Goal: Communication & Community: Ask a question

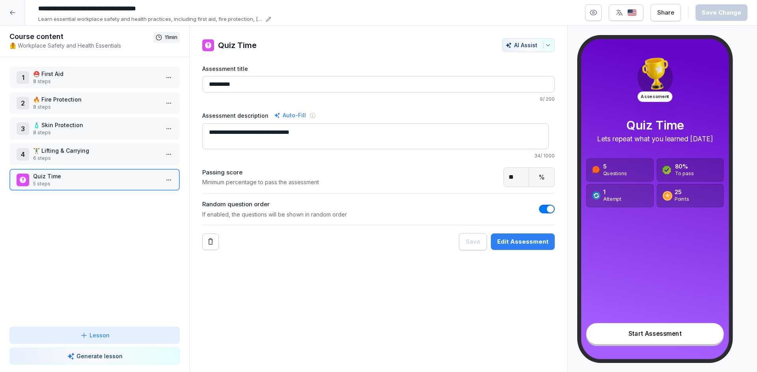
click at [20, 11] on div at bounding box center [12, 12] width 25 height 25
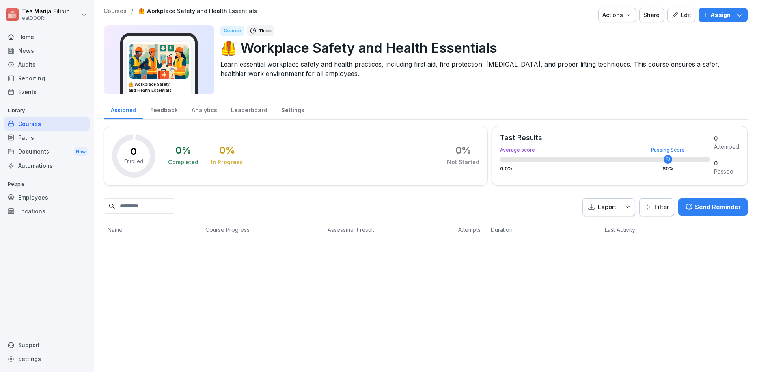
click at [53, 68] on div "Audits" at bounding box center [47, 65] width 86 height 14
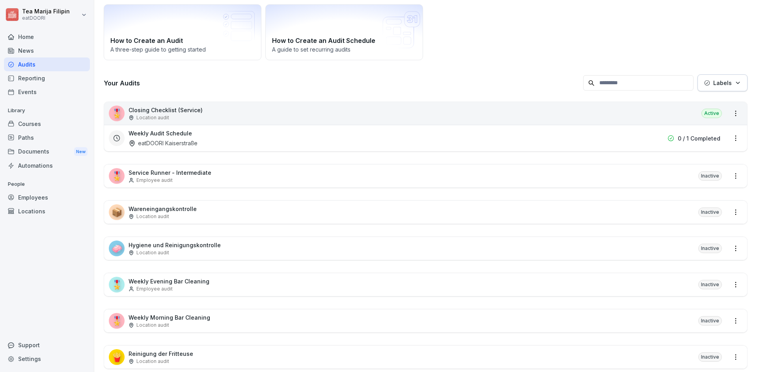
scroll to position [72, 0]
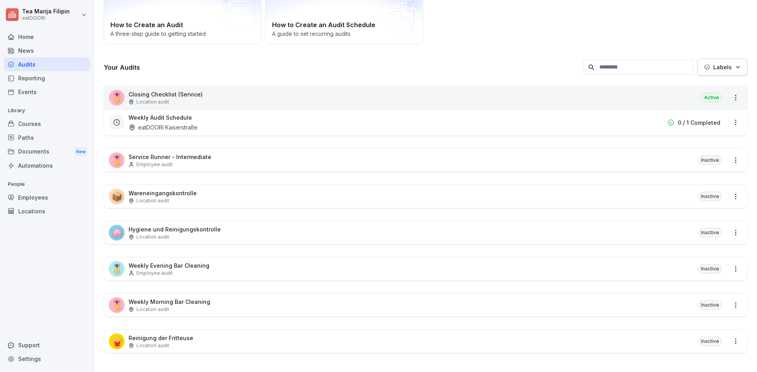
click at [224, 258] on div "🎖️ Weekly Evening Bar Cleaning Employee audit Inactive" at bounding box center [425, 269] width 643 height 23
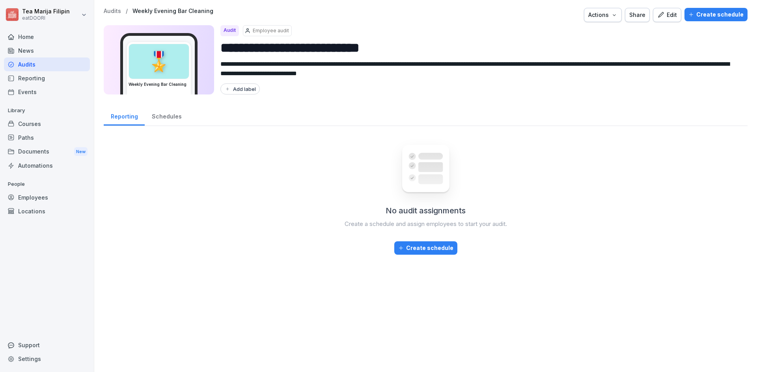
click at [662, 21] on button "Edit" at bounding box center [667, 15] width 28 height 14
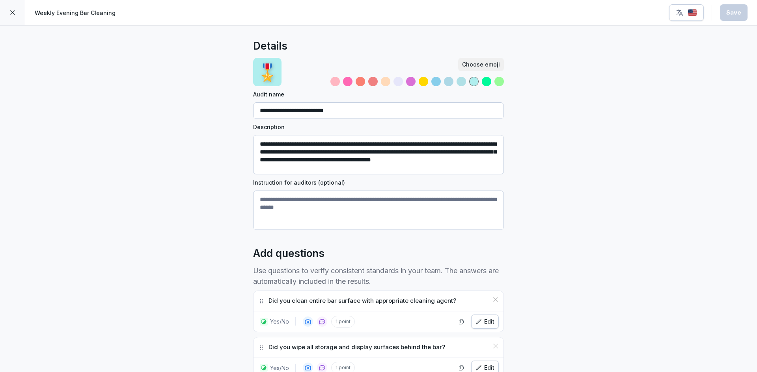
click at [15, 14] on icon at bounding box center [12, 12] width 6 height 6
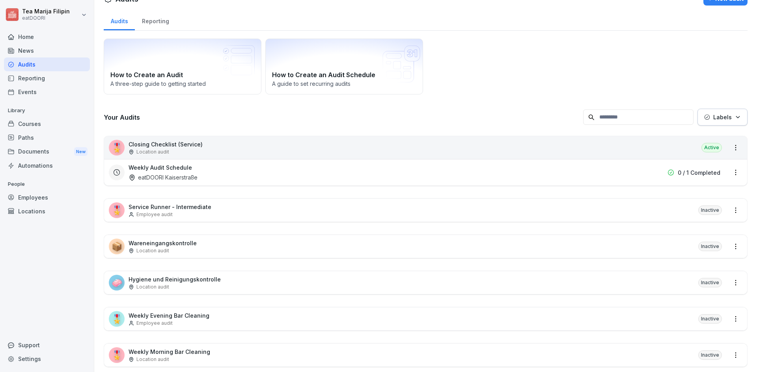
scroll to position [39, 0]
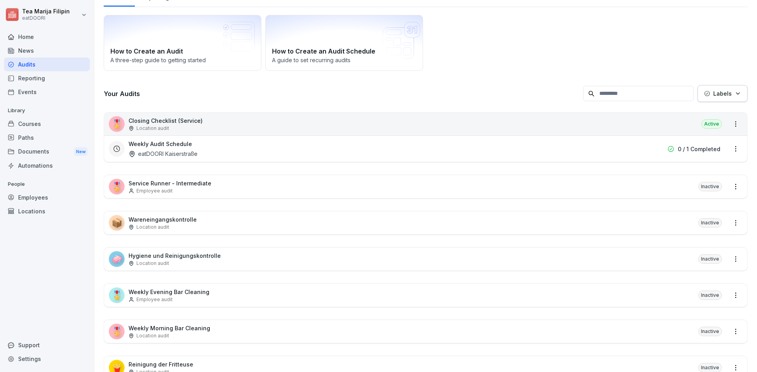
click at [187, 328] on p "Weekly Morning Bar Cleaning" at bounding box center [169, 328] width 82 height 8
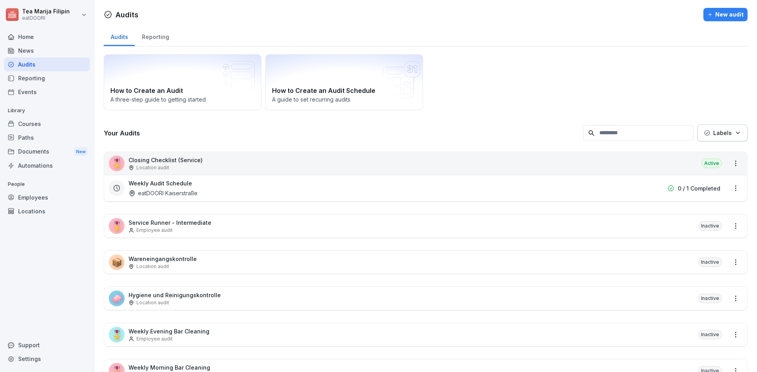
click at [196, 333] on p "Weekly Evening Bar Cleaning" at bounding box center [168, 332] width 81 height 8
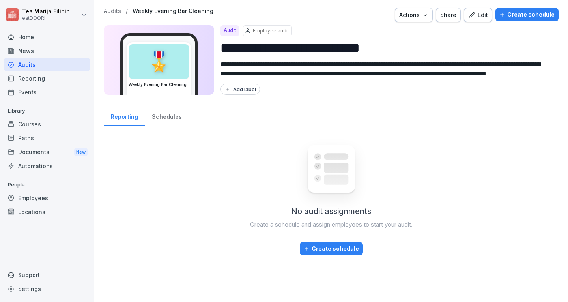
click at [318, 54] on input "**********" at bounding box center [385, 48] width 331 height 20
click at [334, 54] on input "**********" at bounding box center [385, 48] width 331 height 20
click at [402, 44] on input "**********" at bounding box center [385, 48] width 331 height 20
click at [414, 48] on input "**********" at bounding box center [385, 48] width 331 height 20
type input "**********"
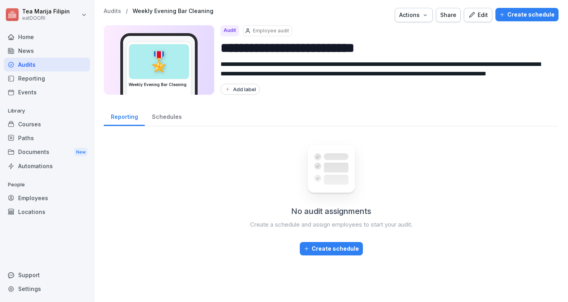
click at [471, 118] on div "Reporting Schedules" at bounding box center [331, 116] width 454 height 20
click at [476, 12] on div "Edit" at bounding box center [478, 15] width 20 height 9
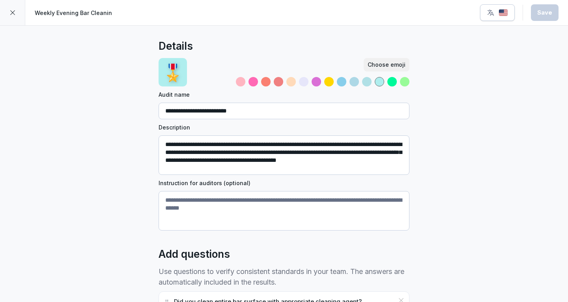
click at [228, 145] on textarea "**********" at bounding box center [283, 154] width 251 height 39
click at [227, 146] on textarea "**********" at bounding box center [283, 154] width 251 height 39
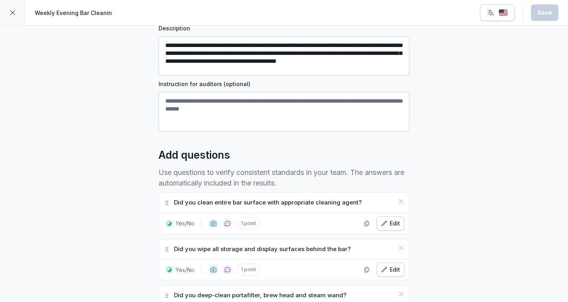
scroll to position [118, 0]
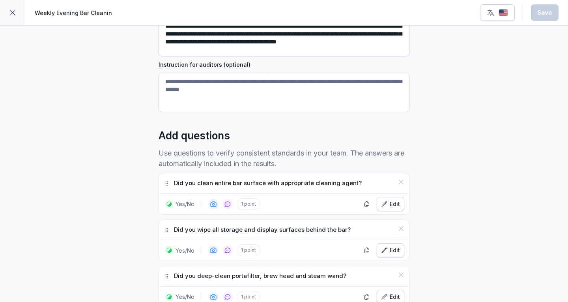
click at [282, 188] on div "Did you clean entire bar surface with appropriate cleaning agent?" at bounding box center [284, 183] width 250 height 20
click at [381, 207] on div "Edit" at bounding box center [390, 203] width 19 height 9
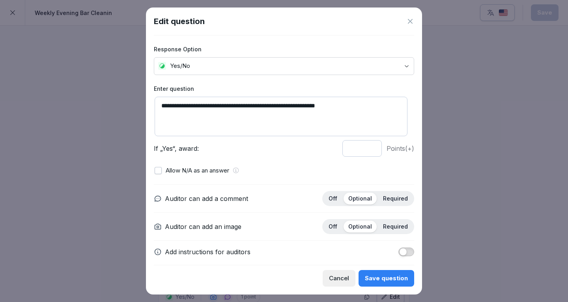
click at [412, 22] on icon at bounding box center [410, 21] width 8 height 8
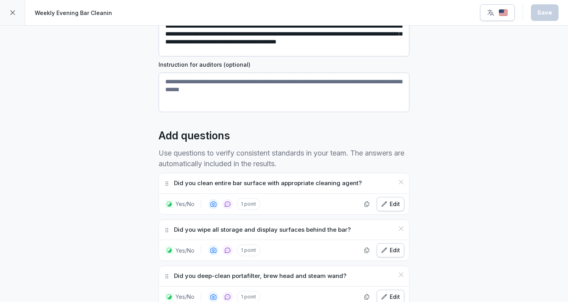
click at [220, 183] on p "Did you clean entire bar surface with appropriate cleaning agent?" at bounding box center [268, 183] width 188 height 9
copy div "Did you clean entire bar surface with appropriate cleaning agent?"
click at [188, 232] on p "Did you wipe all storage and display surfaces behind the bar?" at bounding box center [262, 229] width 177 height 9
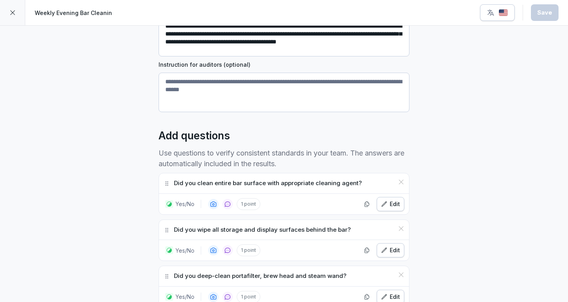
click at [187, 232] on p "Did you wipe all storage and display surfaces behind the bar?" at bounding box center [262, 229] width 177 height 9
copy div "Did you wipe all storage and display surfaces behind the bar?"
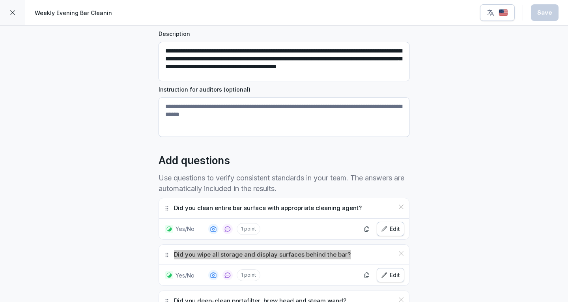
scroll to position [39, 0]
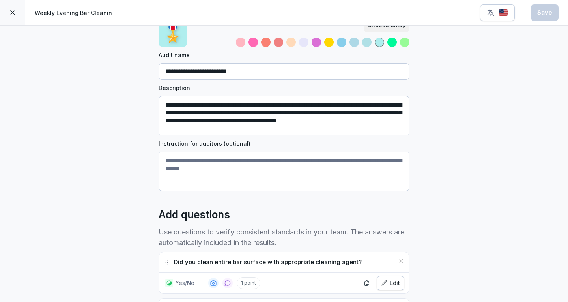
click at [244, 119] on textarea "**********" at bounding box center [283, 115] width 251 height 39
click at [242, 118] on textarea "**********" at bounding box center [283, 115] width 251 height 39
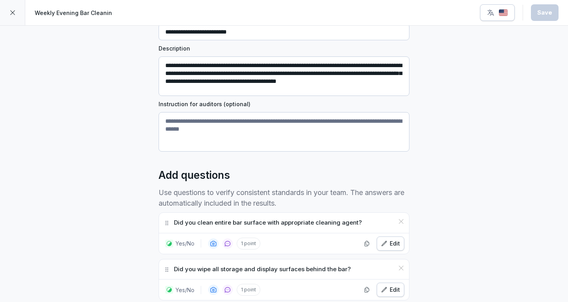
click at [221, 225] on p "Did you clean entire bar surface with appropriate cleaning agent?" at bounding box center [268, 222] width 188 height 9
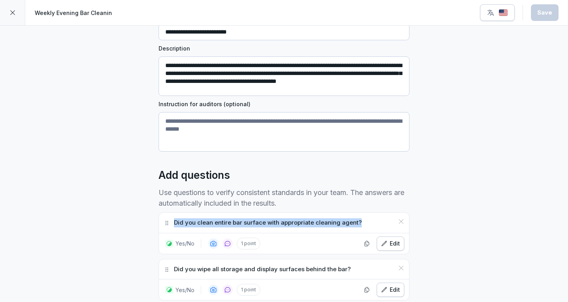
click at [221, 225] on p "Did you clean entire bar surface with appropriate cleaning agent?" at bounding box center [268, 222] width 188 height 9
copy div "Did you clean entire bar surface with appropriate cleaning agent?"
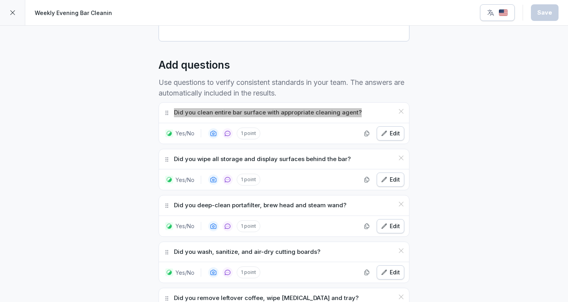
scroll to position [197, 0]
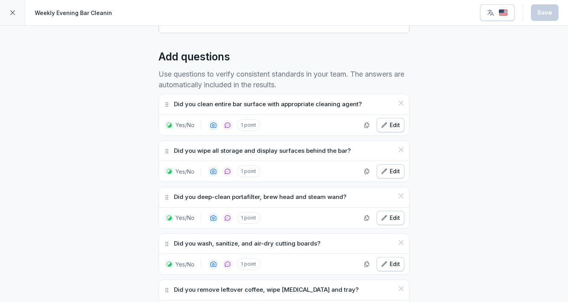
click at [234, 151] on p "Did you wipe all storage and display surfaces behind the bar?" at bounding box center [262, 150] width 177 height 9
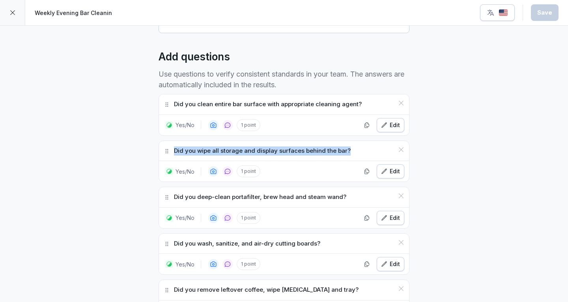
click at [234, 151] on p "Did you wipe all storage and display surfaces behind the bar?" at bounding box center [262, 150] width 177 height 9
copy div "Did you wipe all storage and display surfaces behind the bar?"
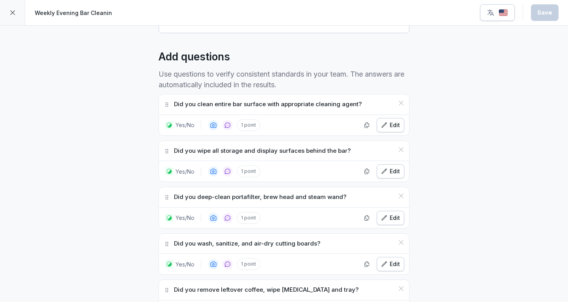
click at [274, 195] on p "Did you deep-clean portafilter, brew head and steam wand?" at bounding box center [260, 196] width 172 height 9
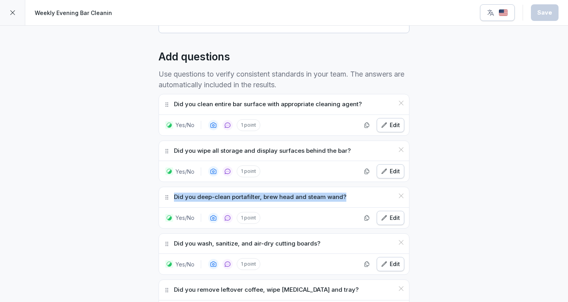
click at [274, 195] on p "Did you deep-clean portafilter, brew head and steam wand?" at bounding box center [260, 196] width 172 height 9
copy div "Did you deep-clean portafilter, brew head and steam wand?"
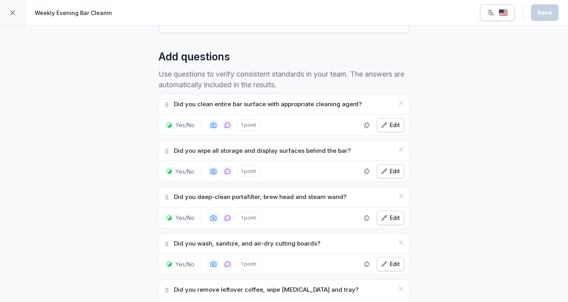
click at [281, 242] on p "Did you wash, sanitize, and air-dry cutting boards?" at bounding box center [247, 243] width 146 height 9
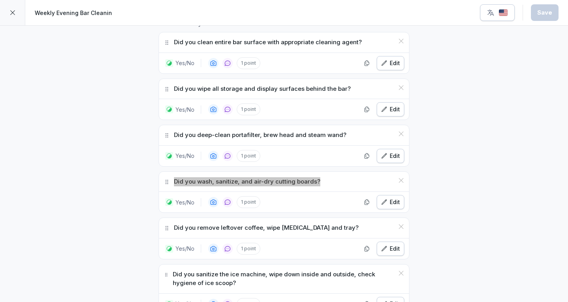
scroll to position [276, 0]
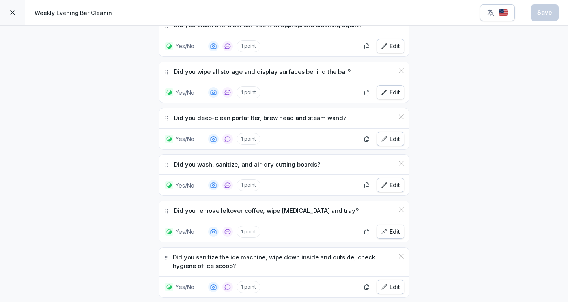
click at [220, 212] on p "Did you remove leftover coffee, wipe grinder and tray?" at bounding box center [266, 210] width 184 height 9
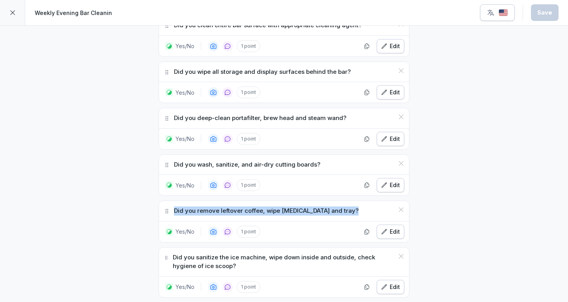
click at [220, 212] on p "Did you remove leftover coffee, wipe grinder and tray?" at bounding box center [266, 210] width 184 height 9
copy div "Did you remove leftover coffee, wipe grinder and tray?"
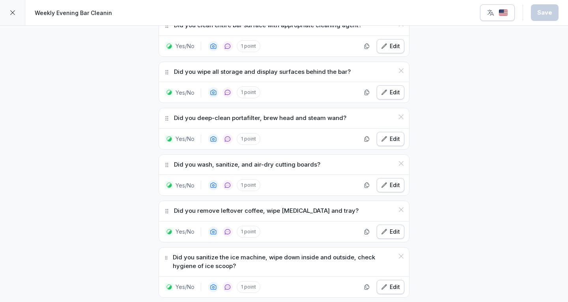
click at [195, 266] on p "Did you sanitize the ice machine, wipe down inside and outside, check hygiene o…" at bounding box center [283, 262] width 221 height 18
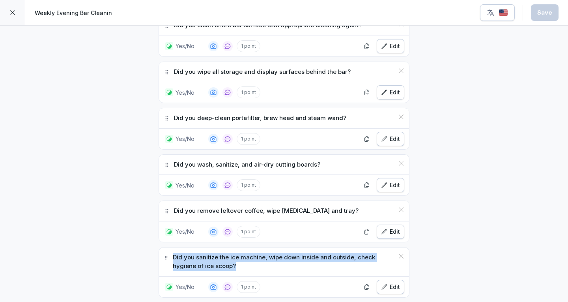
click at [195, 266] on p "Did you sanitize the ice machine, wipe down inside and outside, check hygiene o…" at bounding box center [283, 262] width 221 height 18
copy div "Did you sanitize the ice machine, wipe down inside and outside, check hygiene o…"
click at [260, 252] on div "Did you sanitize the ice machine, wipe down inside and outside, check hygiene o…" at bounding box center [284, 261] width 250 height 29
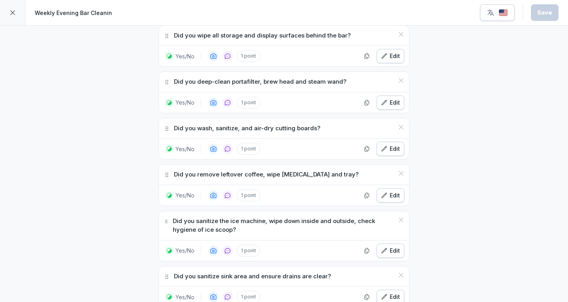
scroll to position [355, 0]
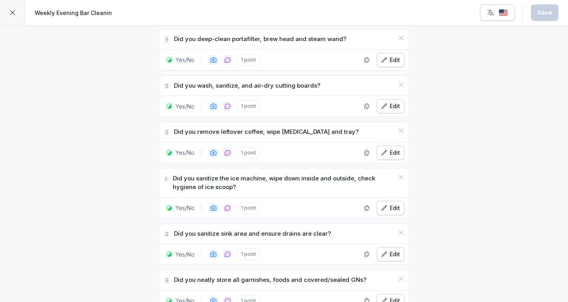
click at [235, 231] on p "Did you sanitize sink area and ensure drains are clear?" at bounding box center [252, 233] width 157 height 9
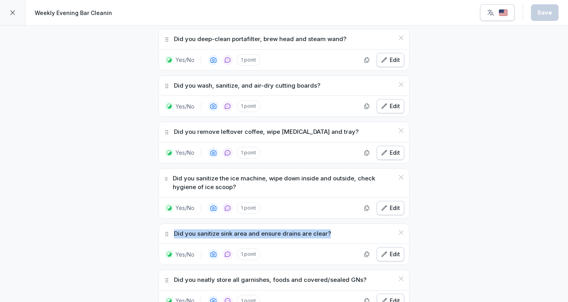
click at [235, 231] on p "Did you sanitize sink area and ensure drains are clear?" at bounding box center [252, 233] width 157 height 9
copy div "Did you sanitize sink area and ensure drains are clear?"
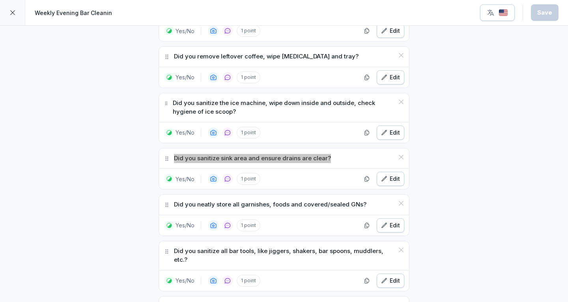
scroll to position [434, 0]
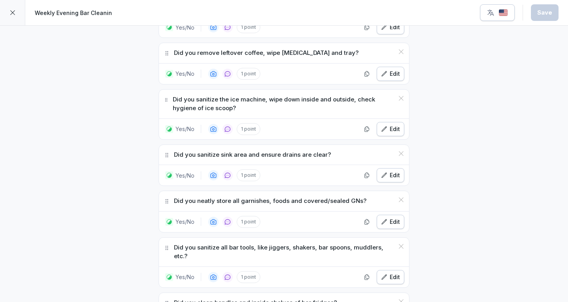
click at [229, 199] on p "Did you neatly store all garnishes, foods and covered/sealed GNs?" at bounding box center [270, 200] width 192 height 9
copy div "Did you neatly store all garnishes, foods and covered/sealed GNs?"
click at [235, 247] on p "Did you sanitize all bar tools, like jiggers, shakers, bar spoons, muddlers, et…" at bounding box center [284, 252] width 220 height 18
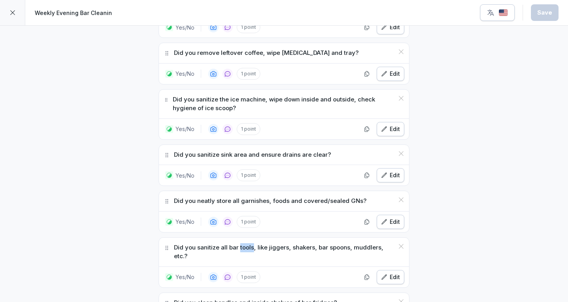
click at [235, 247] on p "Did you sanitize all bar tools, like jiggers, shakers, bar spoons, muddlers, et…" at bounding box center [284, 252] width 220 height 18
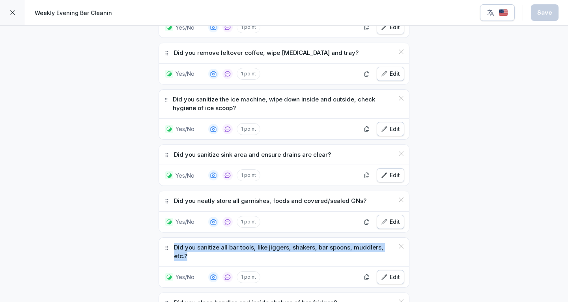
click at [235, 247] on p "Did you sanitize all bar tools, like jiggers, shakers, bar spoons, muddlers, et…" at bounding box center [284, 252] width 220 height 18
copy div "Did you sanitize all bar tools, like jiggers, shakers, bar spoons, muddlers, et…"
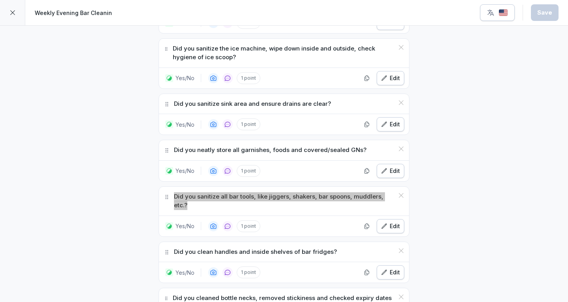
scroll to position [512, 0]
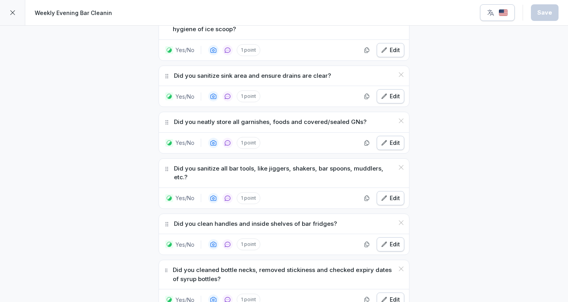
click at [201, 219] on p "Did you clean handles and inside shelves of bar fridges?" at bounding box center [255, 223] width 163 height 9
click at [231, 266] on p "Did you cleaned bottle necks, removed stickiness and checked expiry dates of sy…" at bounding box center [283, 274] width 221 height 18
drag, startPoint x: 226, startPoint y: 264, endPoint x: 222, endPoint y: 262, distance: 4.6
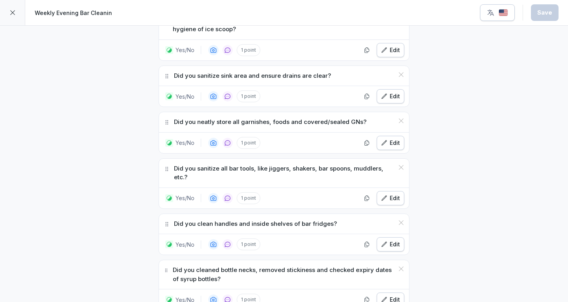
click at [226, 265] on p "Did you cleaned bottle necks, removed stickiness and checked expiry dates of sy…" at bounding box center [283, 274] width 221 height 18
click at [221, 265] on p "Did you cleaned bottle necks, removed stickiness and checked expiry dates of sy…" at bounding box center [283, 274] width 221 height 18
click at [220, 265] on p "Did you cleaned bottle necks, removed stickiness and checked expiry dates of sy…" at bounding box center [283, 274] width 221 height 18
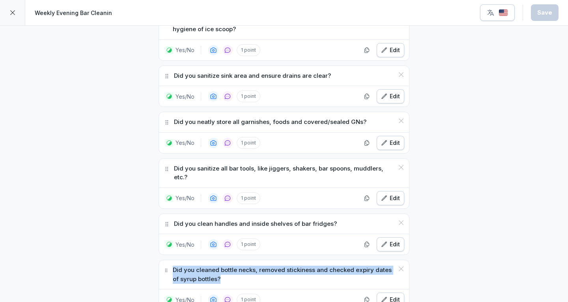
click at [220, 265] on p "Did you cleaned bottle necks, removed stickiness and checked expiry dates of sy…" at bounding box center [283, 274] width 221 height 18
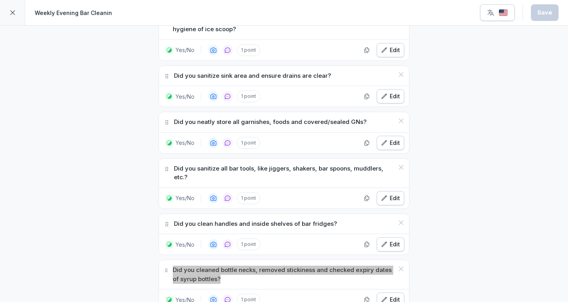
scroll to position [591, 0]
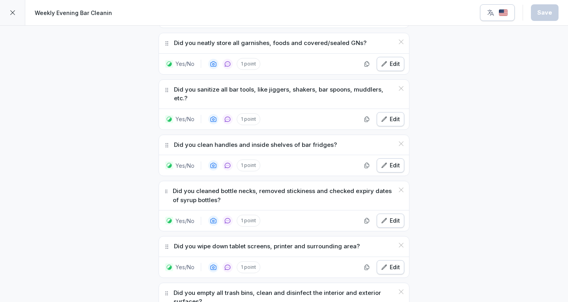
click at [208, 242] on p "Did you wipe down tablet screens, printer and surrounding area?" at bounding box center [267, 246] width 186 height 9
click at [207, 242] on p "Did you wipe down tablet screens, printer and surrounding area?" at bounding box center [267, 246] width 186 height 9
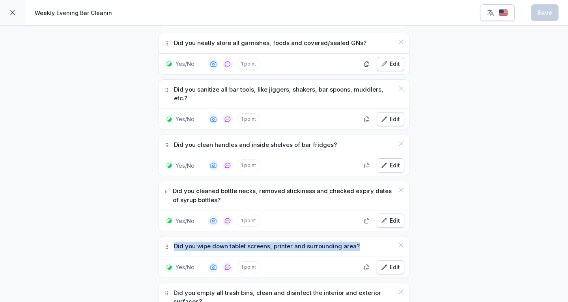
click at [207, 242] on p "Did you wipe down tablet screens, printer and surrounding area?" at bounding box center [267, 246] width 186 height 9
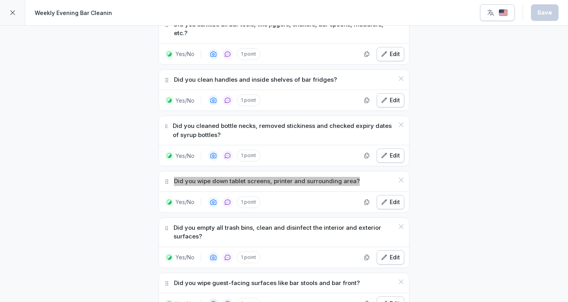
scroll to position [670, 0]
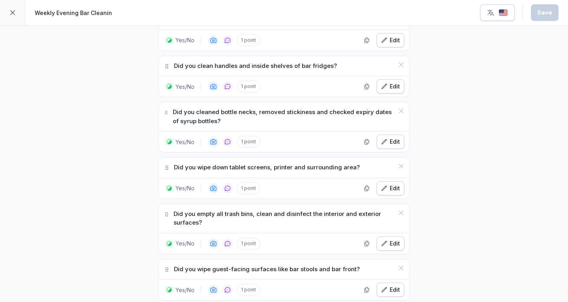
click at [259, 209] on p "Did you empty all trash bins, clean and disinfect the interior and exterior sur…" at bounding box center [283, 218] width 220 height 18
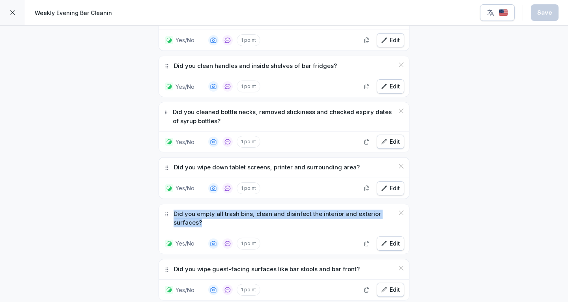
click at [259, 209] on p "Did you empty all trash bins, clean and disinfect the interior and exterior sur…" at bounding box center [283, 218] width 220 height 18
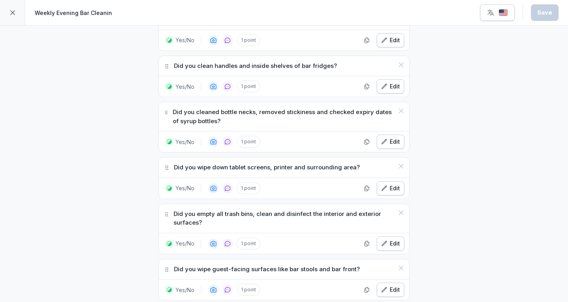
click at [231, 263] on div "Did you wipe guest-facing surfaces like bar stools and bar front?" at bounding box center [284, 269] width 250 height 20
click at [231, 264] on p "Did you wipe guest-facing surfaces like bar stools and bar front?" at bounding box center [267, 268] width 186 height 9
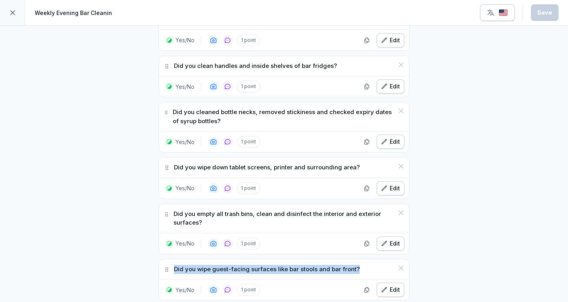
click at [231, 264] on p "Did you wipe guest-facing surfaces like bar stools and bar front?" at bounding box center [267, 268] width 186 height 9
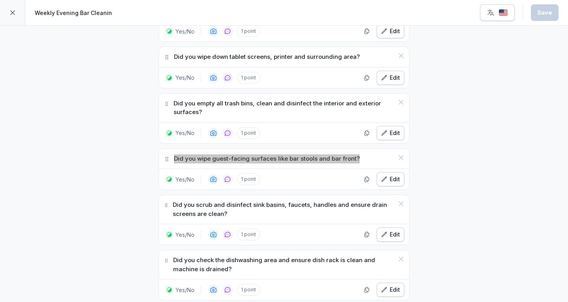
scroll to position [788, 0]
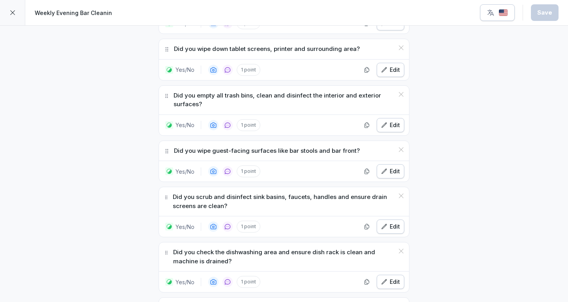
click at [200, 192] on p "Did you scrub and disinfect sink basins, faucets, handles and ensure drain scre…" at bounding box center [283, 201] width 221 height 18
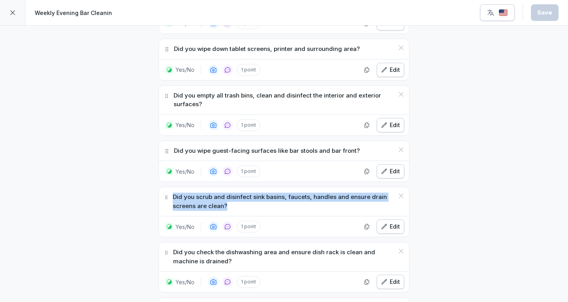
click at [200, 192] on p "Did you scrub and disinfect sink basins, faucets, handles and ensure drain scre…" at bounding box center [283, 201] width 221 height 18
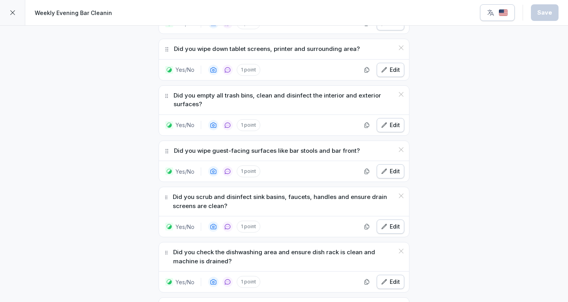
click at [212, 248] on p "Did you check the dishwashing area and ensure dish rack is clean and machine is…" at bounding box center [283, 257] width 221 height 18
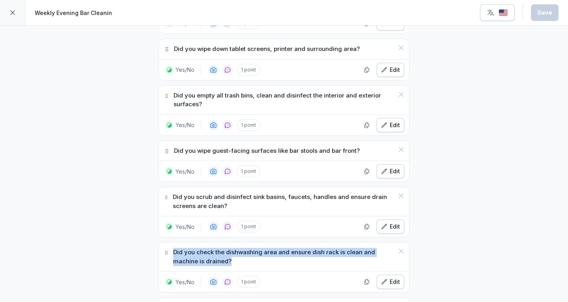
click at [212, 248] on p "Did you check the dishwashing area and ensure dish rack is clean and machine is…" at bounding box center [283, 257] width 221 height 18
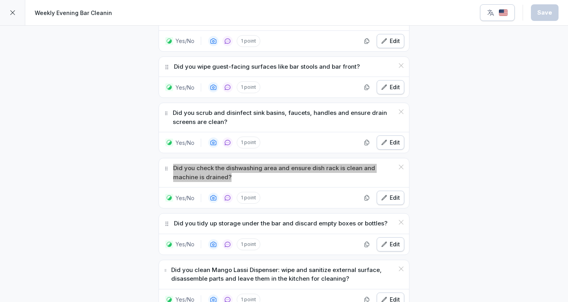
scroll to position [907, 0]
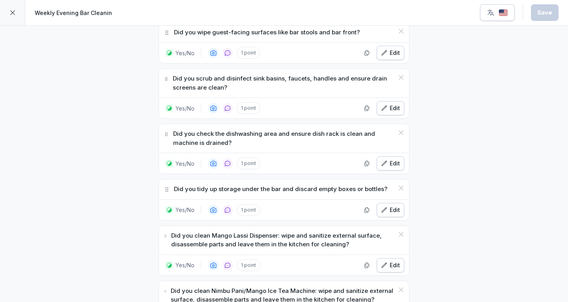
click at [197, 184] on p "Did you tidy up storage under the bar and discard empty boxes or bottles?" at bounding box center [280, 188] width 213 height 9
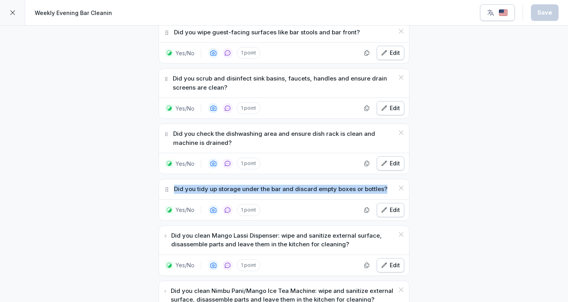
click at [197, 184] on p "Did you tidy up storage under the bar and discard empty boxes or bottles?" at bounding box center [280, 188] width 213 height 9
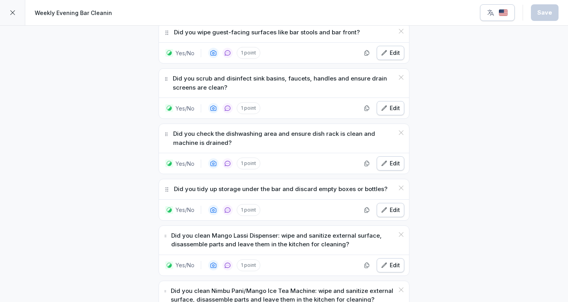
click at [194, 231] on p "Did you clean Mango Lassi Dispenser: wipe and sanitize external surface, disass…" at bounding box center [282, 240] width 223 height 18
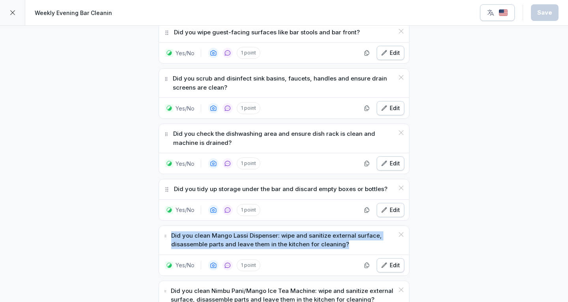
click at [194, 231] on p "Did you clean Mango Lassi Dispenser: wipe and sanitize external surface, disass…" at bounding box center [282, 240] width 223 height 18
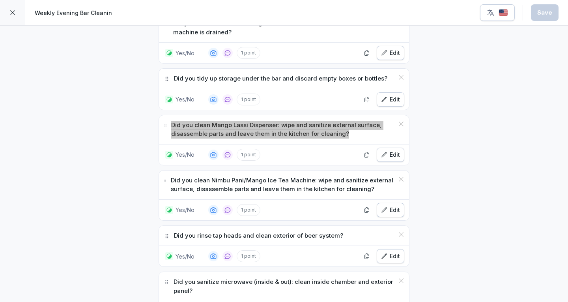
scroll to position [1025, 0]
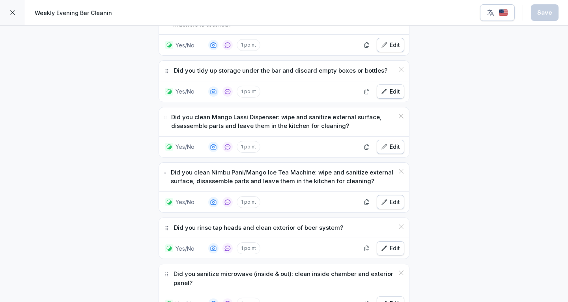
click at [214, 170] on p "Did you clean Nimbu Pani/Mango Ice Tea Machine: wipe and sanitize external surf…" at bounding box center [282, 177] width 223 height 18
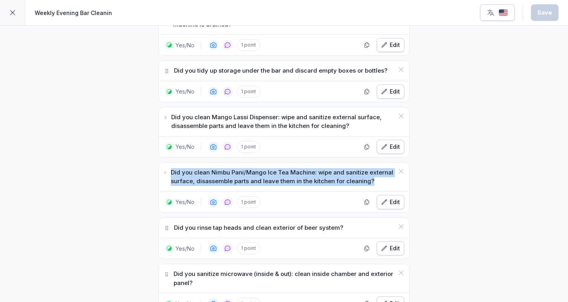
click at [214, 170] on p "Did you clean Nimbu Pani/Mango Ice Tea Machine: wipe and sanitize external surf…" at bounding box center [282, 177] width 223 height 18
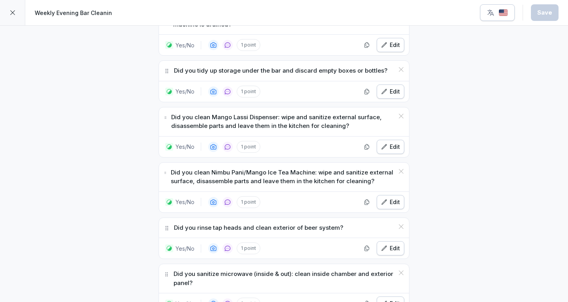
click at [232, 223] on p "Did you rinse tap heads and clean exterior of beer system?" at bounding box center [258, 227] width 169 height 9
click at [233, 223] on p "Did you rinse tap heads and clean exterior of beer system?" at bounding box center [258, 227] width 169 height 9
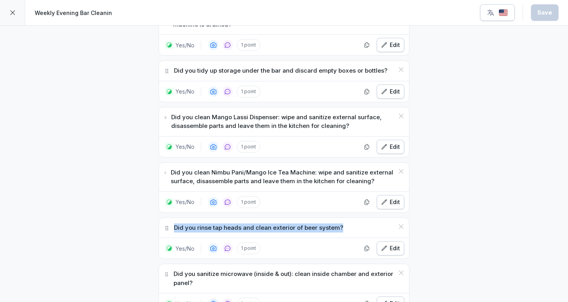
click at [233, 223] on p "Did you rinse tap heads and clean exterior of beer system?" at bounding box center [258, 227] width 169 height 9
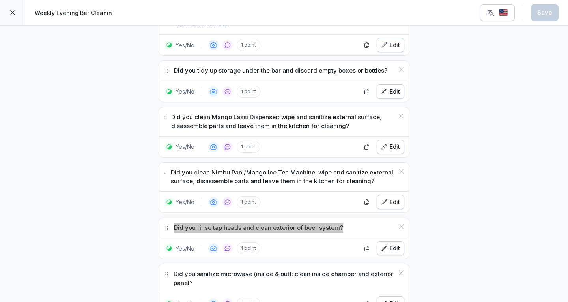
scroll to position [1104, 0]
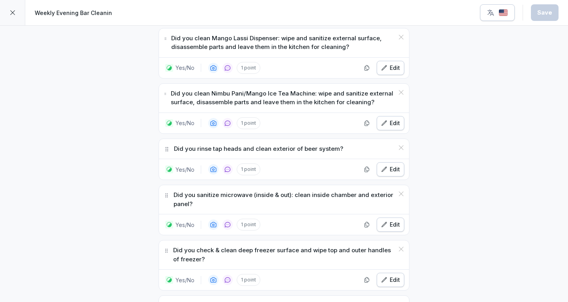
click at [203, 190] on p "Did you sanitize microwave (inside & out): clean inside chamber and exterior pa…" at bounding box center [283, 199] width 220 height 18
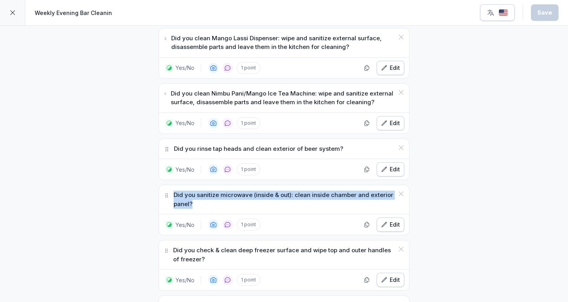
click at [203, 190] on p "Did you sanitize microwave (inside & out): clean inside chamber and exterior pa…" at bounding box center [283, 199] width 220 height 18
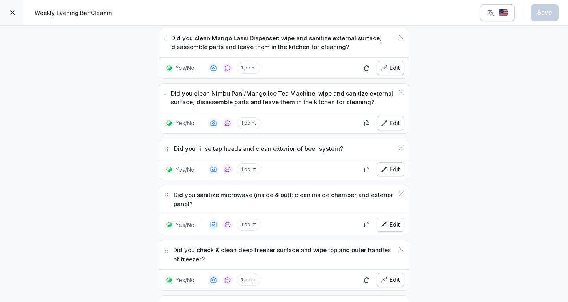
click at [197, 246] on p "Did you check & clean deep freezer surface and wipe top and outer handles of fr…" at bounding box center [283, 255] width 221 height 18
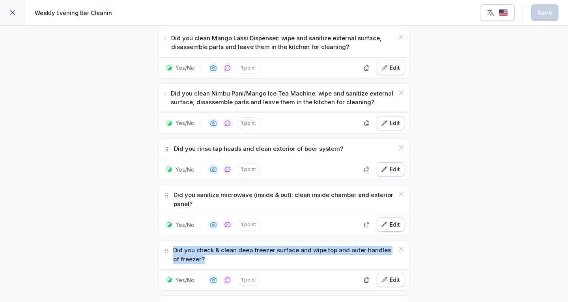
click at [197, 246] on p "Did you check & clean deep freezer surface and wipe top and outer handles of fr…" at bounding box center [283, 255] width 221 height 18
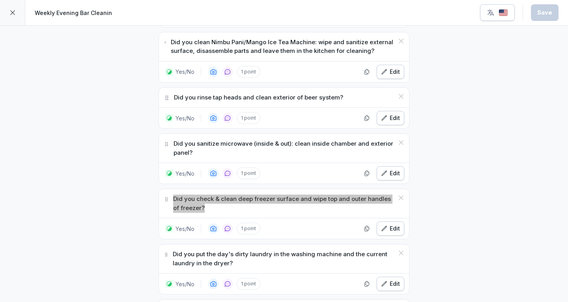
scroll to position [1182, 0]
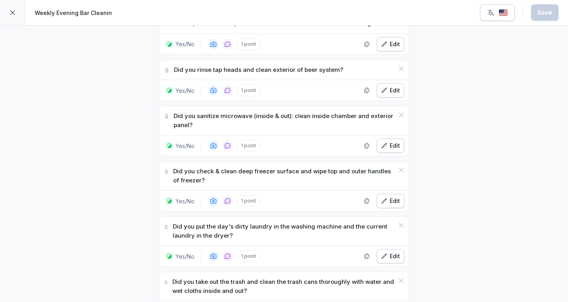
click at [196, 222] on p "Did you put the day's dirty laundry in the washing machine and the current laun…" at bounding box center [283, 231] width 221 height 18
click at [193, 222] on p "Did you put the day's dirty laundry in the washing machine and the current laun…" at bounding box center [283, 231] width 221 height 18
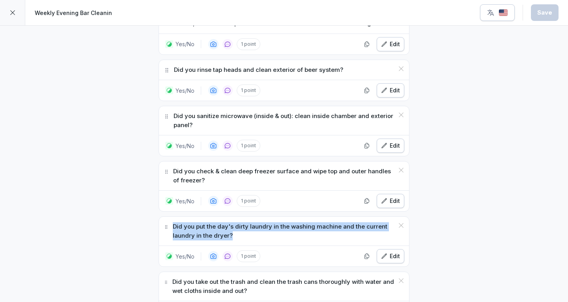
click at [193, 222] on p "Did you put the day's dirty laundry in the washing machine and the current laun…" at bounding box center [283, 231] width 221 height 18
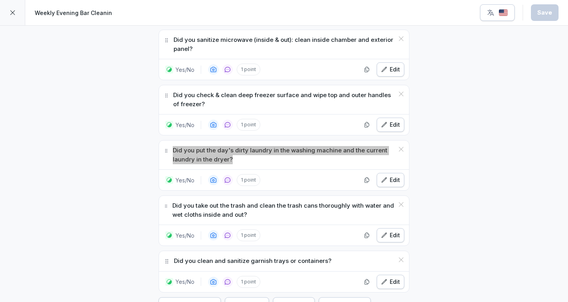
scroll to position [1261, 0]
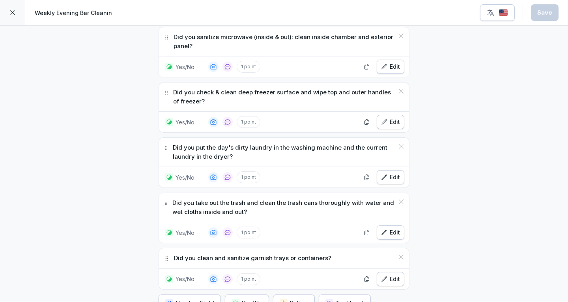
click at [216, 203] on p "Did you take out the trash and clean the trash cans thoroughly with water and w…" at bounding box center [283, 207] width 222 height 18
click at [215, 202] on p "Did you take out the trash and clean the trash cans thoroughly with water and w…" at bounding box center [283, 207] width 222 height 18
click at [236, 198] on p "Did you take out the trash and clean the trash cans thoroughly with water and w…" at bounding box center [283, 207] width 222 height 18
click at [237, 198] on p "Did you take out the trash and clean the trash cans thoroughly with water and w…" at bounding box center [283, 207] width 222 height 18
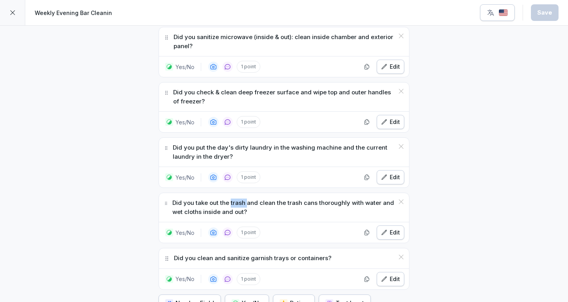
click at [237, 198] on p "Did you take out the trash and clean the trash cans thoroughly with water and w…" at bounding box center [283, 207] width 222 height 18
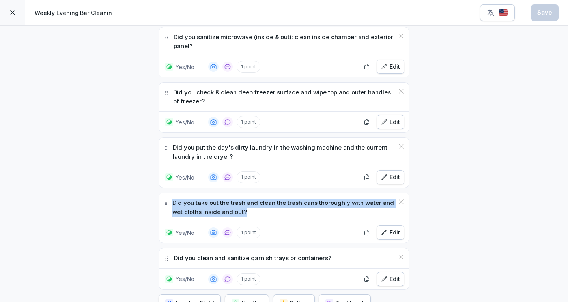
click at [237, 198] on p "Did you take out the trash and clean the trash cans thoroughly with water and w…" at bounding box center [283, 207] width 222 height 18
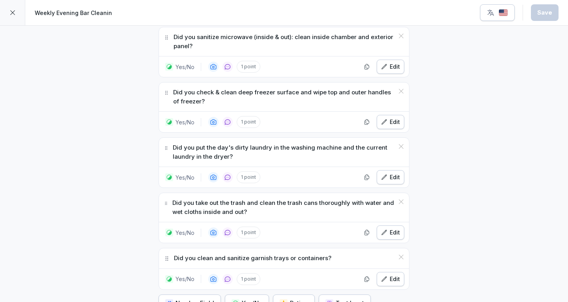
click at [262, 254] on div "Did you clean and sanitize garnish trays or containers?" at bounding box center [284, 258] width 250 height 20
click at [260, 253] on p "Did you clean and sanitize garnish trays or containers?" at bounding box center [252, 257] width 157 height 9
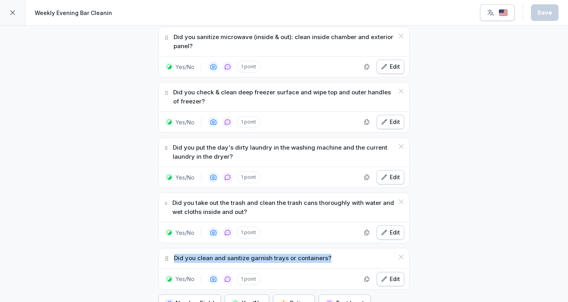
click at [260, 253] on p "Did you clean and sanitize garnish trays or containers?" at bounding box center [252, 257] width 157 height 9
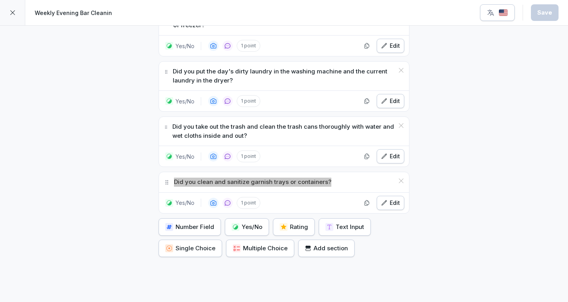
scroll to position [1340, 0]
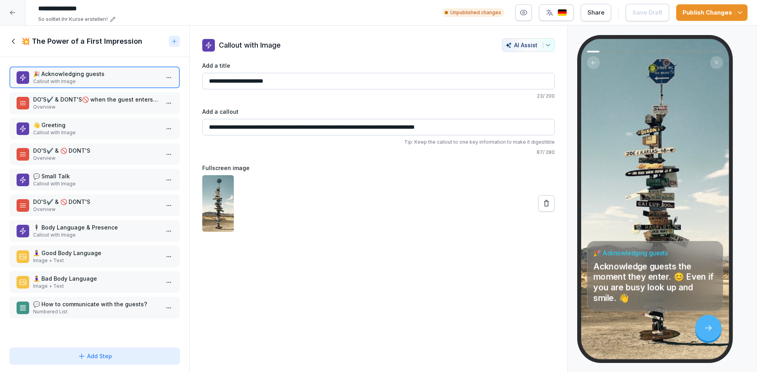
click at [19, 11] on div at bounding box center [12, 12] width 25 height 25
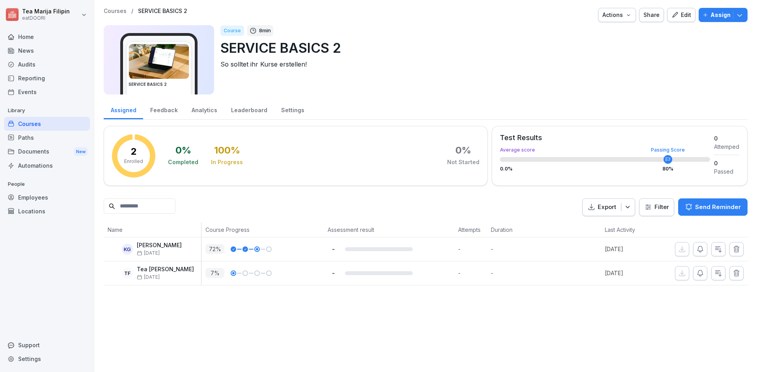
click at [40, 67] on div "Audits" at bounding box center [47, 65] width 86 height 14
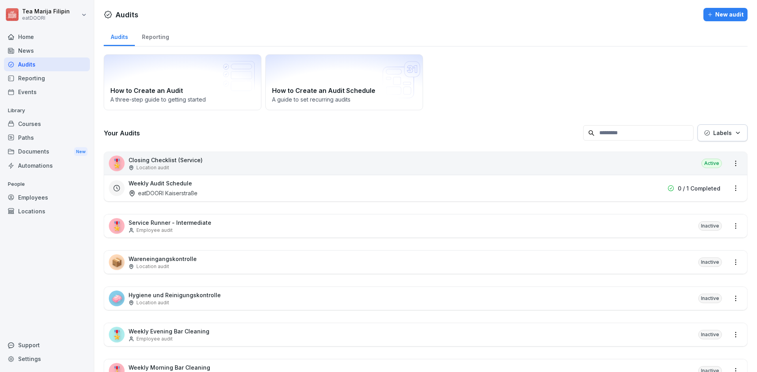
click at [707, 17] on div "New audit" at bounding box center [725, 14] width 36 height 9
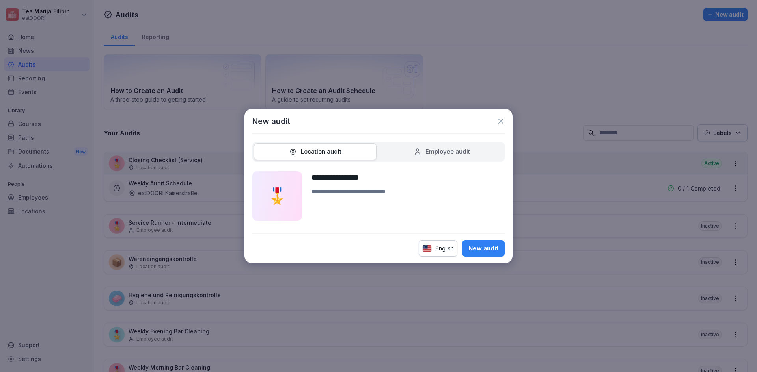
click at [380, 184] on div "**********" at bounding box center [407, 196] width 193 height 50
click at [395, 182] on input "**********" at bounding box center [407, 177] width 193 height 12
type input "**********"
click at [480, 255] on button "New audit" at bounding box center [483, 248] width 43 height 17
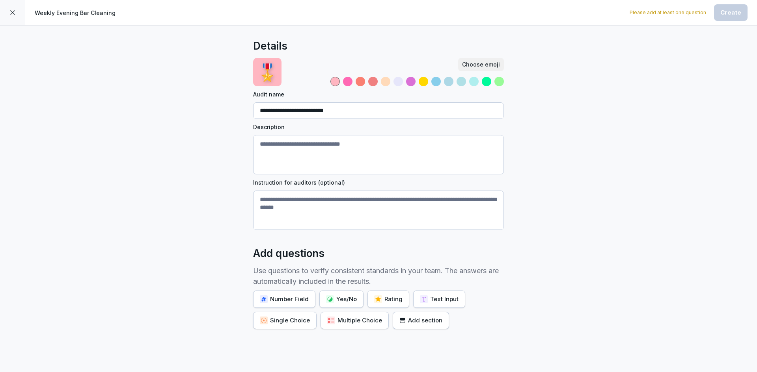
click at [345, 147] on textarea "Description" at bounding box center [378, 154] width 251 height 39
paste textarea "**********"
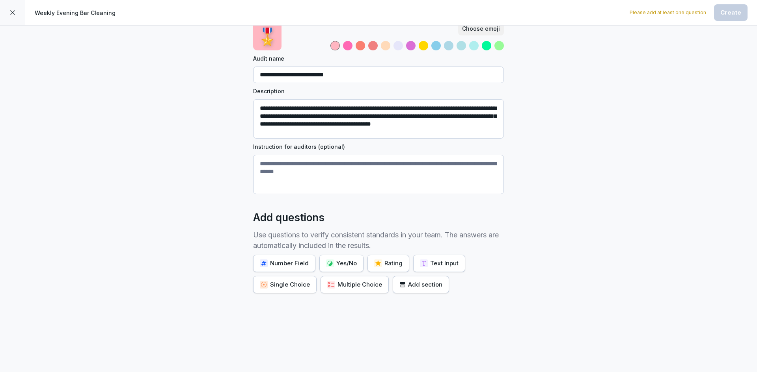
scroll to position [42, 0]
type textarea "**********"
click at [335, 260] on div "Yes/No" at bounding box center [341, 263] width 31 height 9
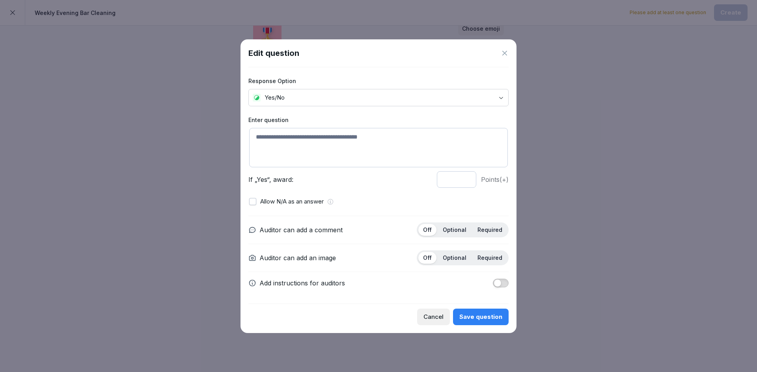
click at [283, 133] on textarea at bounding box center [378, 147] width 259 height 39
paste textarea "**********"
type textarea "**********"
click at [459, 229] on p "Optional" at bounding box center [455, 230] width 24 height 7
click at [454, 255] on p "Optional" at bounding box center [455, 258] width 24 height 7
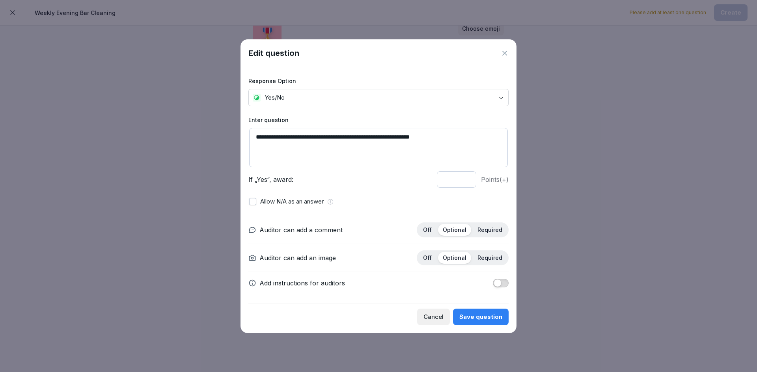
click at [485, 319] on div "Save question" at bounding box center [480, 317] width 43 height 9
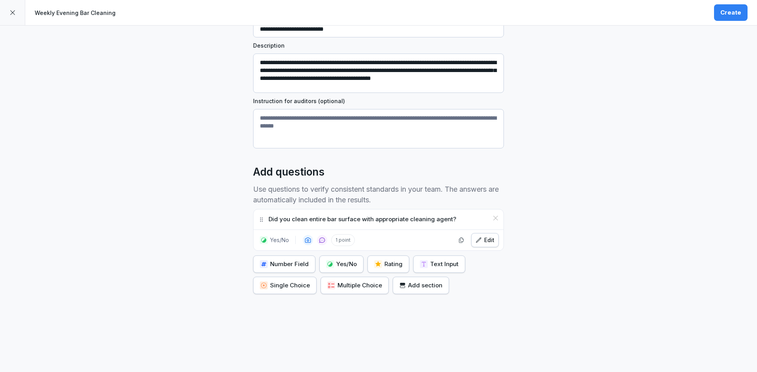
scroll to position [88, 0]
click at [333, 262] on div "Yes/No" at bounding box center [341, 263] width 31 height 9
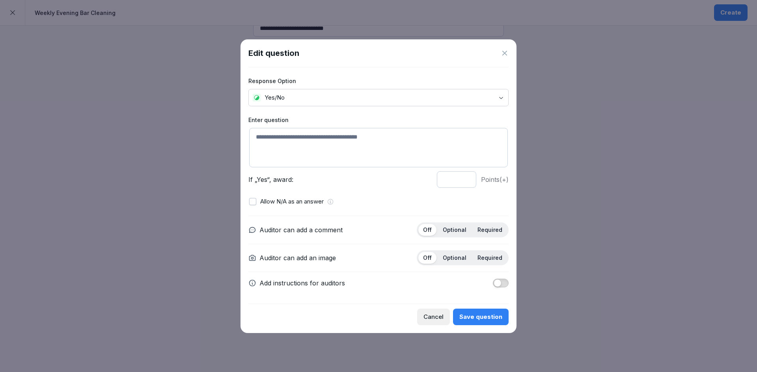
click at [156, 114] on div at bounding box center [378, 186] width 757 height 372
click at [506, 54] on icon at bounding box center [505, 53] width 8 height 8
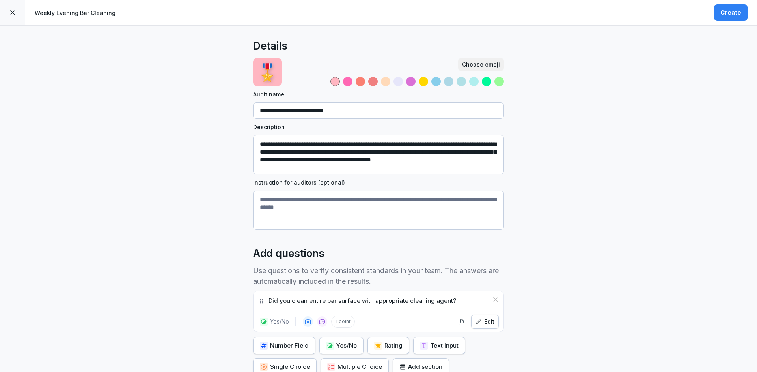
scroll to position [0, 0]
click at [7, 17] on div at bounding box center [12, 12] width 25 height 25
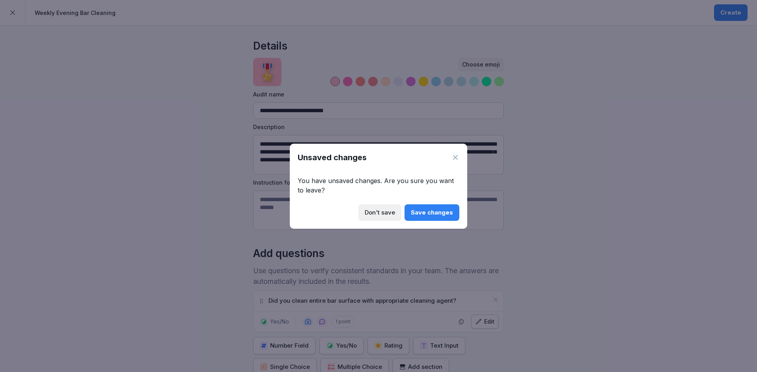
click at [392, 215] on div "Don't save" at bounding box center [380, 213] width 30 height 9
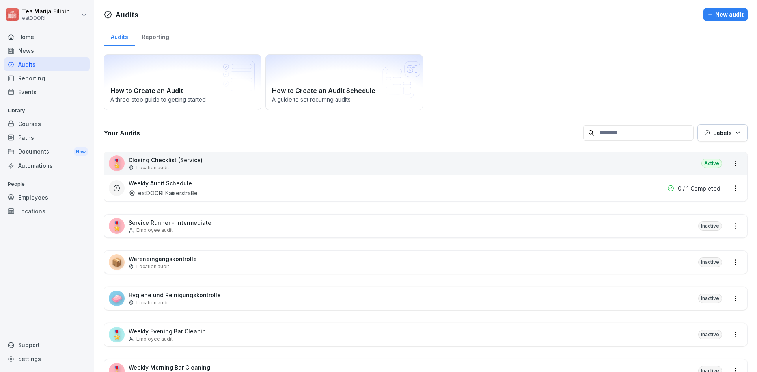
click at [726, 17] on div "New audit" at bounding box center [725, 14] width 36 height 9
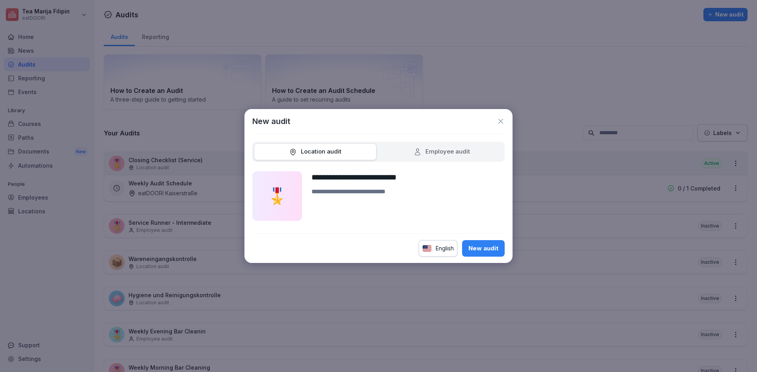
type input "**********"
click at [481, 258] on div "**********" at bounding box center [378, 186] width 268 height 154
click at [481, 253] on button "New audit" at bounding box center [483, 248] width 43 height 17
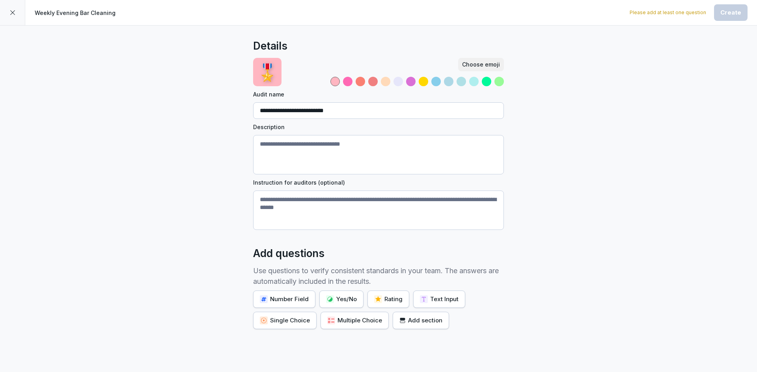
click at [311, 133] on div "**********" at bounding box center [378, 134] width 251 height 192
click at [305, 143] on textarea "Description" at bounding box center [378, 154] width 251 height 39
paste textarea "**********"
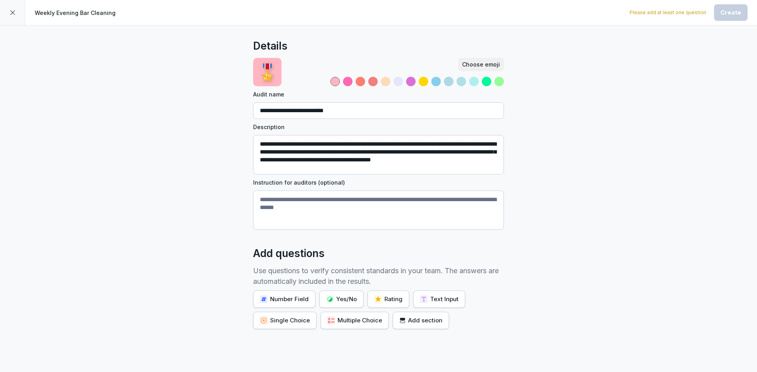
type textarea "**********"
click at [337, 306] on button "Yes/No" at bounding box center [341, 299] width 44 height 17
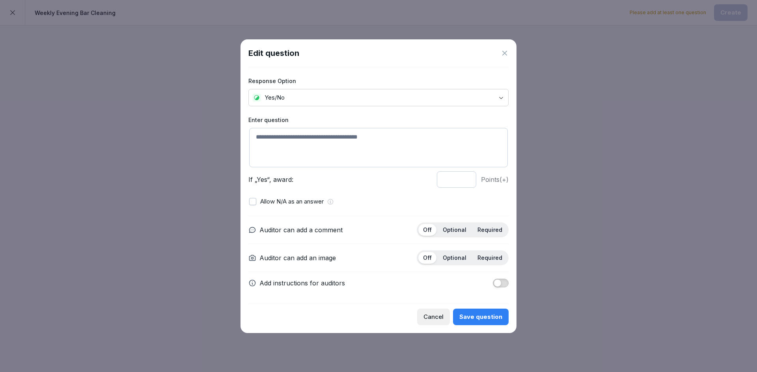
click at [296, 133] on textarea at bounding box center [378, 147] width 259 height 39
paste textarea "**********"
type textarea "**********"
click at [460, 229] on p "Optional" at bounding box center [455, 230] width 24 height 7
click at [459, 257] on p "Optional" at bounding box center [455, 258] width 24 height 7
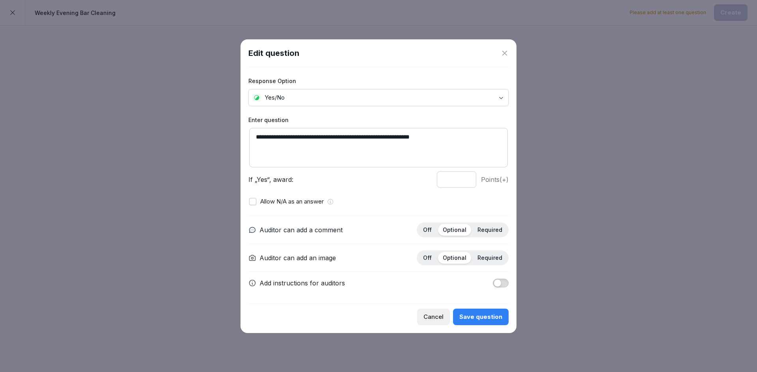
click at [490, 321] on div "Save question" at bounding box center [480, 317] width 43 height 9
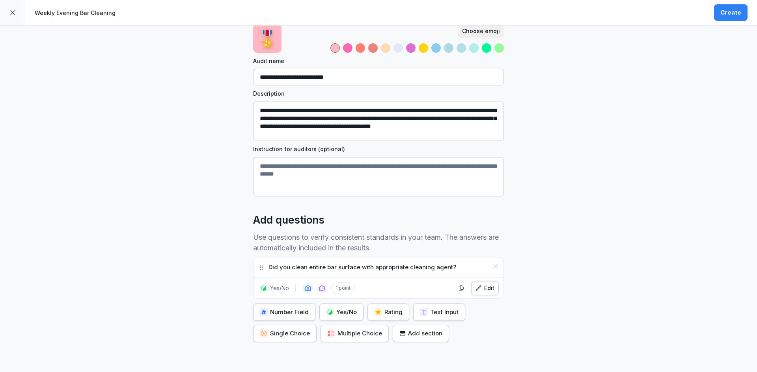
scroll to position [88, 0]
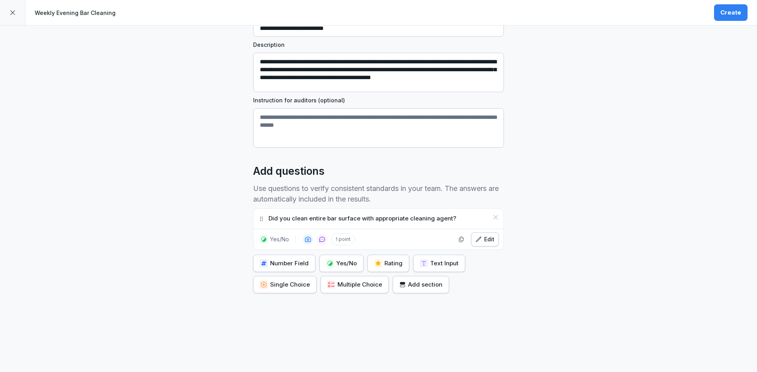
click at [348, 259] on div "Yes/No" at bounding box center [341, 263] width 31 height 9
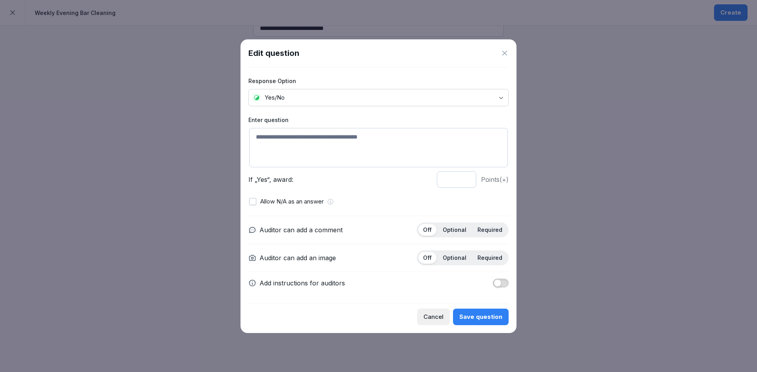
click at [301, 134] on textarea at bounding box center [378, 147] width 259 height 39
paste textarea "**********"
type textarea "**********"
click at [455, 226] on div "Optional" at bounding box center [454, 230] width 33 height 12
click at [453, 257] on p "Optional" at bounding box center [455, 258] width 24 height 7
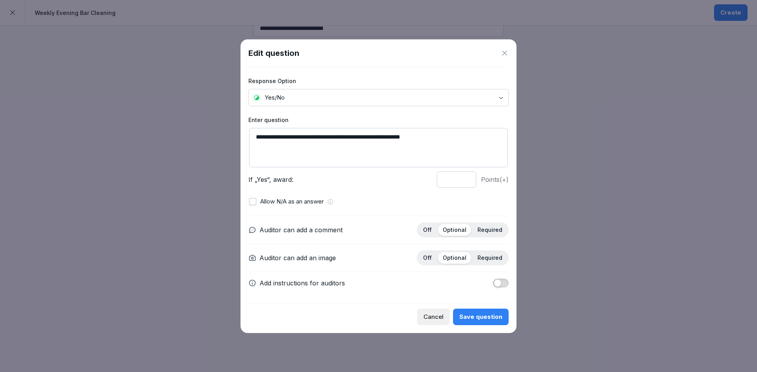
click at [482, 313] on div "Save question" at bounding box center [480, 317] width 43 height 9
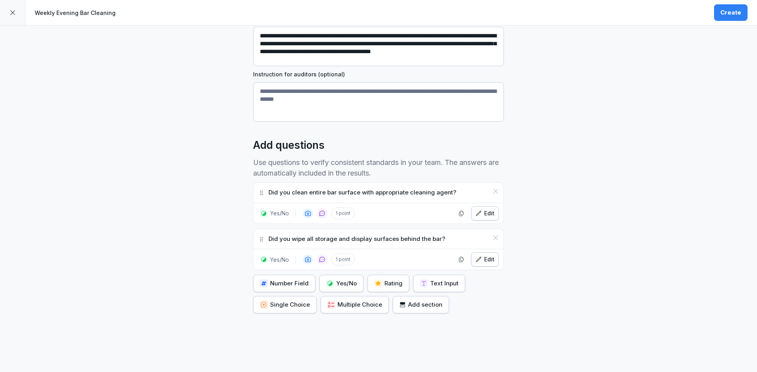
scroll to position [128, 0]
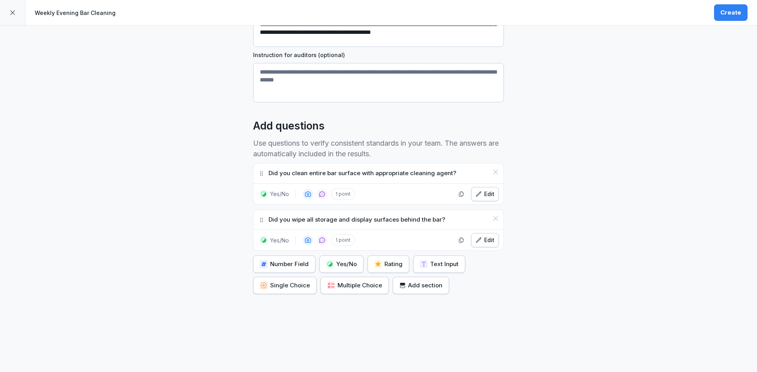
click at [342, 264] on div "Yes/No" at bounding box center [341, 264] width 31 height 9
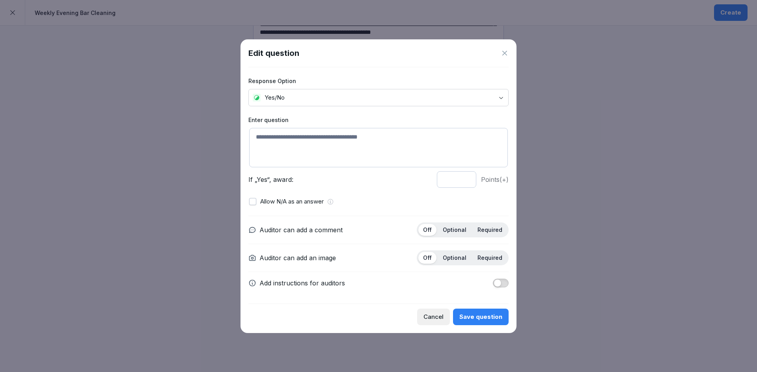
click at [454, 237] on div "Off Optional Required" at bounding box center [463, 230] width 92 height 15
click at [452, 224] on div "Optional" at bounding box center [454, 230] width 33 height 12
click at [459, 253] on div "Optional" at bounding box center [454, 258] width 33 height 12
click at [305, 147] on textarea at bounding box center [378, 147] width 259 height 39
paste textarea "**********"
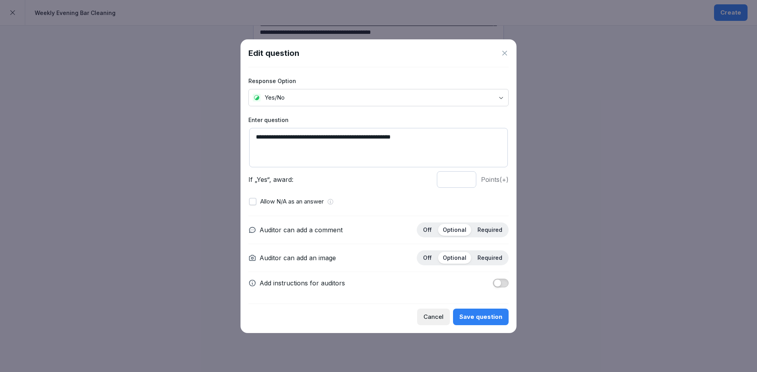
type textarea "**********"
click at [473, 314] on div "Save question" at bounding box center [480, 317] width 43 height 9
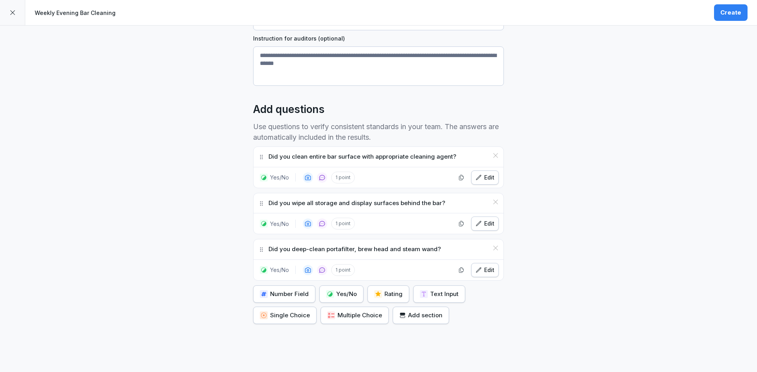
scroll to position [167, 0]
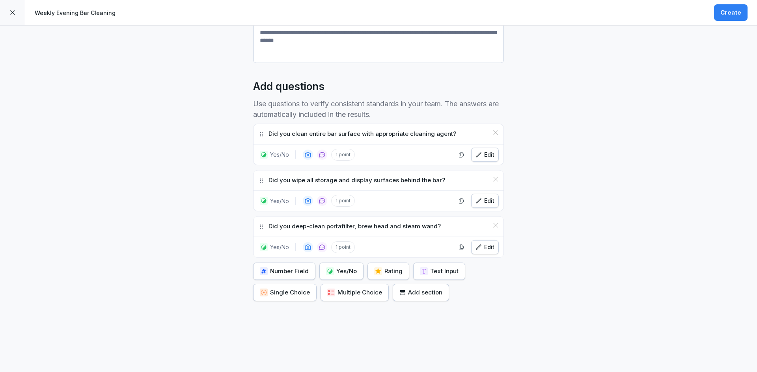
click at [348, 268] on div "Yes/No" at bounding box center [341, 271] width 31 height 9
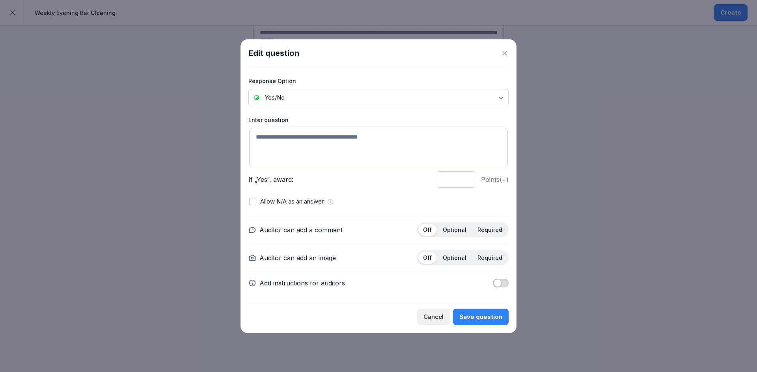
click at [293, 135] on textarea at bounding box center [378, 147] width 259 height 39
paste textarea "**********"
type textarea "**********"
click at [460, 225] on div "Optional" at bounding box center [454, 230] width 33 height 12
drag, startPoint x: 460, startPoint y: 253, endPoint x: 460, endPoint y: 259, distance: 5.5
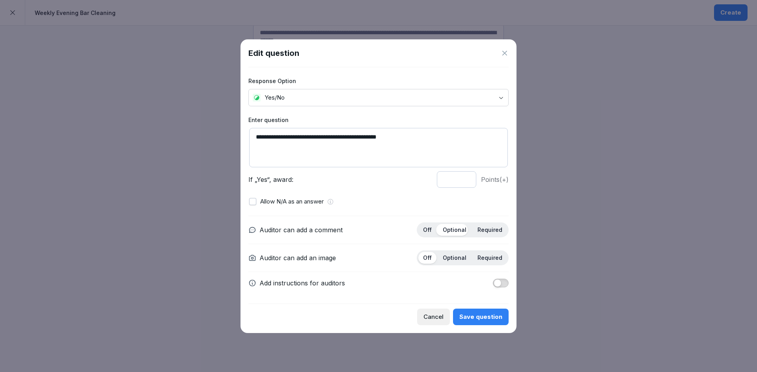
click at [459, 253] on div "Optional" at bounding box center [454, 258] width 33 height 12
click at [489, 321] on div "Save question" at bounding box center [480, 317] width 43 height 9
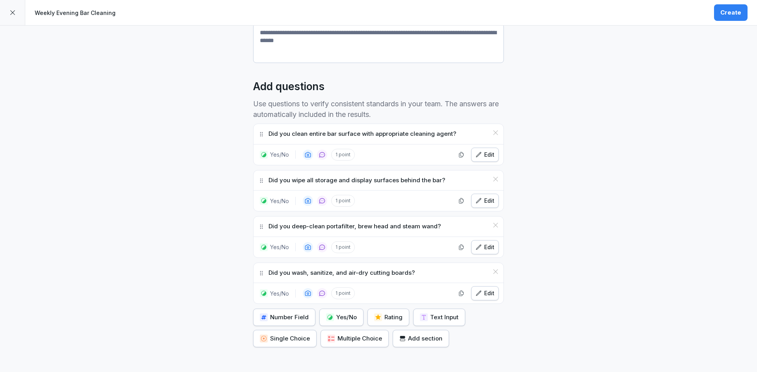
click at [328, 315] on icon "button" at bounding box center [330, 318] width 6 height 6
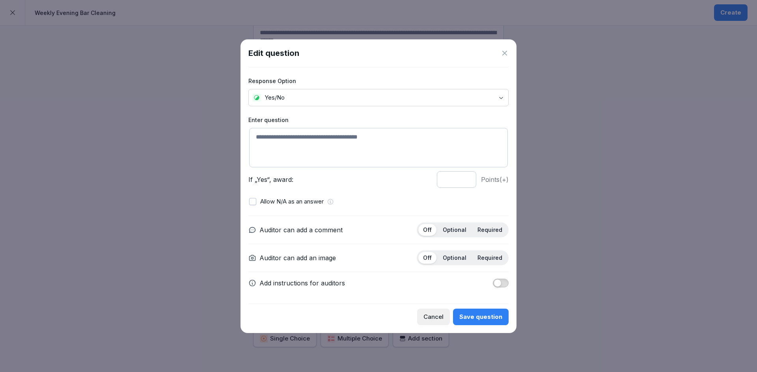
click at [292, 139] on textarea at bounding box center [378, 147] width 259 height 39
paste textarea "**********"
type textarea "**********"
click at [464, 229] on p "Optional" at bounding box center [455, 230] width 24 height 7
click at [466, 258] on p "Optional" at bounding box center [455, 258] width 24 height 7
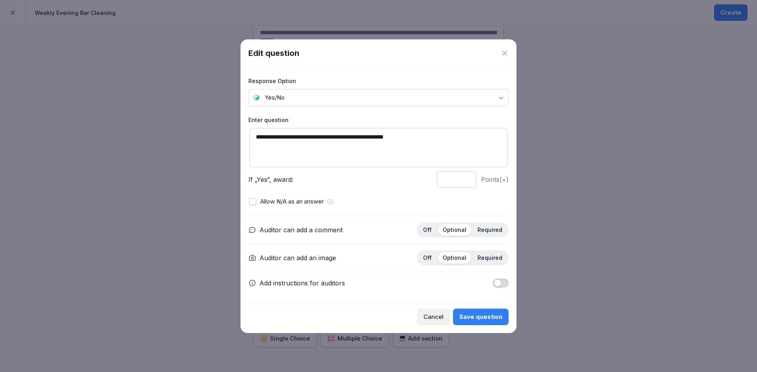
click at [473, 319] on div "Save question" at bounding box center [480, 317] width 43 height 9
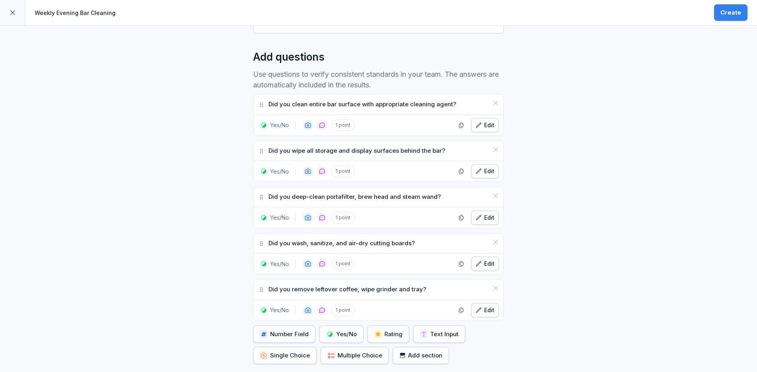
scroll to position [207, 0]
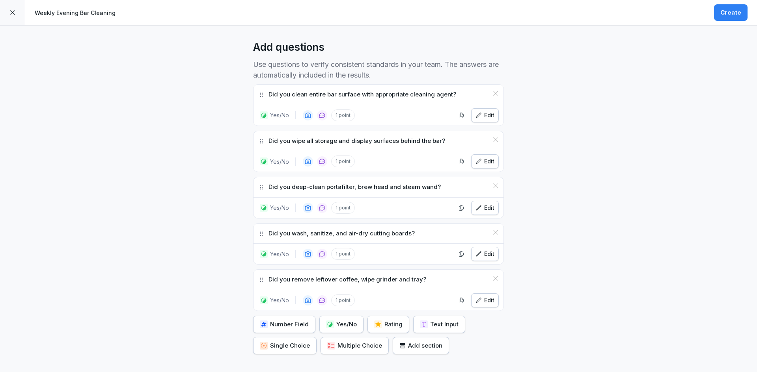
click at [348, 322] on div "Yes/No" at bounding box center [341, 324] width 31 height 9
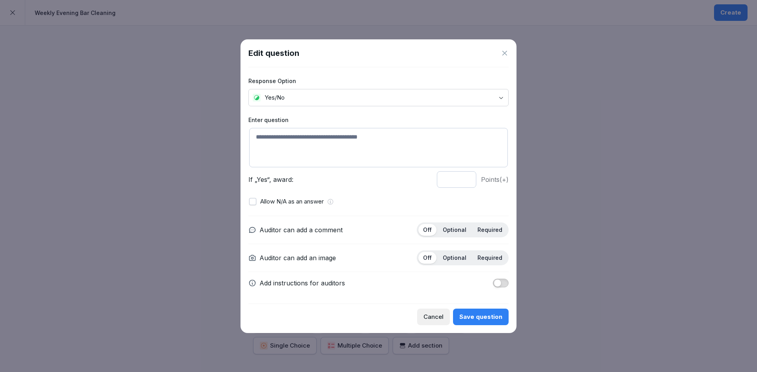
click at [363, 143] on textarea at bounding box center [378, 147] width 259 height 39
paste textarea "**********"
type textarea "**********"
click at [460, 228] on p "Optional" at bounding box center [455, 230] width 24 height 7
click at [462, 253] on div "Optional" at bounding box center [454, 258] width 33 height 12
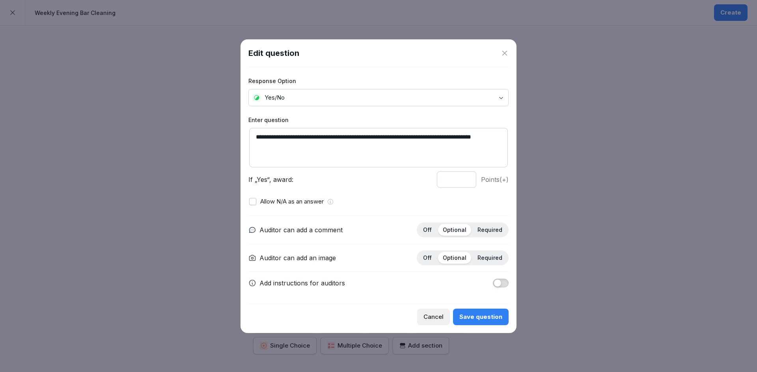
click at [498, 321] on div "Save question" at bounding box center [480, 317] width 43 height 9
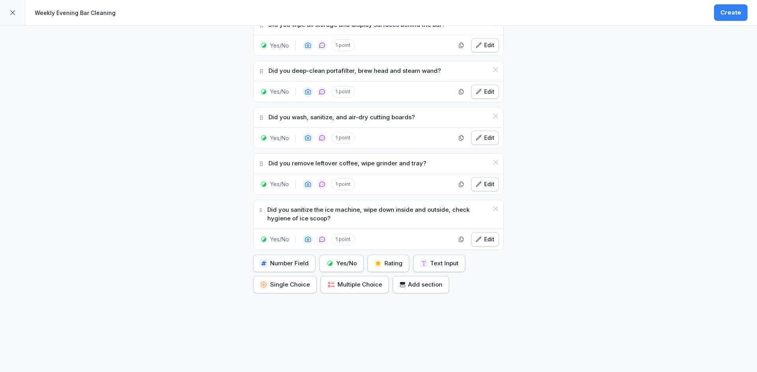
scroll to position [329, 0]
click at [337, 261] on div "Yes/No" at bounding box center [341, 263] width 31 height 9
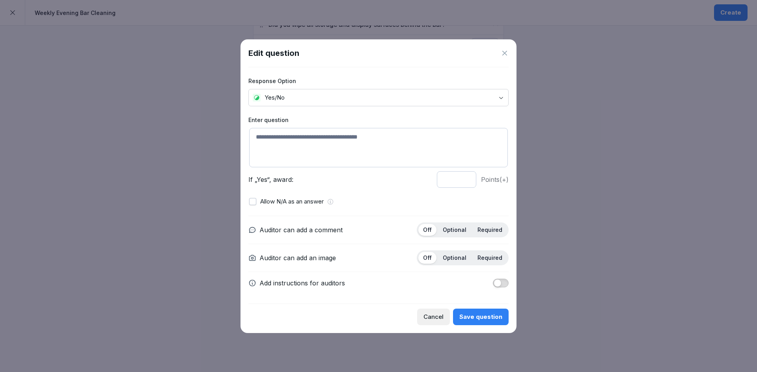
click at [285, 157] on textarea at bounding box center [378, 147] width 259 height 39
paste textarea "**********"
type textarea "**********"
click at [458, 229] on p "Optional" at bounding box center [455, 230] width 24 height 7
click at [456, 252] on div "Optional" at bounding box center [454, 258] width 33 height 12
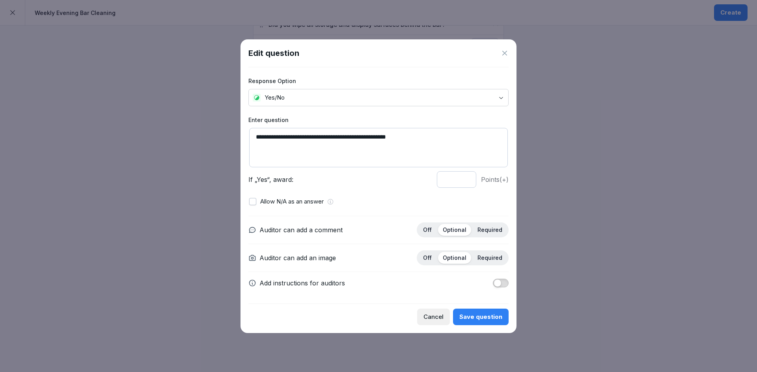
click at [480, 318] on div "Save question" at bounding box center [480, 317] width 43 height 9
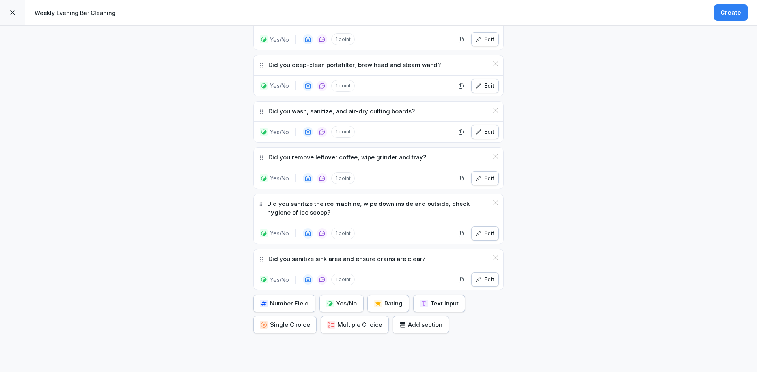
click at [341, 305] on div "Yes/No" at bounding box center [341, 304] width 31 height 9
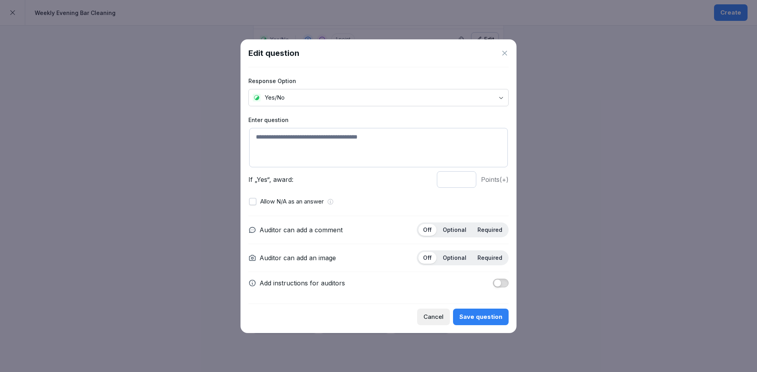
click at [316, 162] on textarea at bounding box center [378, 147] width 259 height 39
paste textarea "**********"
type textarea "**********"
click at [457, 234] on div "Optional" at bounding box center [454, 230] width 33 height 12
click at [457, 255] on p "Optional" at bounding box center [455, 258] width 24 height 7
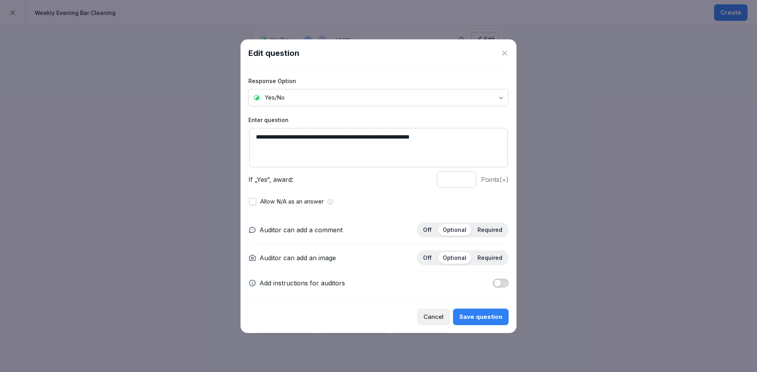
click at [478, 312] on button "Save question" at bounding box center [481, 317] width 56 height 17
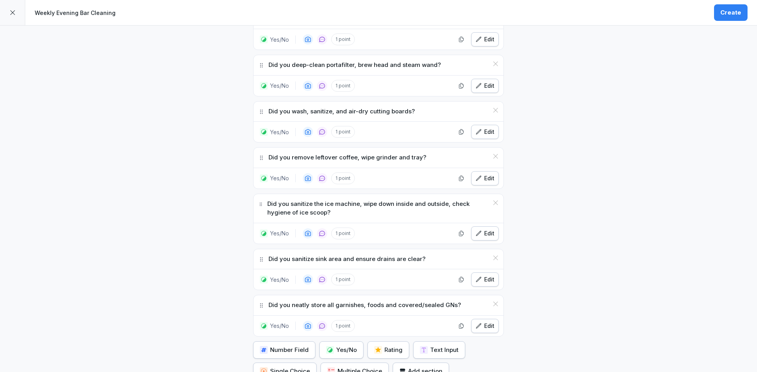
click at [352, 351] on div "Yes/No" at bounding box center [341, 350] width 31 height 9
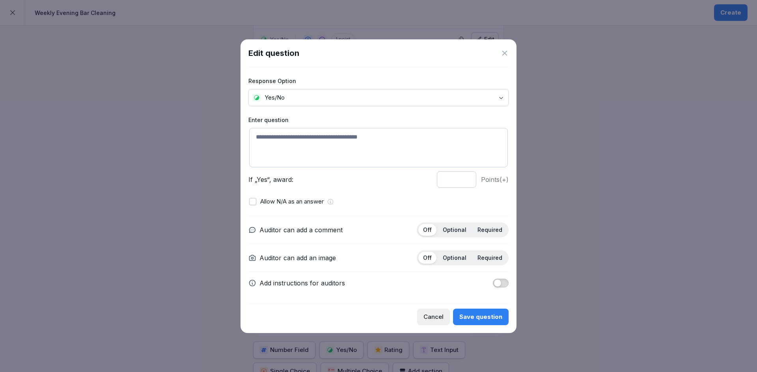
click at [300, 130] on textarea at bounding box center [378, 147] width 259 height 39
paste textarea "**********"
type textarea "**********"
click at [467, 224] on div "Optional" at bounding box center [454, 230] width 33 height 12
click at [457, 261] on p "Optional" at bounding box center [455, 258] width 24 height 7
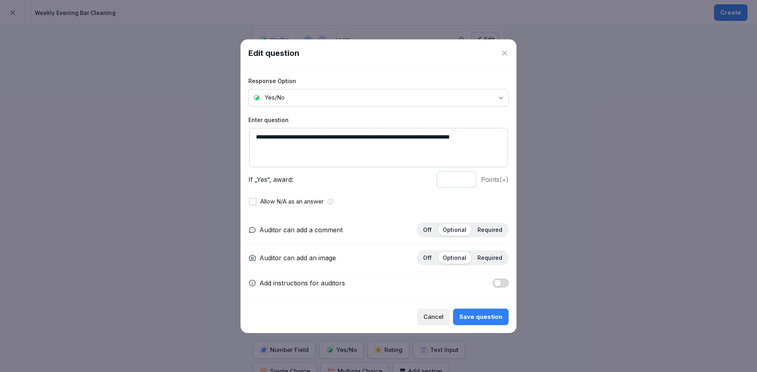
click at [475, 320] on div "Save question" at bounding box center [480, 317] width 43 height 9
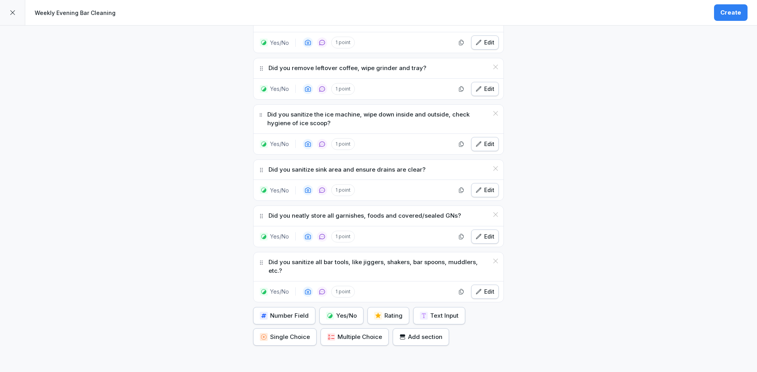
scroll to position [467, 0]
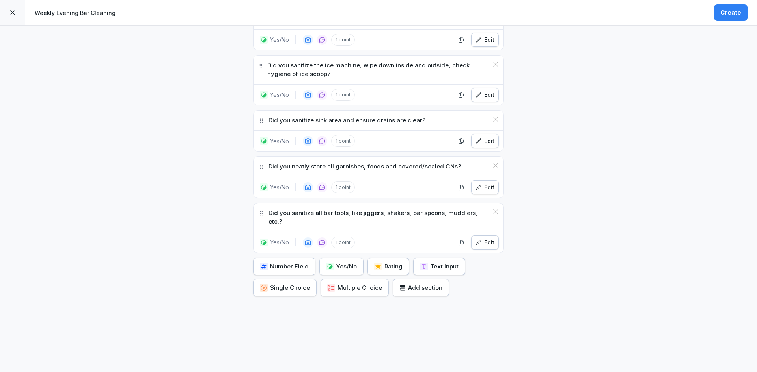
click at [350, 263] on div "Yes/No" at bounding box center [341, 267] width 31 height 9
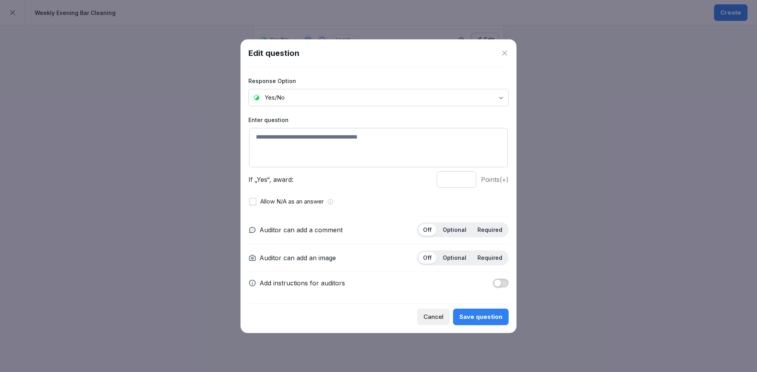
click at [254, 152] on textarea at bounding box center [378, 147] width 259 height 39
paste textarea "**********"
type textarea "**********"
click at [451, 224] on div "Optional" at bounding box center [454, 230] width 33 height 12
click at [457, 255] on p "Optional" at bounding box center [455, 258] width 24 height 7
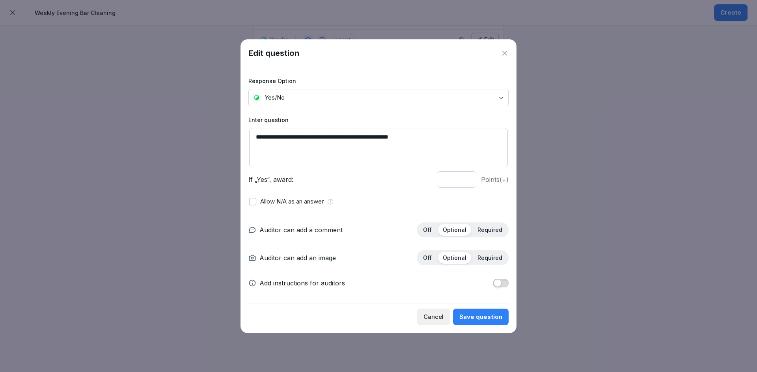
click at [477, 309] on button "Save question" at bounding box center [481, 317] width 56 height 17
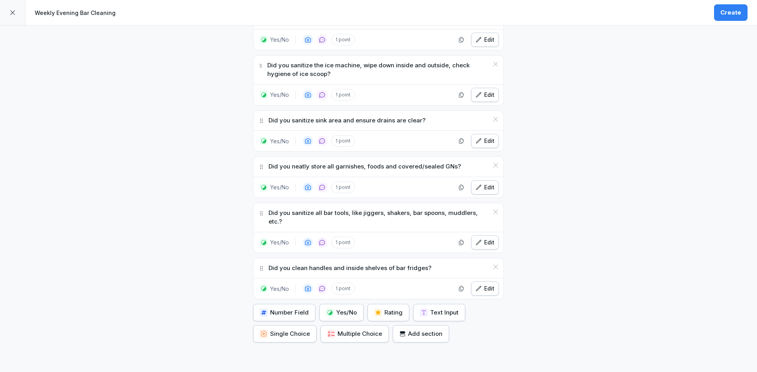
click at [339, 309] on div "Yes/No" at bounding box center [341, 313] width 31 height 9
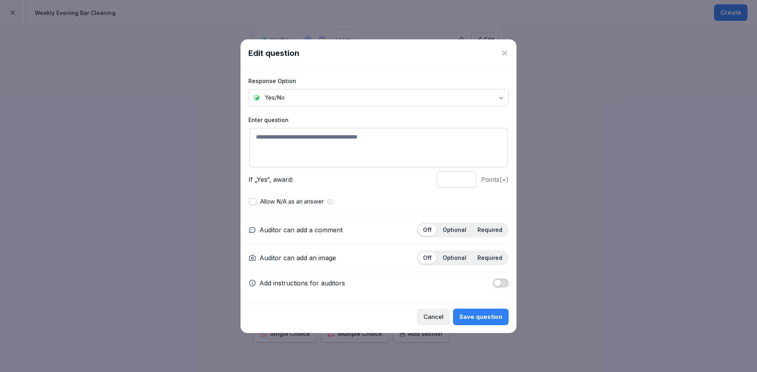
click at [312, 146] on textarea at bounding box center [378, 147] width 259 height 39
paste textarea "**********"
type textarea "**********"
drag, startPoint x: 471, startPoint y: 229, endPoint x: 467, endPoint y: 236, distance: 7.9
click at [470, 230] on div "Optional" at bounding box center [454, 230] width 33 height 12
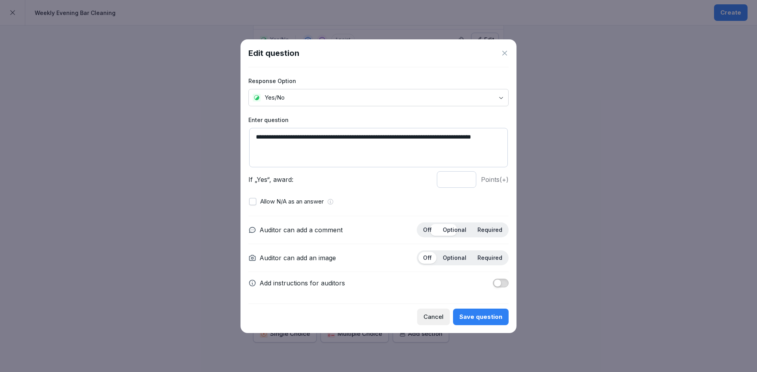
click at [452, 259] on p "Optional" at bounding box center [455, 258] width 24 height 7
click at [483, 316] on div "Save question" at bounding box center [480, 317] width 43 height 9
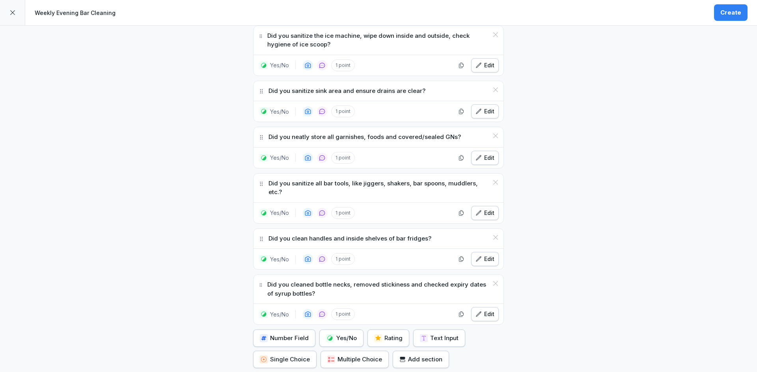
scroll to position [569, 0]
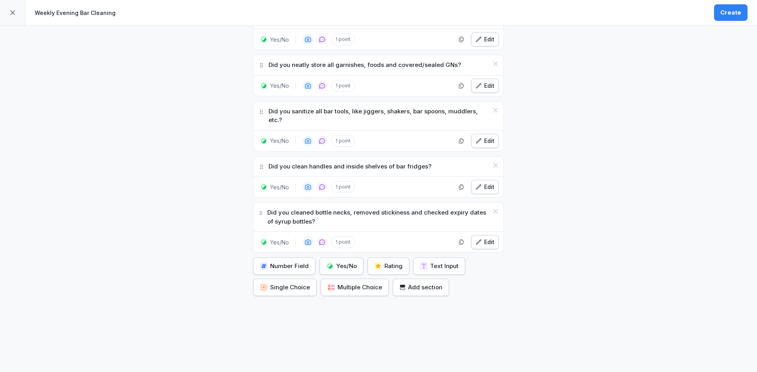
click at [344, 258] on button "Yes/No" at bounding box center [341, 266] width 44 height 17
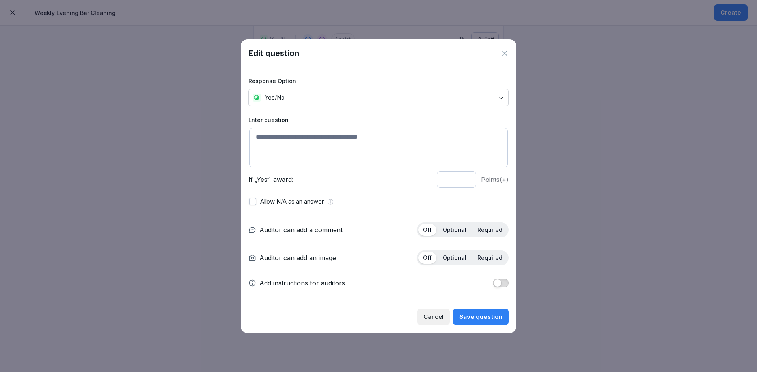
click at [266, 152] on textarea at bounding box center [378, 147] width 259 height 39
paste textarea "**********"
type textarea "**********"
click at [457, 238] on div "Auditor can add a comment Off Optional Required Auditor can add an image Off Op…" at bounding box center [378, 255] width 260 height 78
click at [456, 236] on div "Off Optional Required" at bounding box center [463, 230] width 92 height 15
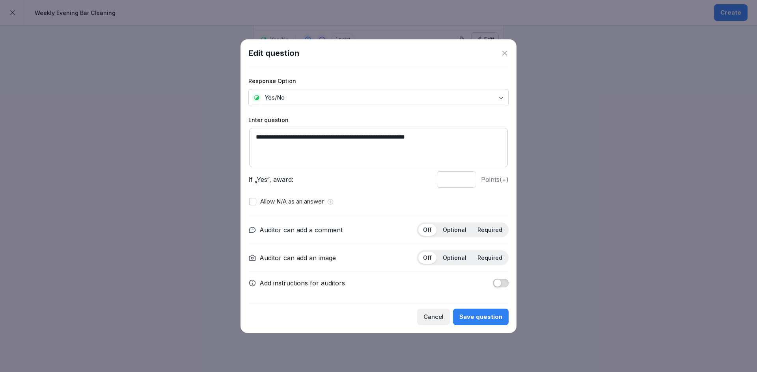
click at [454, 231] on p "Optional" at bounding box center [455, 230] width 24 height 7
click at [454, 259] on p "Optional" at bounding box center [455, 258] width 24 height 7
click at [475, 318] on div "Save question" at bounding box center [480, 317] width 43 height 9
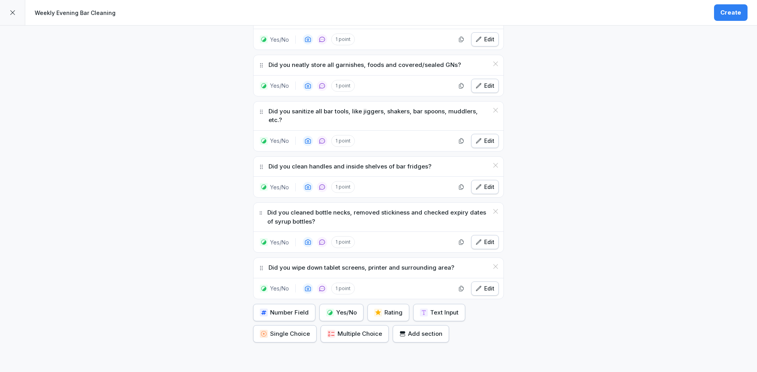
click at [346, 309] on div "Yes/No" at bounding box center [341, 313] width 31 height 9
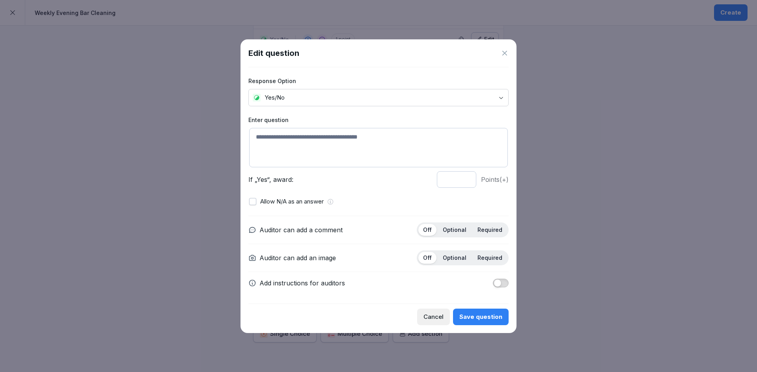
click at [302, 156] on textarea at bounding box center [378, 147] width 259 height 39
paste textarea "**********"
type textarea "**********"
click at [462, 225] on div "Optional" at bounding box center [454, 230] width 33 height 12
drag, startPoint x: 456, startPoint y: 258, endPoint x: 456, endPoint y: 296, distance: 38.2
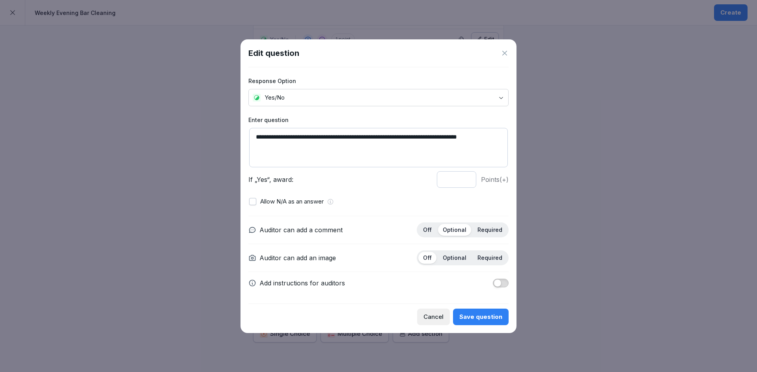
click at [455, 258] on p "Optional" at bounding box center [455, 258] width 24 height 7
click at [486, 320] on div "Save question" at bounding box center [480, 317] width 43 height 9
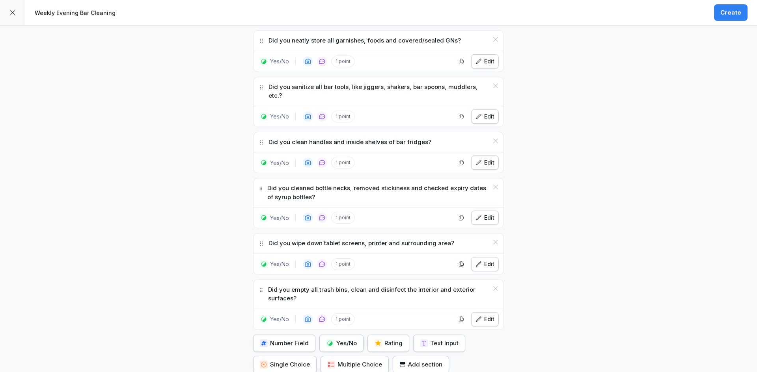
scroll to position [670, 0]
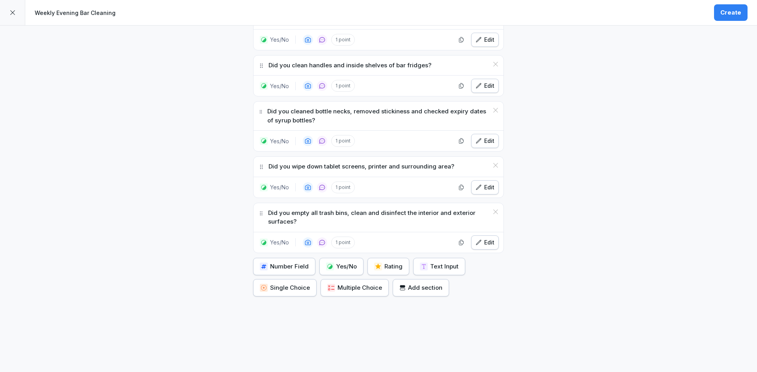
click at [340, 263] on button "Yes/No" at bounding box center [341, 266] width 44 height 17
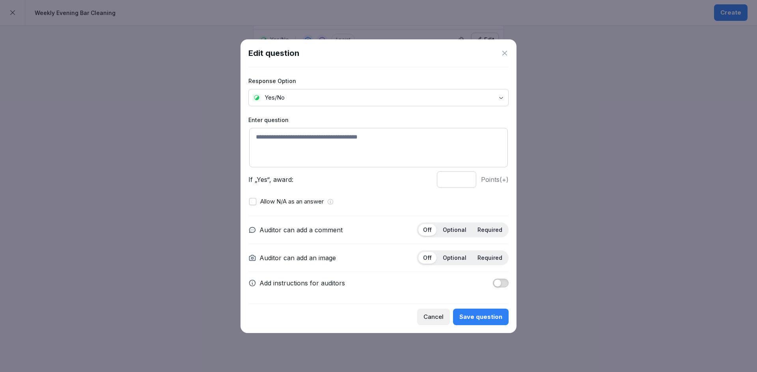
click at [281, 149] on textarea at bounding box center [378, 147] width 259 height 39
paste textarea "**********"
type textarea "**********"
click at [456, 223] on div "Off Optional Required" at bounding box center [463, 230] width 92 height 15
click at [456, 227] on p "Optional" at bounding box center [455, 230] width 24 height 7
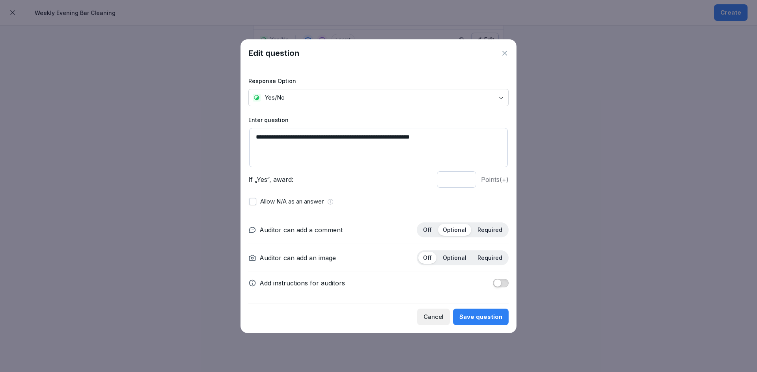
click at [456, 255] on p "Optional" at bounding box center [455, 258] width 24 height 7
click at [490, 315] on div "Save question" at bounding box center [480, 317] width 43 height 9
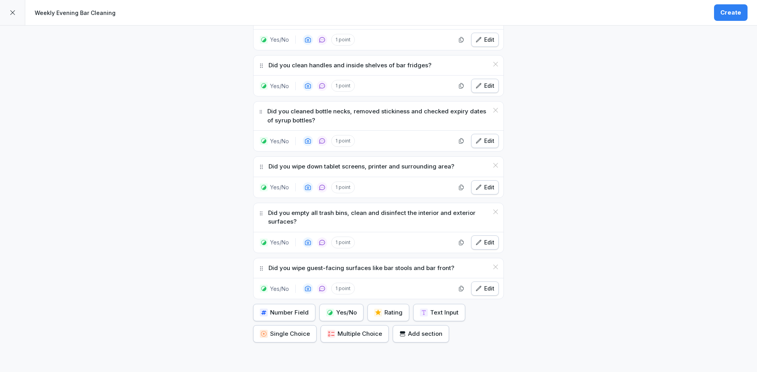
click at [349, 309] on div "Yes/No" at bounding box center [341, 313] width 31 height 9
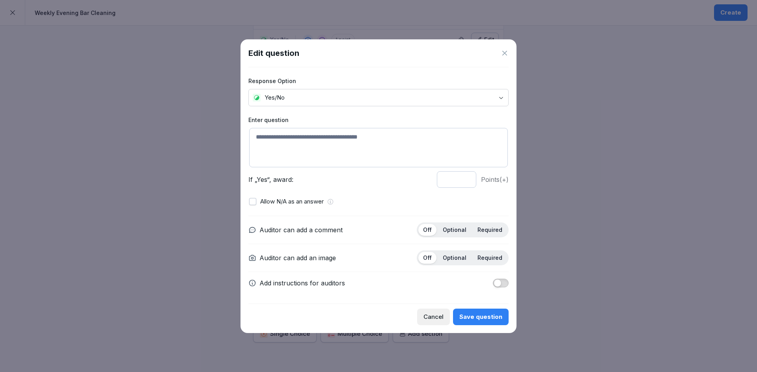
click at [454, 229] on p "Optional" at bounding box center [455, 230] width 24 height 7
click at [458, 260] on p "Optional" at bounding box center [455, 258] width 24 height 7
click at [327, 143] on textarea at bounding box center [378, 147] width 259 height 39
paste textarea "**********"
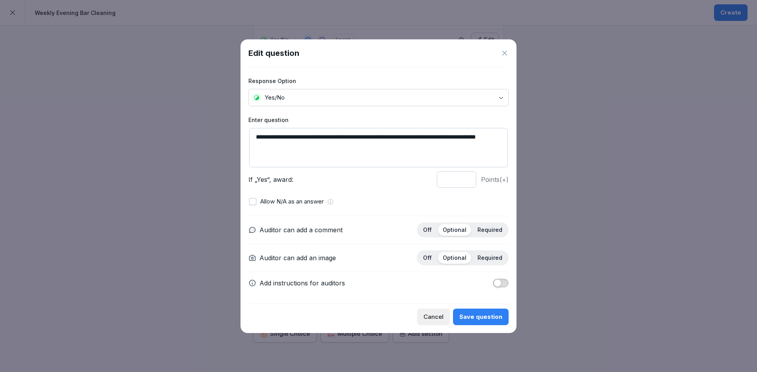
type textarea "**********"
click at [483, 313] on div "Save question" at bounding box center [480, 317] width 43 height 9
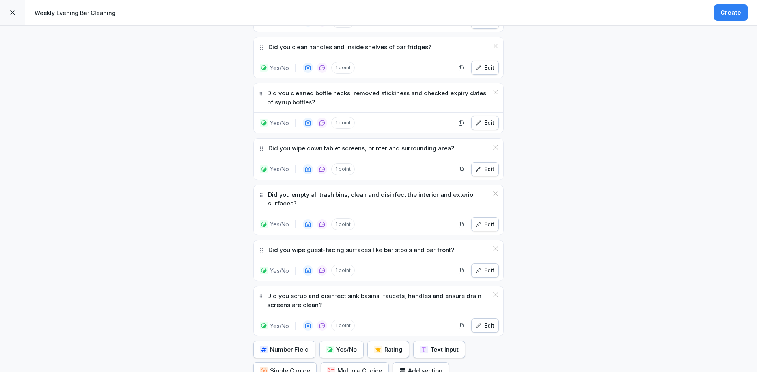
scroll to position [772, 0]
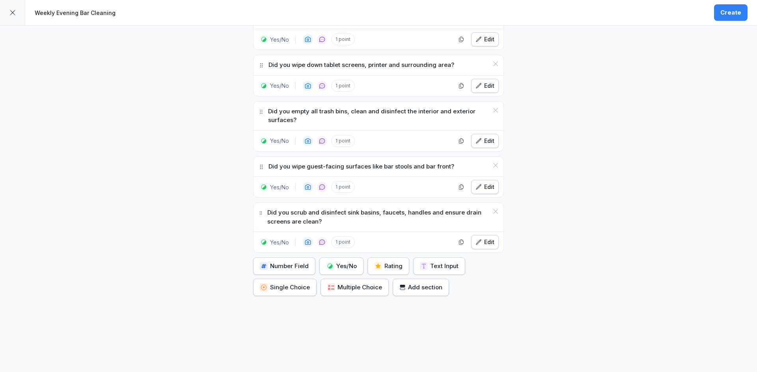
click at [319, 258] on button "Yes/No" at bounding box center [341, 266] width 44 height 17
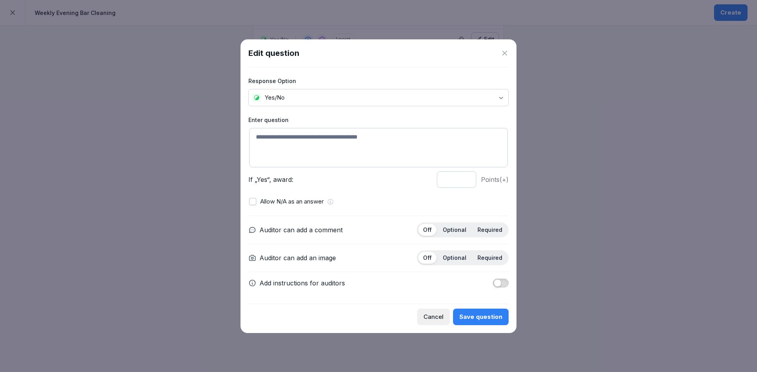
click at [295, 143] on textarea at bounding box center [378, 147] width 259 height 39
paste textarea "**********"
type textarea "**********"
click at [460, 236] on div "Optional" at bounding box center [454, 230] width 33 height 12
click at [460, 252] on div "Optional" at bounding box center [454, 258] width 33 height 12
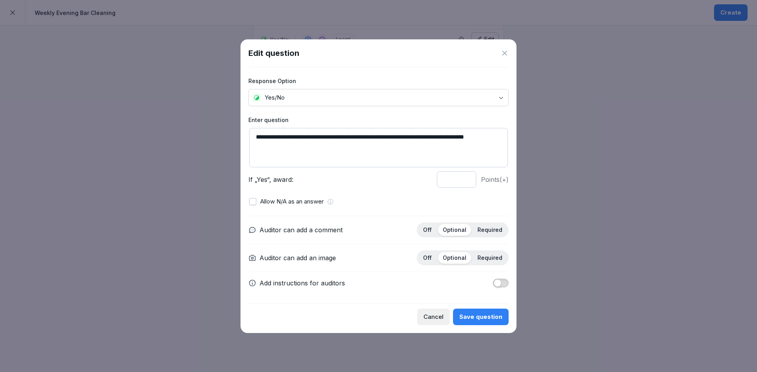
click at [478, 317] on div "Save question" at bounding box center [480, 317] width 43 height 9
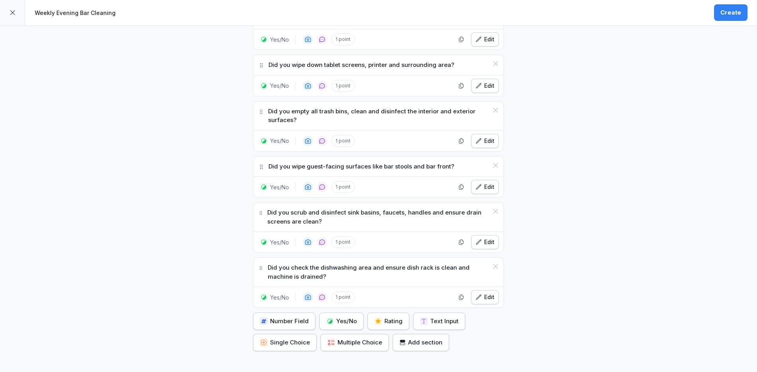
click at [347, 317] on div "Yes/No" at bounding box center [341, 321] width 31 height 9
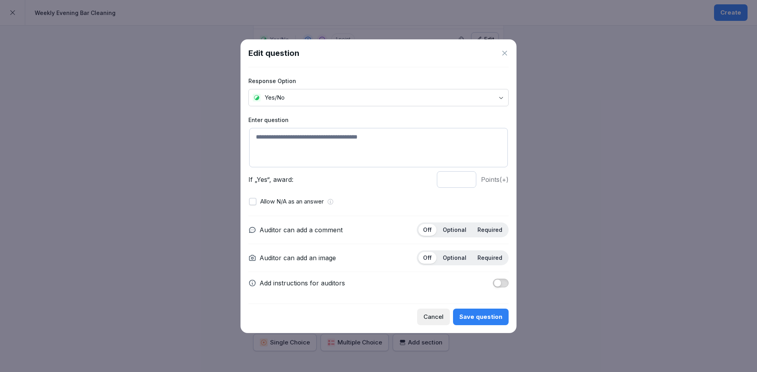
drag, startPoint x: 311, startPoint y: 123, endPoint x: 311, endPoint y: 131, distance: 8.3
click at [311, 123] on label "Enter question" at bounding box center [378, 120] width 260 height 8
click at [309, 139] on textarea at bounding box center [378, 147] width 259 height 39
paste textarea "**********"
type textarea "**********"
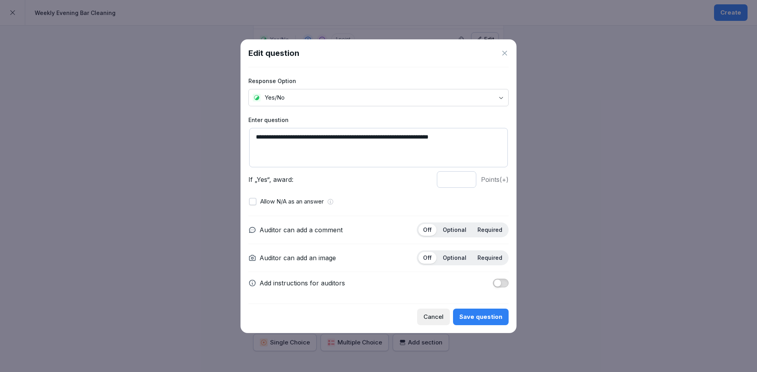
click at [483, 317] on div "Save question" at bounding box center [480, 317] width 43 height 9
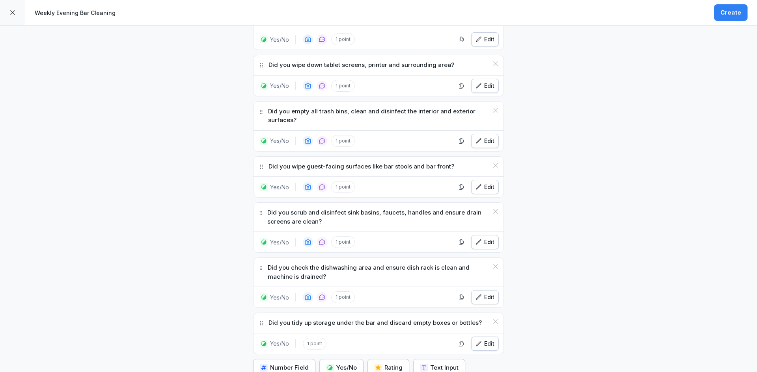
click at [340, 364] on button "Yes/No" at bounding box center [341, 367] width 44 height 17
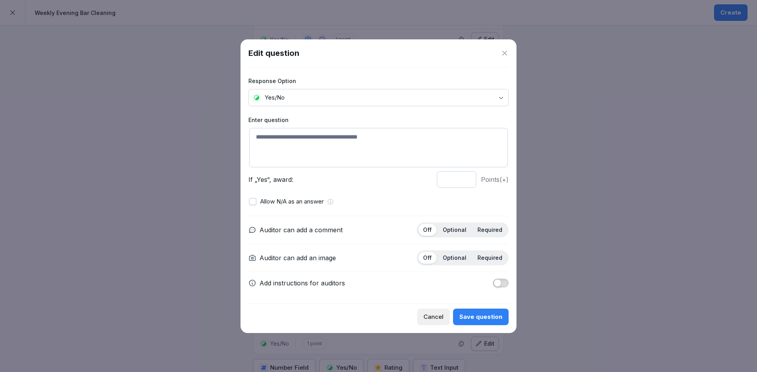
click at [276, 147] on textarea at bounding box center [378, 147] width 259 height 39
paste textarea "**********"
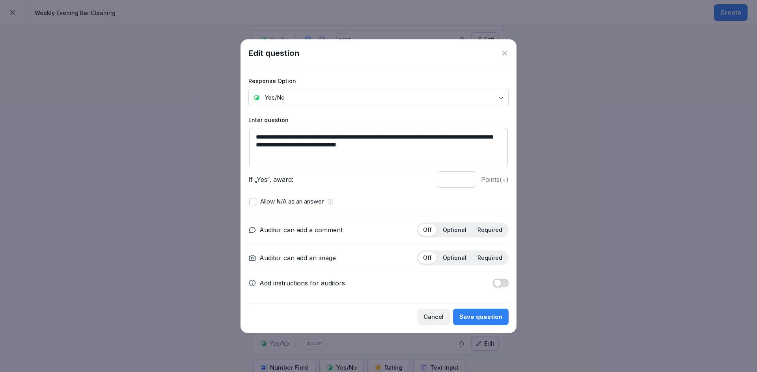
type textarea "**********"
click at [466, 227] on p "Optional" at bounding box center [455, 230] width 24 height 7
click at [464, 261] on p "Optional" at bounding box center [455, 258] width 24 height 7
click at [496, 319] on div "Save question" at bounding box center [480, 317] width 43 height 9
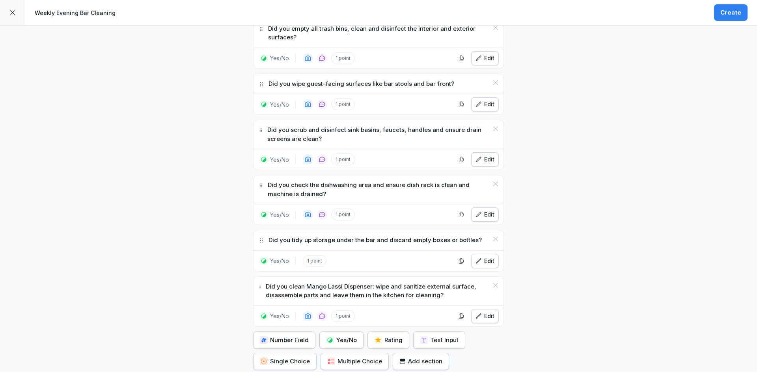
scroll to position [929, 0]
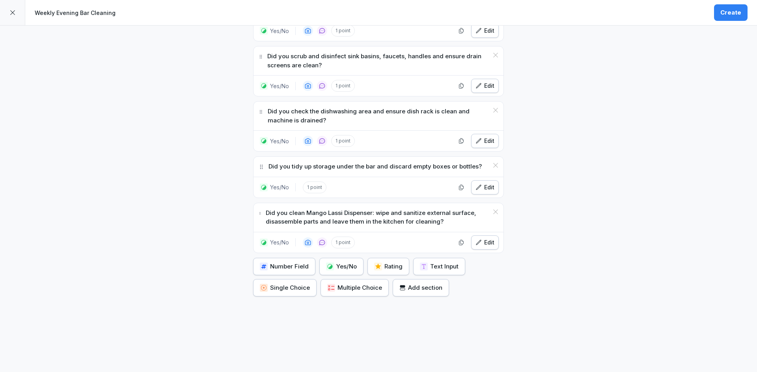
click at [340, 263] on div "Yes/No" at bounding box center [341, 267] width 31 height 9
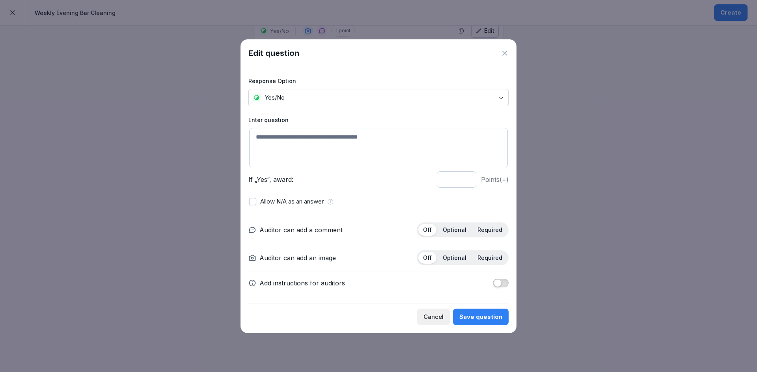
click at [311, 152] on textarea at bounding box center [378, 147] width 259 height 39
paste textarea "**********"
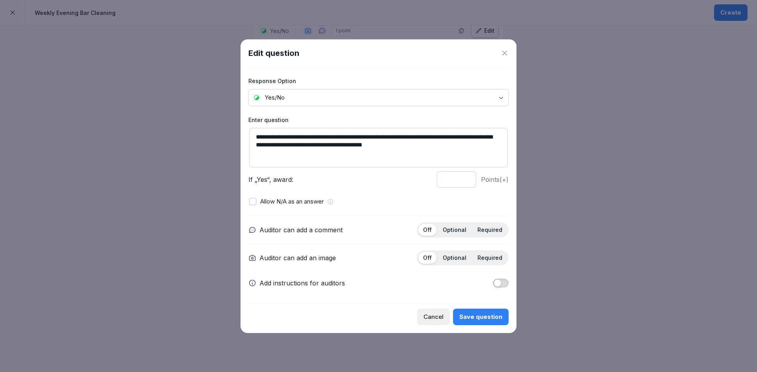
type textarea "**********"
click at [460, 230] on p "Optional" at bounding box center [455, 230] width 24 height 7
click at [455, 260] on p "Optional" at bounding box center [455, 258] width 24 height 7
click at [317, 139] on textarea "**********" at bounding box center [378, 147] width 259 height 39
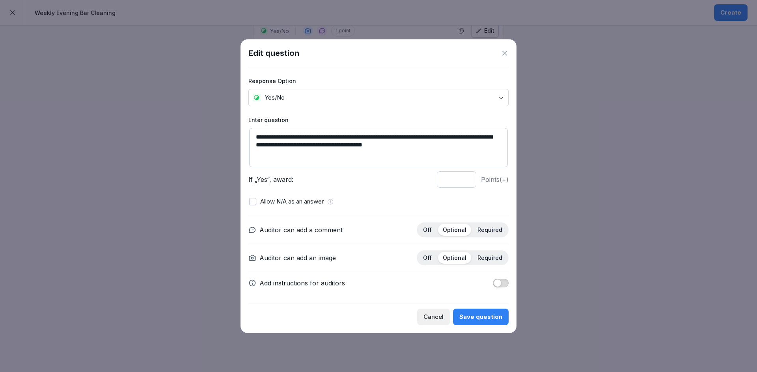
click at [317, 139] on textarea "**********" at bounding box center [378, 147] width 259 height 39
click at [325, 136] on textarea "**********" at bounding box center [378, 147] width 259 height 39
click at [490, 322] on button "Save question" at bounding box center [481, 317] width 56 height 17
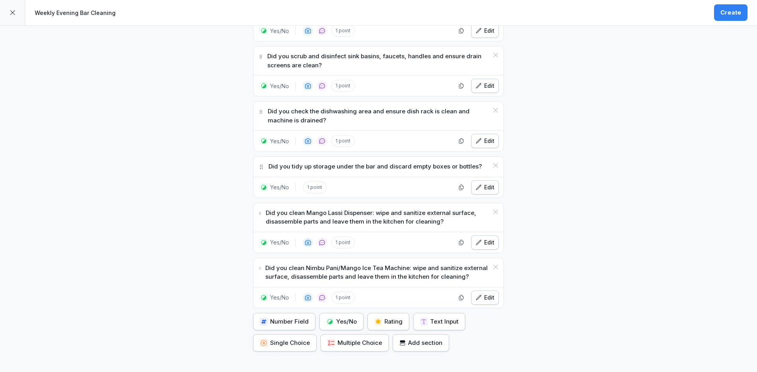
click at [341, 318] on div "Yes/No" at bounding box center [341, 322] width 31 height 9
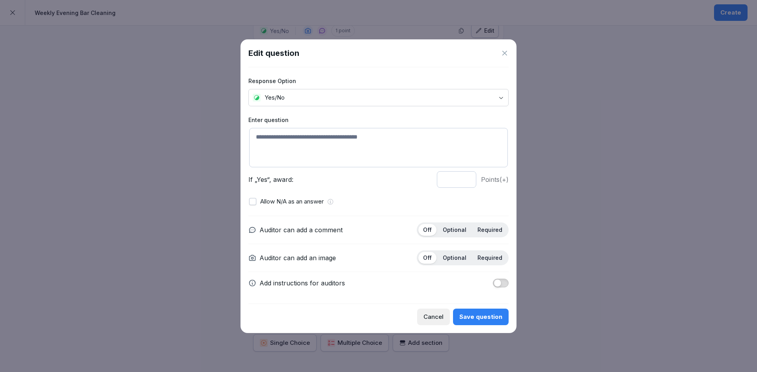
click at [263, 143] on textarea at bounding box center [378, 147] width 259 height 39
paste textarea "**********"
type textarea "**********"
click at [466, 236] on div "Off Optional Required" at bounding box center [463, 230] width 92 height 15
click at [461, 231] on p "Optional" at bounding box center [455, 230] width 24 height 7
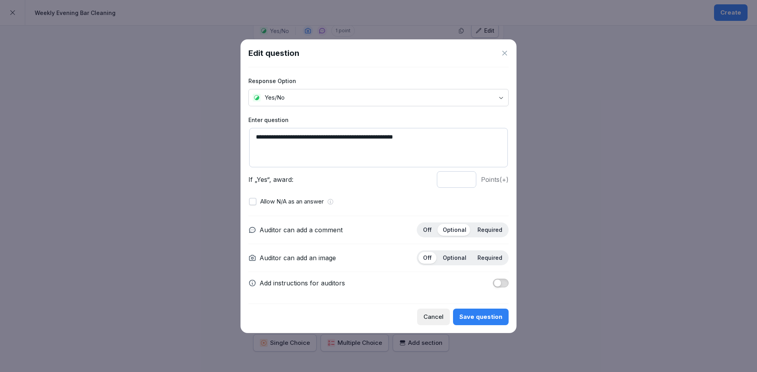
click at [456, 253] on div "Optional" at bounding box center [454, 258] width 33 height 12
click at [471, 313] on div "Save question" at bounding box center [480, 317] width 43 height 9
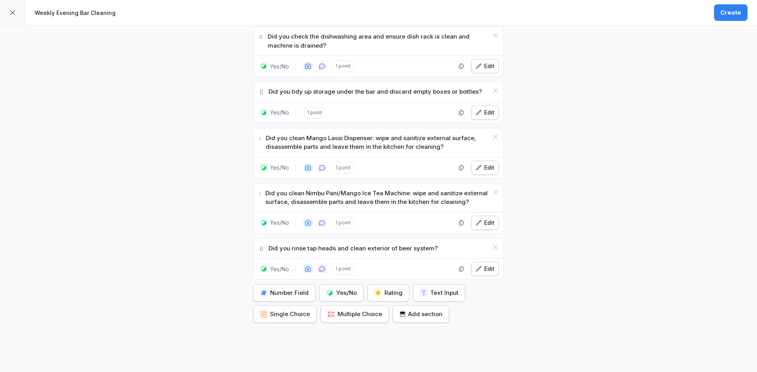
scroll to position [1030, 0]
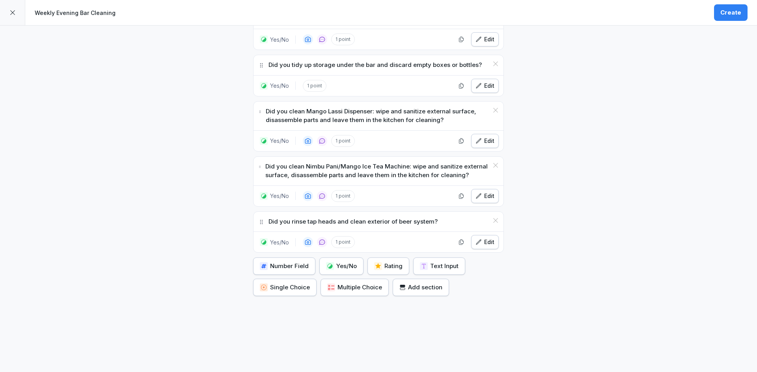
click at [341, 262] on div "Yes/No" at bounding box center [341, 266] width 31 height 9
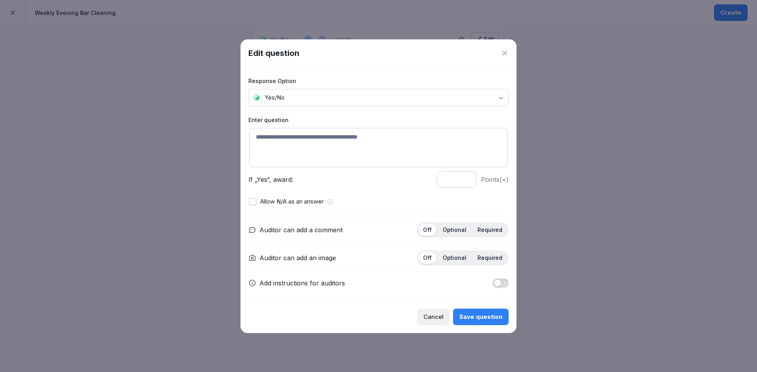
click at [282, 140] on textarea at bounding box center [378, 147] width 259 height 39
paste textarea "**********"
type textarea "**********"
click at [446, 237] on div "Off Optional Required" at bounding box center [463, 230] width 92 height 15
click at [451, 231] on p "Optional" at bounding box center [455, 230] width 24 height 7
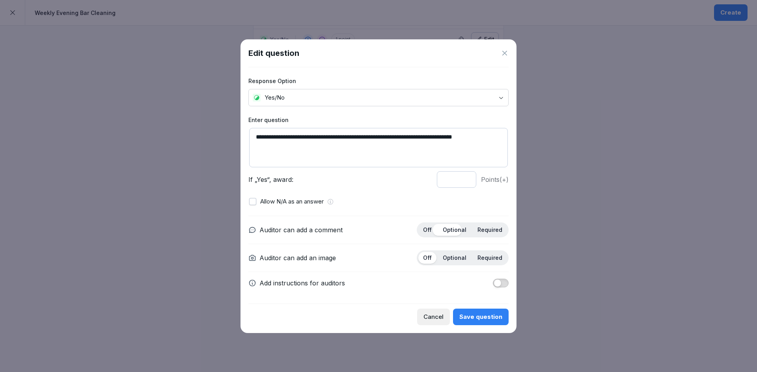
click at [453, 251] on div "Off Optional Required" at bounding box center [463, 258] width 92 height 15
click at [456, 263] on div "Optional" at bounding box center [454, 258] width 33 height 12
click at [480, 311] on button "Save question" at bounding box center [481, 317] width 56 height 17
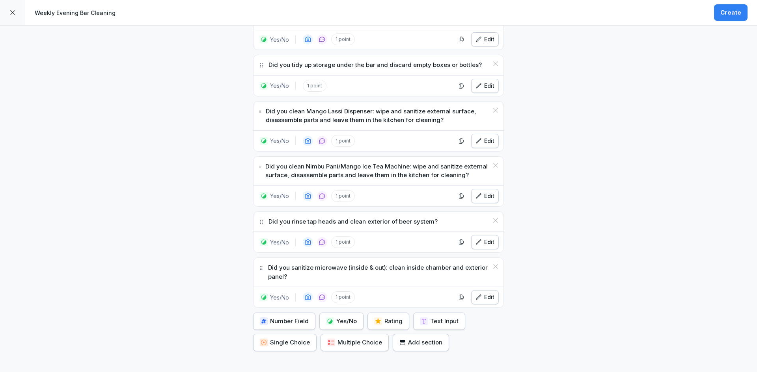
click at [350, 317] on div "Yes/No" at bounding box center [341, 321] width 31 height 9
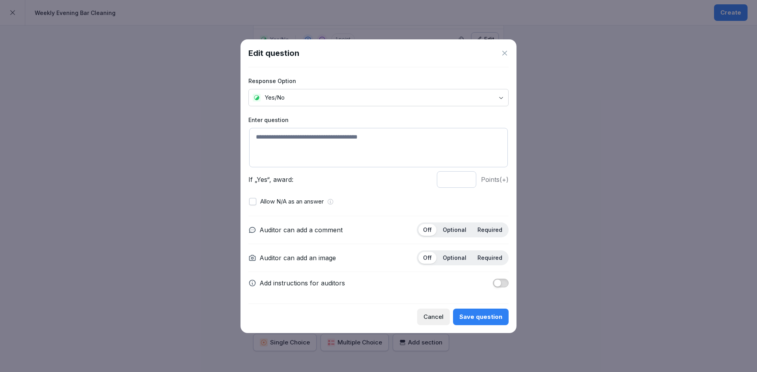
click at [264, 143] on textarea at bounding box center [378, 147] width 259 height 39
paste textarea "**********"
type textarea "**********"
click at [464, 227] on p "Optional" at bounding box center [455, 230] width 24 height 7
click at [460, 253] on div "Optional" at bounding box center [454, 258] width 33 height 12
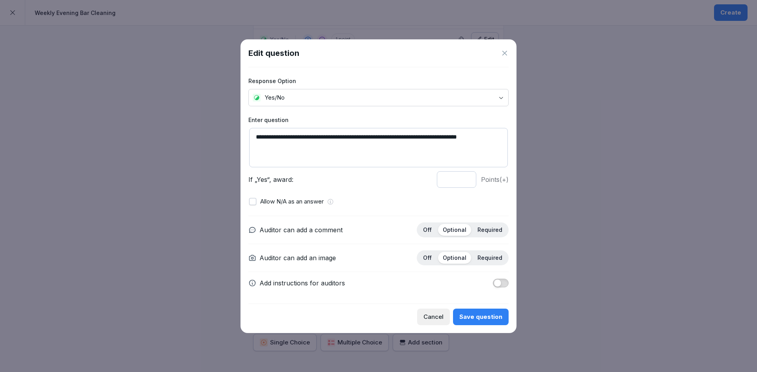
click at [478, 320] on div "Save question" at bounding box center [480, 317] width 43 height 9
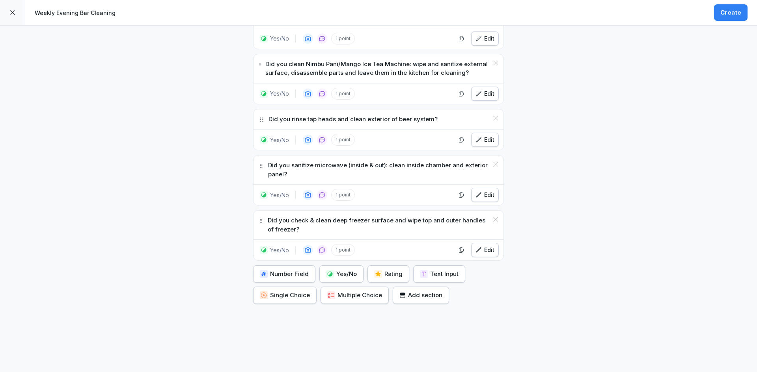
scroll to position [1141, 0]
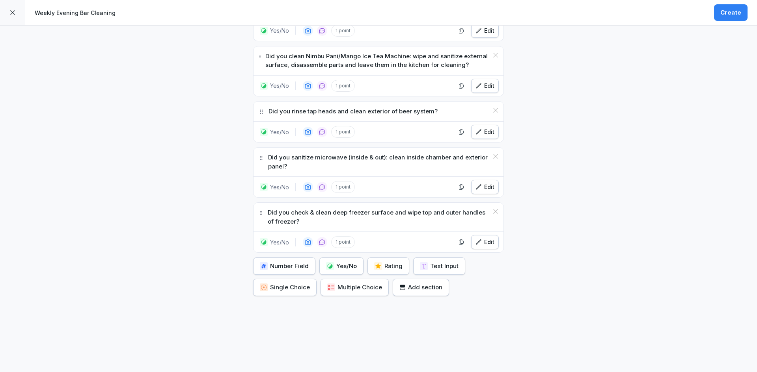
click at [339, 262] on div "Yes/No" at bounding box center [341, 266] width 31 height 9
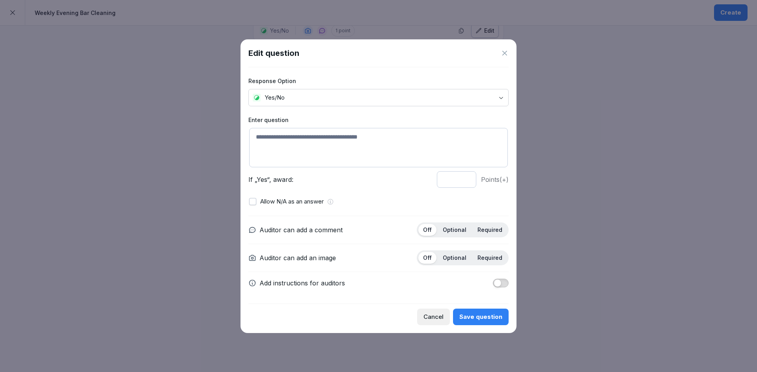
click at [302, 134] on textarea at bounding box center [378, 147] width 259 height 39
paste textarea "**********"
type textarea "**********"
click at [456, 232] on p "Optional" at bounding box center [455, 230] width 24 height 7
click at [458, 254] on div "Optional" at bounding box center [454, 258] width 33 height 12
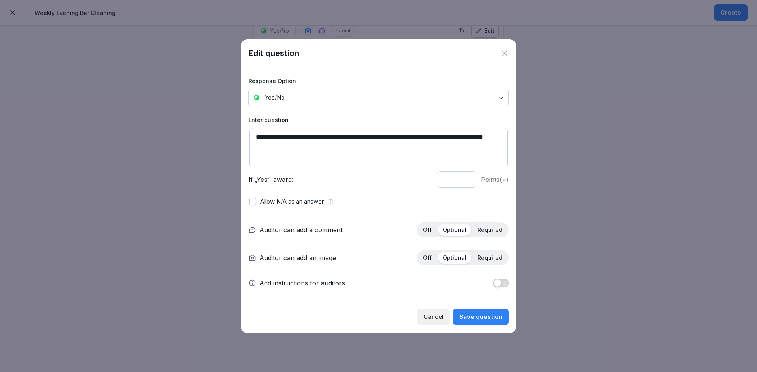
click at [473, 324] on button "Save question" at bounding box center [481, 317] width 56 height 17
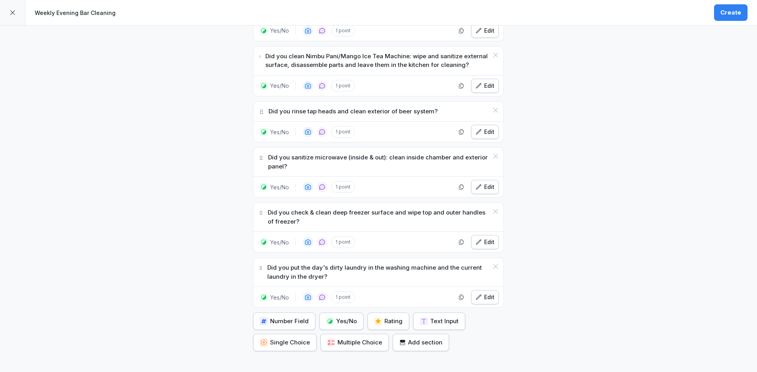
click at [339, 317] on div "Yes/No" at bounding box center [341, 321] width 31 height 9
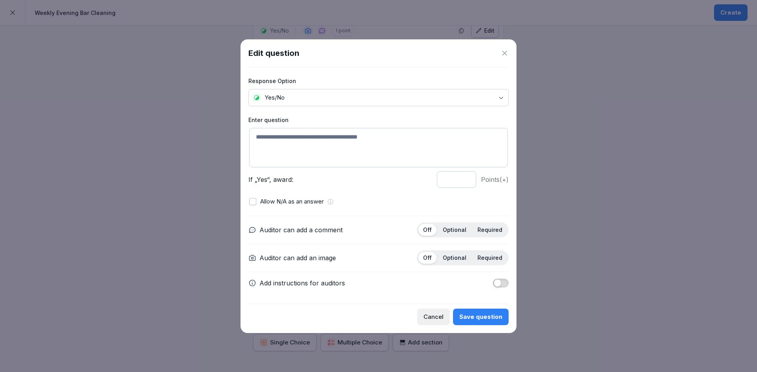
click at [508, 57] on div "Edit question Response Option Yes/No Enter question If „Yes“, award: * Points (…" at bounding box center [378, 186] width 276 height 294
click at [503, 54] on icon at bounding box center [505, 53] width 8 height 8
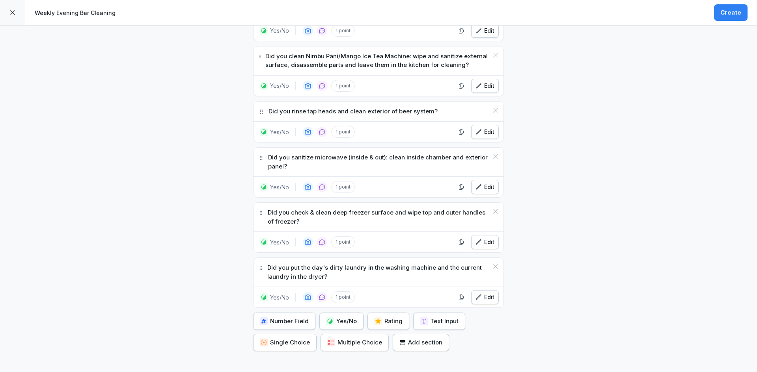
click at [346, 317] on div "Yes/No" at bounding box center [341, 321] width 31 height 9
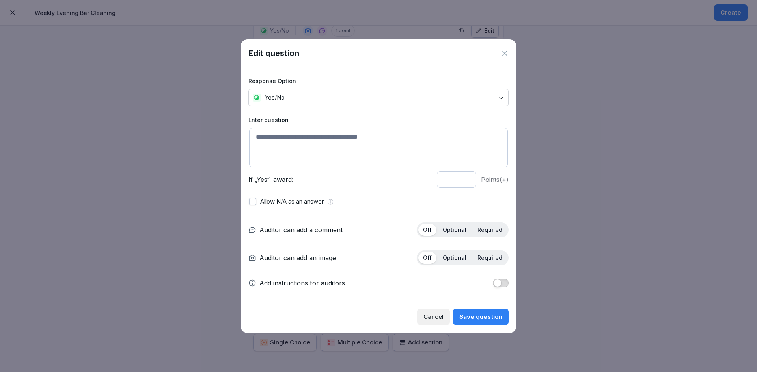
click at [328, 140] on textarea at bounding box center [378, 147] width 259 height 39
paste textarea "**********"
type textarea "**********"
click at [456, 230] on p "Optional" at bounding box center [455, 230] width 24 height 7
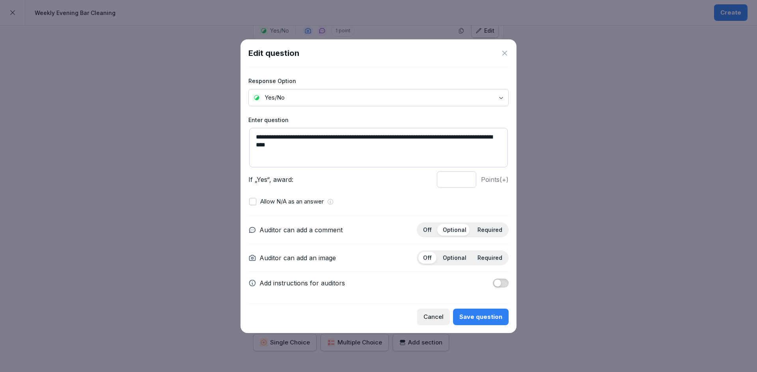
click at [454, 253] on div "Optional" at bounding box center [454, 258] width 33 height 12
click at [492, 318] on div "Save question" at bounding box center [480, 317] width 43 height 9
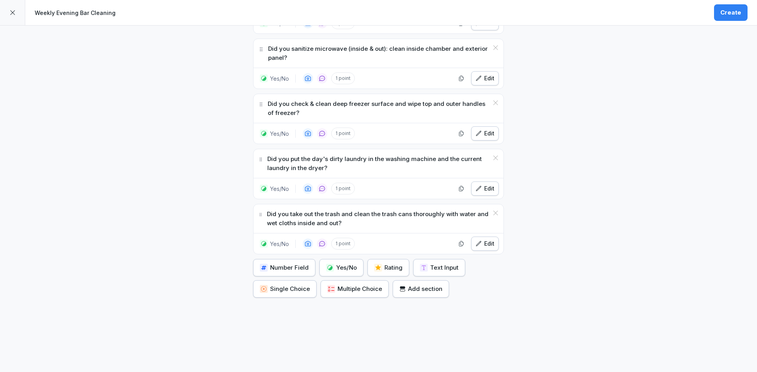
scroll to position [1251, 0]
click at [330, 265] on button "Yes/No" at bounding box center [341, 266] width 44 height 17
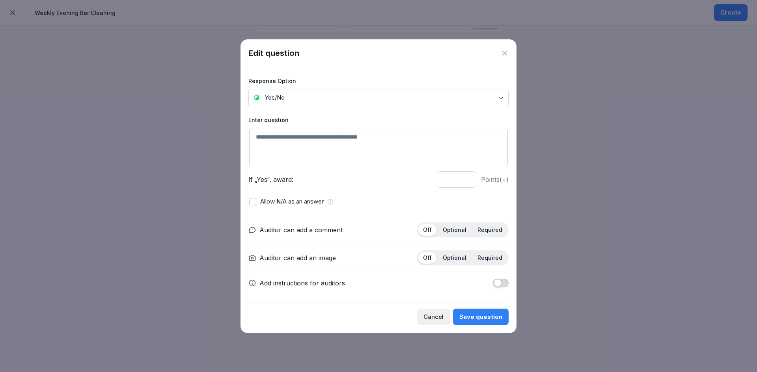
click at [293, 148] on textarea at bounding box center [378, 147] width 259 height 39
paste textarea "**********"
type textarea "**********"
click at [462, 225] on div "Optional" at bounding box center [454, 230] width 33 height 12
click at [456, 248] on div "Auditor can add a comment Off Optional Required Auditor can add an image Off Op…" at bounding box center [378, 255] width 260 height 78
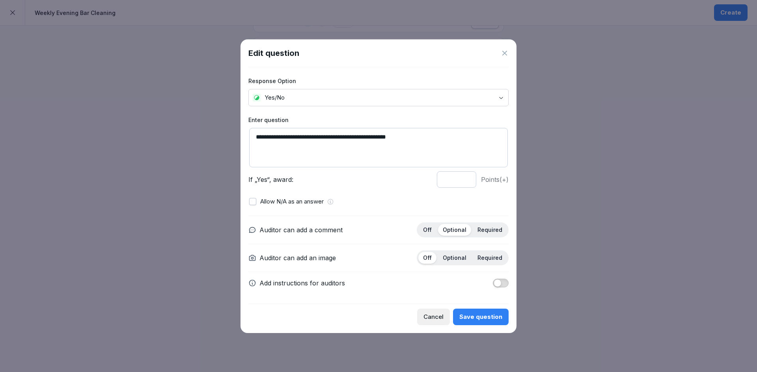
click at [447, 263] on div "Optional" at bounding box center [454, 258] width 33 height 12
click at [479, 321] on div "Save question" at bounding box center [480, 317] width 43 height 9
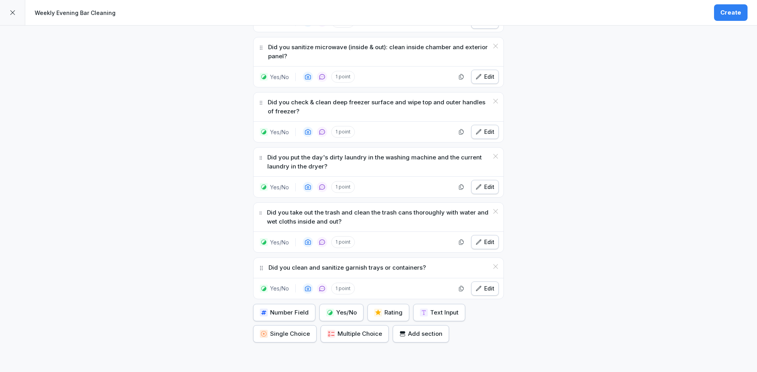
click at [345, 308] on button "Yes/No" at bounding box center [341, 312] width 44 height 17
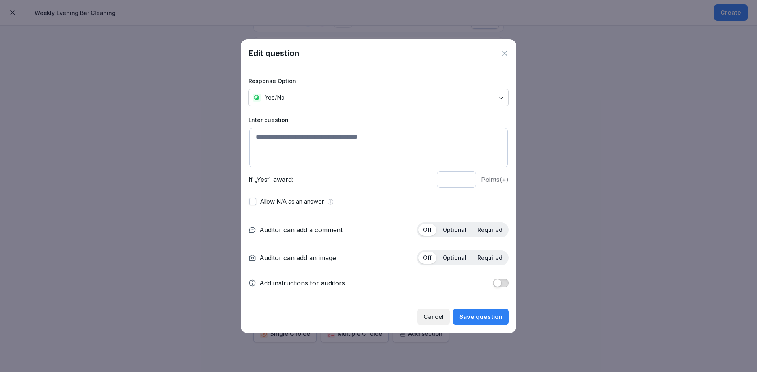
click at [505, 50] on icon at bounding box center [505, 53] width 8 height 8
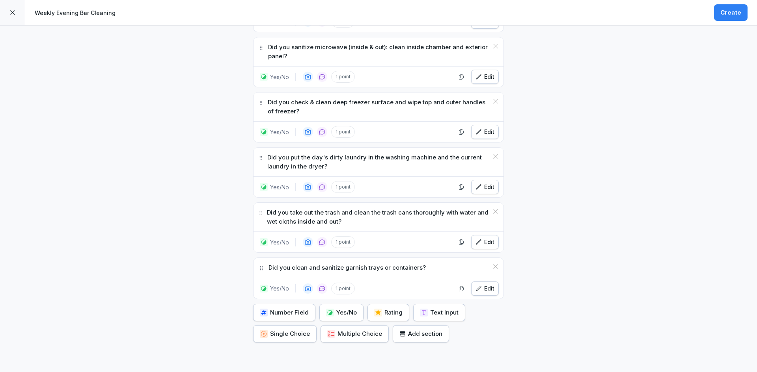
click at [725, 11] on div "Create" at bounding box center [730, 12] width 21 height 9
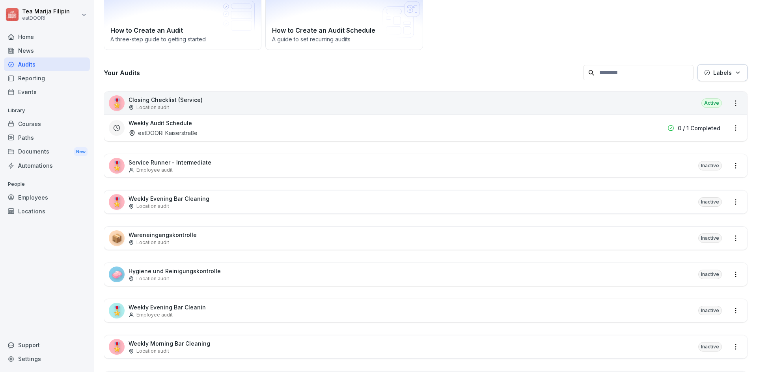
scroll to position [79, 0]
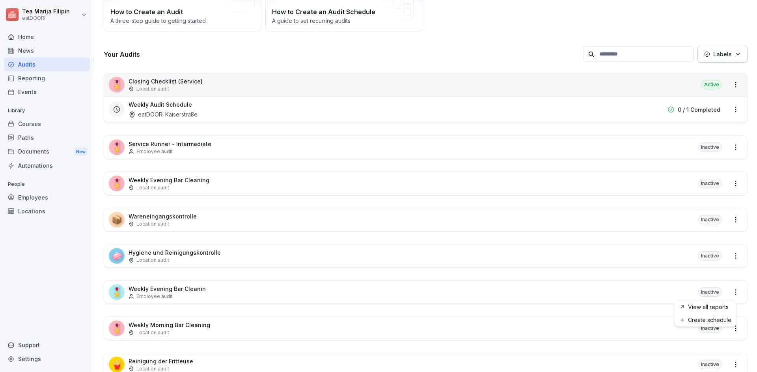
click at [729, 291] on html "Tea Marija Filipin eatDOORI Home News Audits Reporting Events Library Courses P…" at bounding box center [378, 186] width 757 height 372
click at [706, 292] on html "Tea Marija Filipin eatDOORI Home News Audits Reporting Events Library Courses P…" at bounding box center [378, 186] width 757 height 372
click at [634, 287] on div "🎖️ Weekly Evening Bar Cleanin Employee audit Inactive" at bounding box center [425, 292] width 643 height 23
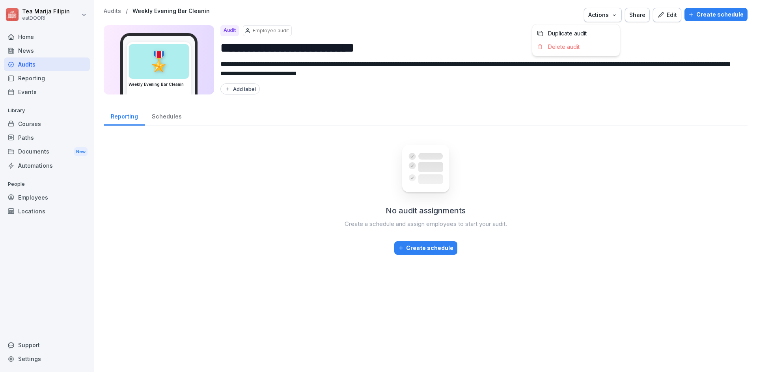
click at [612, 15] on icon "button" at bounding box center [614, 15] width 6 height 6
click at [581, 46] on div "Delete audit" at bounding box center [576, 46] width 88 height 13
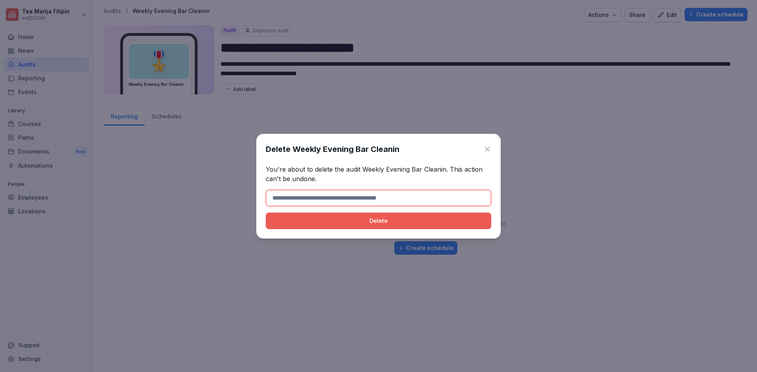
click at [423, 225] on div "Delete" at bounding box center [378, 221] width 213 height 9
click at [413, 223] on div "Delete" at bounding box center [378, 221] width 213 height 9
click at [350, 196] on input at bounding box center [378, 198] width 225 height 17
click at [266, 213] on button "Delete" at bounding box center [378, 221] width 225 height 17
type input "**********"
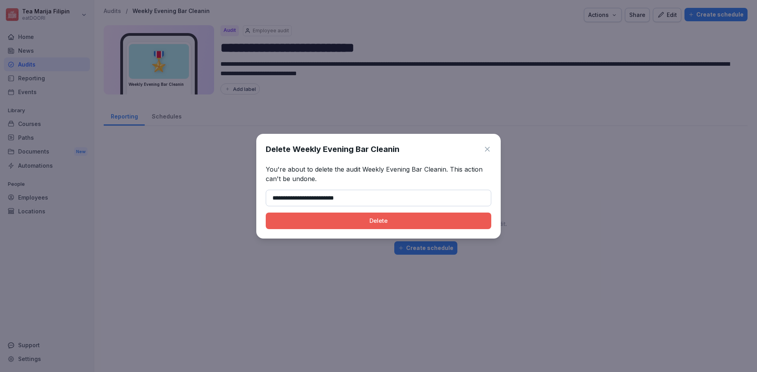
click at [409, 221] on div "Delete" at bounding box center [378, 221] width 213 height 9
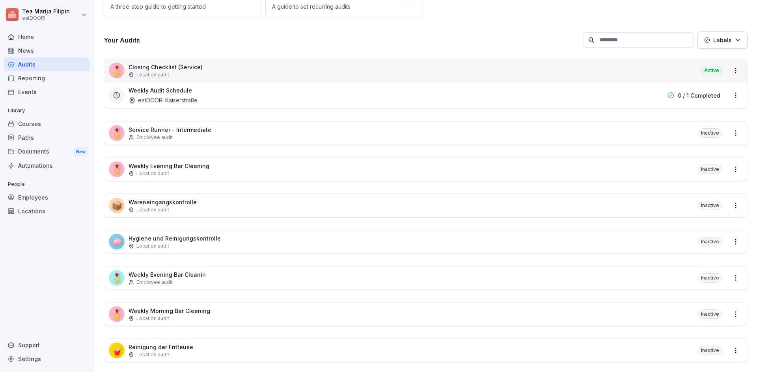
scroll to position [108, 0]
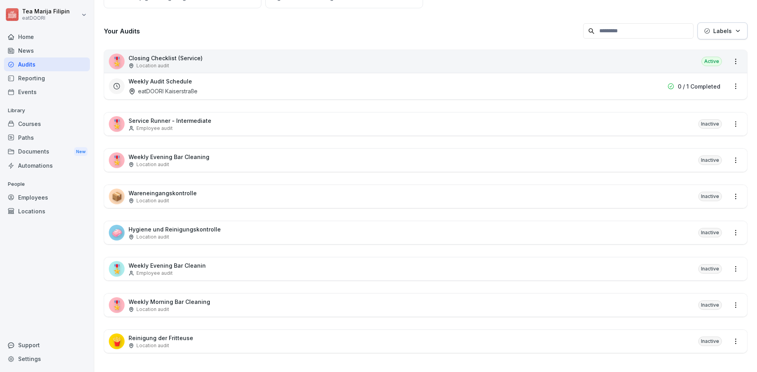
click at [197, 270] on div "Employee audit" at bounding box center [166, 273] width 77 height 7
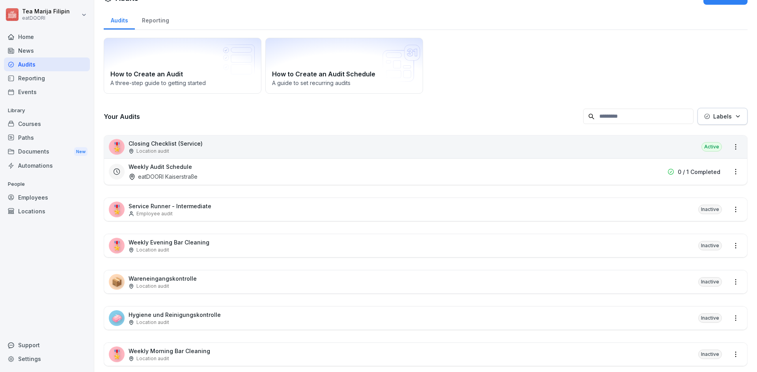
scroll to position [72, 0]
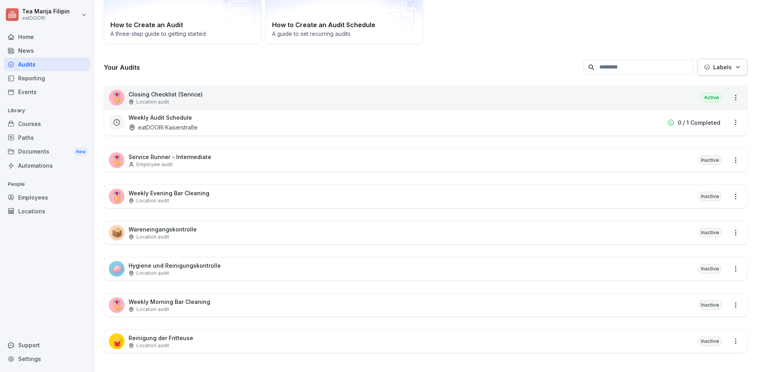
drag, startPoint x: 191, startPoint y: 190, endPoint x: 190, endPoint y: 234, distance: 43.8
click at [190, 234] on div "🎖️ Closing Checklist (Service) Location audit Active Weekly Audit Schedule eatD…" at bounding box center [426, 220] width 644 height 268
click at [40, 123] on div "Courses" at bounding box center [47, 124] width 86 height 14
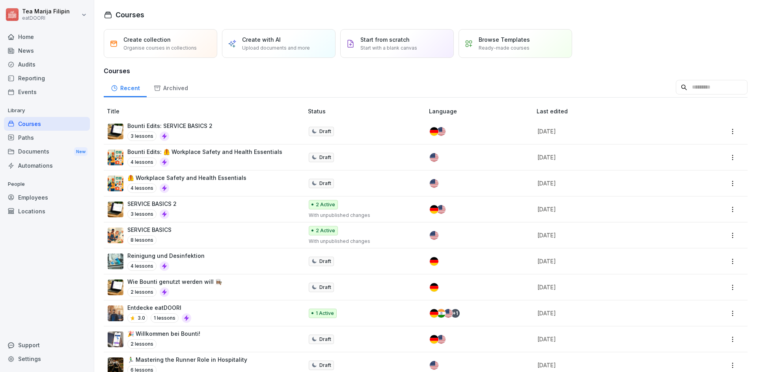
click at [207, 137] on div "3 lessons" at bounding box center [169, 136] width 85 height 9
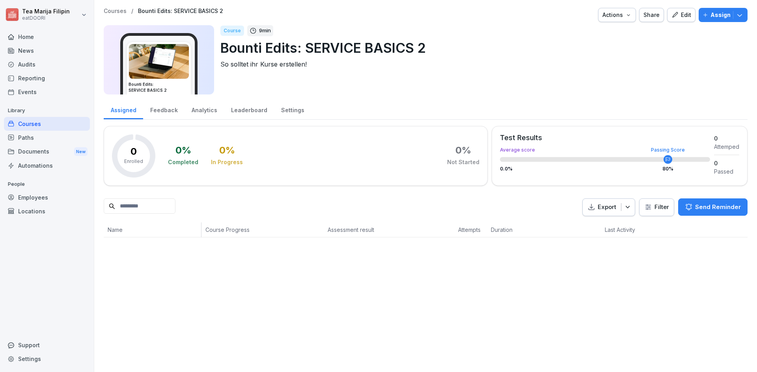
click at [681, 13] on div "Edit" at bounding box center [681, 15] width 20 height 9
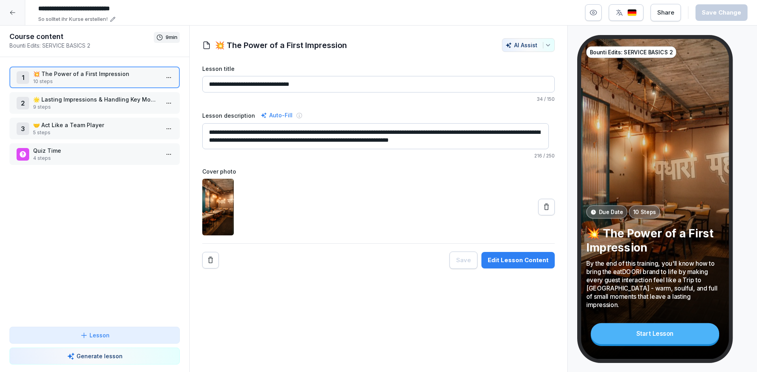
click at [505, 256] on div "Edit Lesson Content" at bounding box center [518, 260] width 61 height 9
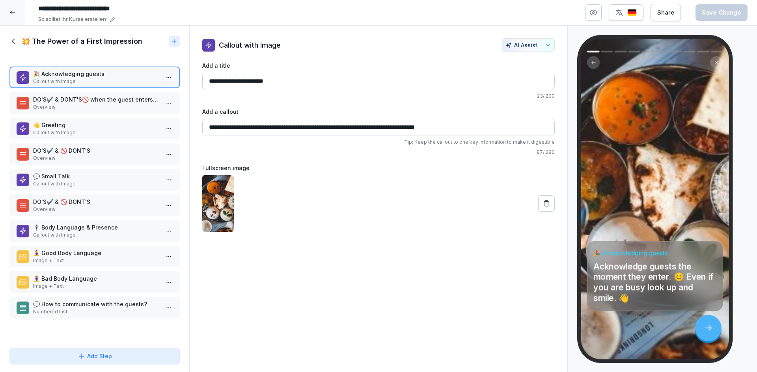
click at [17, 39] on icon at bounding box center [13, 41] width 9 height 9
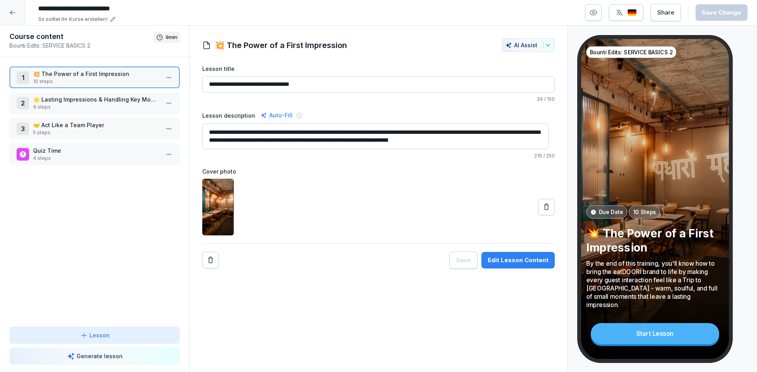
click at [90, 101] on p "🌟 Lasting Impressions & Handling Key Moments" at bounding box center [96, 99] width 126 height 8
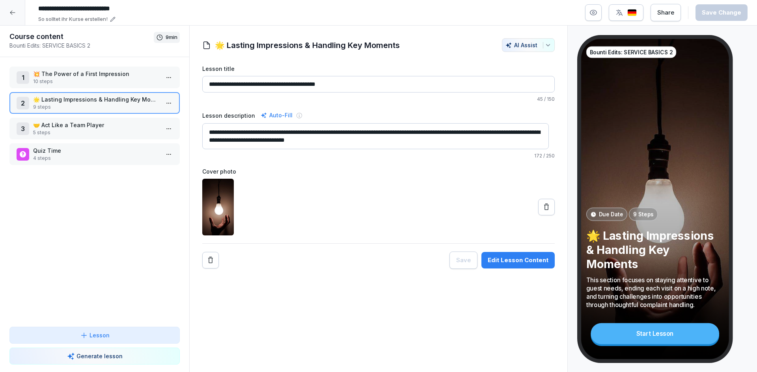
click at [531, 264] on div "Edit Lesson Content" at bounding box center [518, 260] width 61 height 9
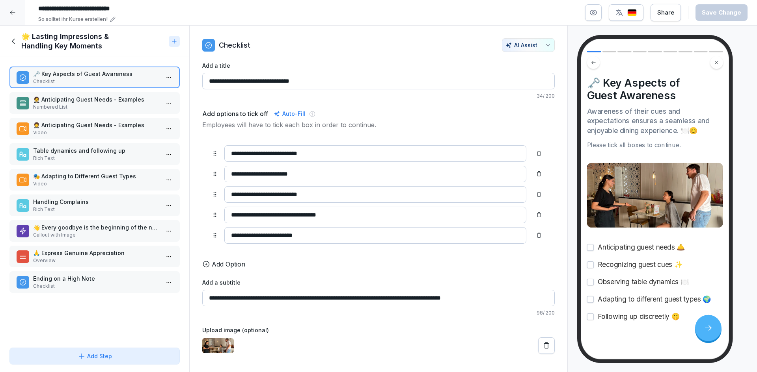
click at [58, 131] on p "Video" at bounding box center [96, 132] width 126 height 7
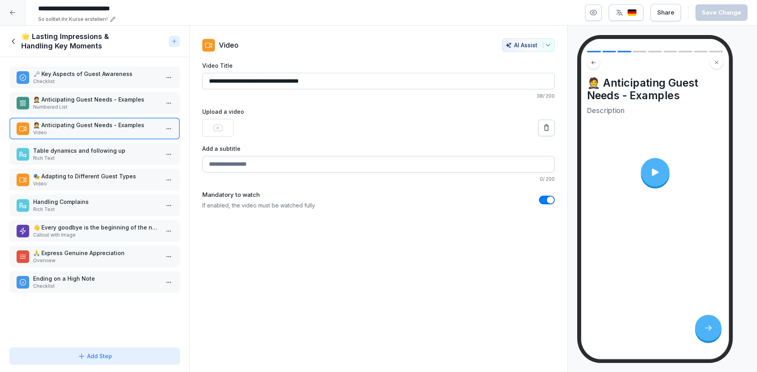
click at [651, 169] on icon at bounding box center [655, 172] width 11 height 11
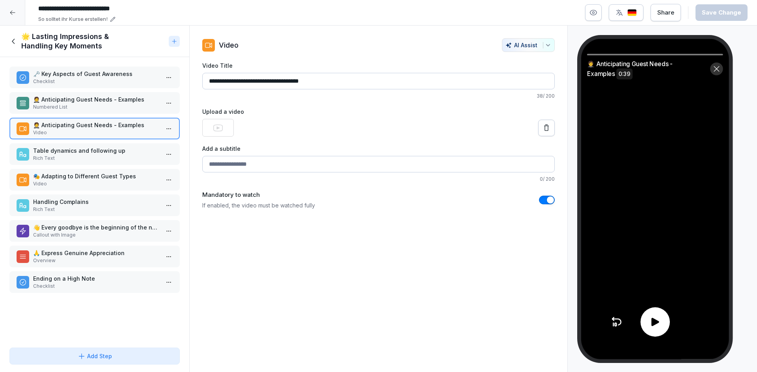
click at [656, 322] on icon at bounding box center [654, 322] width 7 height 8
click at [19, 10] on div at bounding box center [12, 12] width 25 height 25
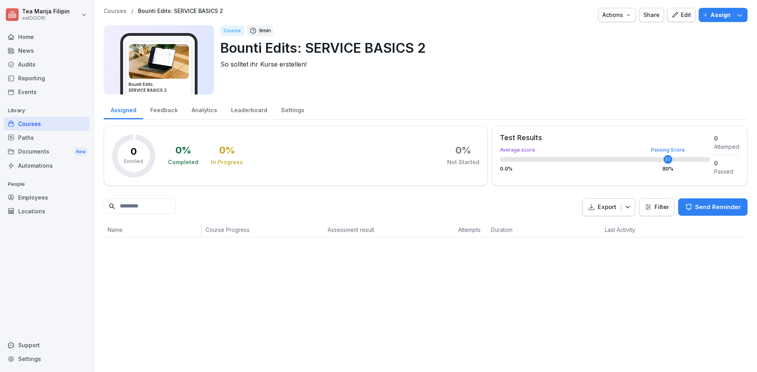
click at [46, 153] on div "Documents New" at bounding box center [47, 152] width 86 height 15
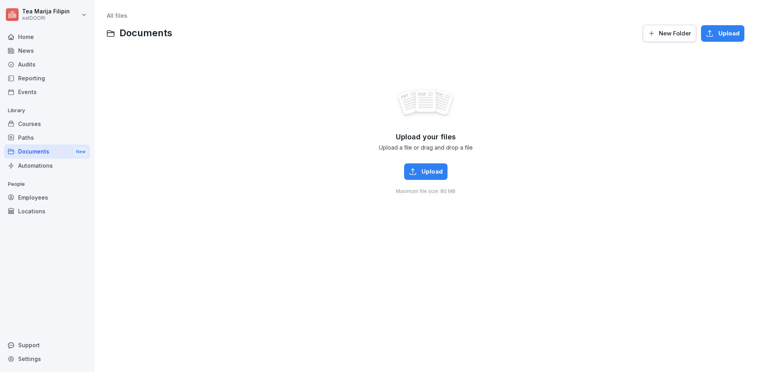
click at [43, 165] on div "Automations" at bounding box center [47, 166] width 86 height 14
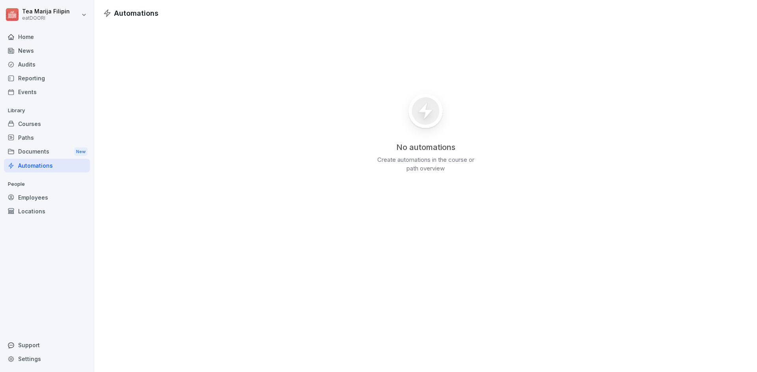
click at [37, 145] on div "Documents New" at bounding box center [47, 152] width 86 height 15
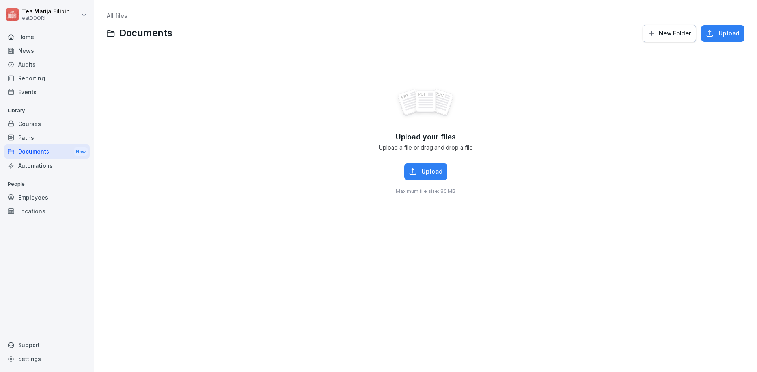
click at [35, 136] on div "Paths" at bounding box center [47, 138] width 86 height 14
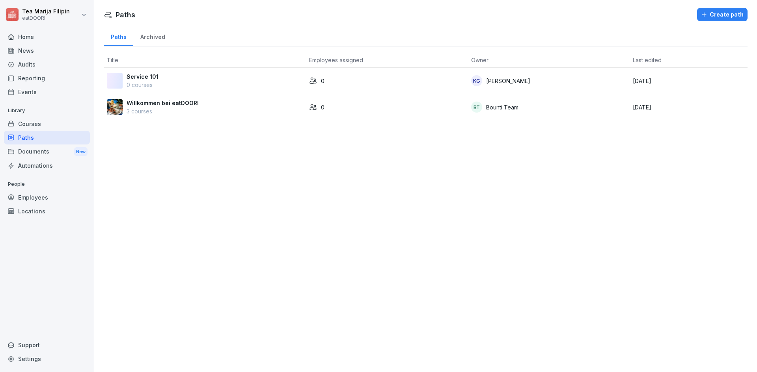
click at [35, 128] on div "Courses" at bounding box center [47, 124] width 86 height 14
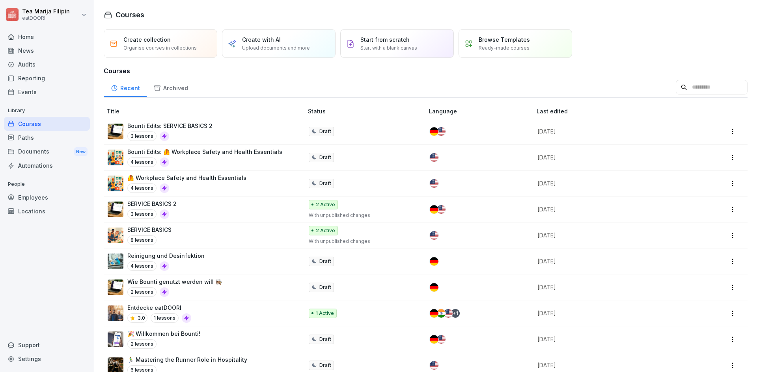
click at [223, 223] on td "SERVICE BASICS 8 lessons" at bounding box center [204, 236] width 201 height 26
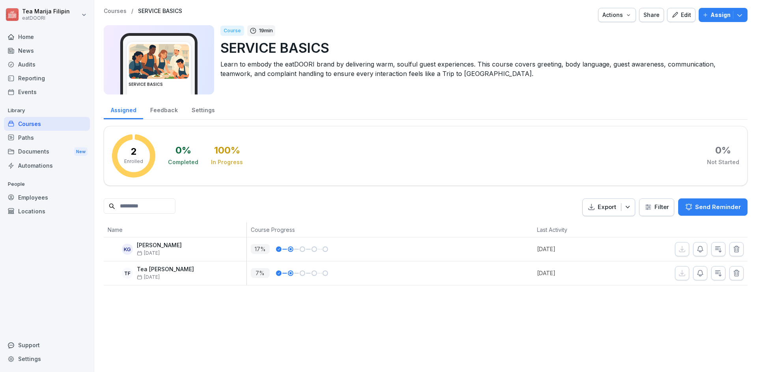
click at [674, 17] on icon "button" at bounding box center [674, 14] width 7 height 7
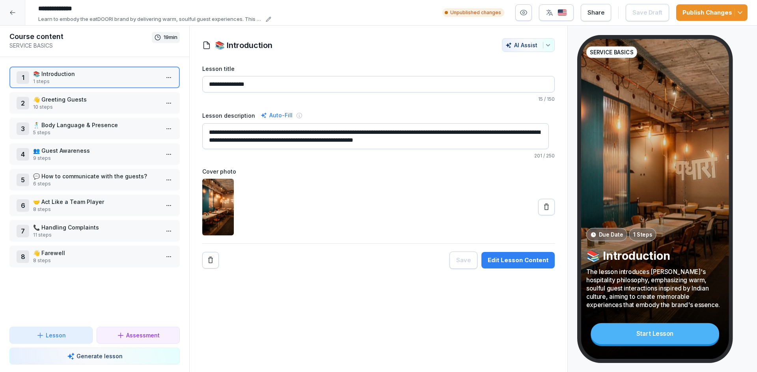
click at [516, 259] on div "Edit Lesson Content" at bounding box center [518, 260] width 61 height 9
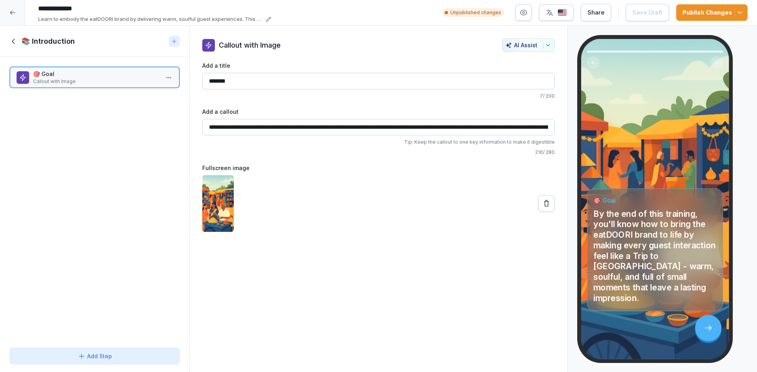
click at [109, 355] on div "Add Step" at bounding box center [95, 356] width 34 height 8
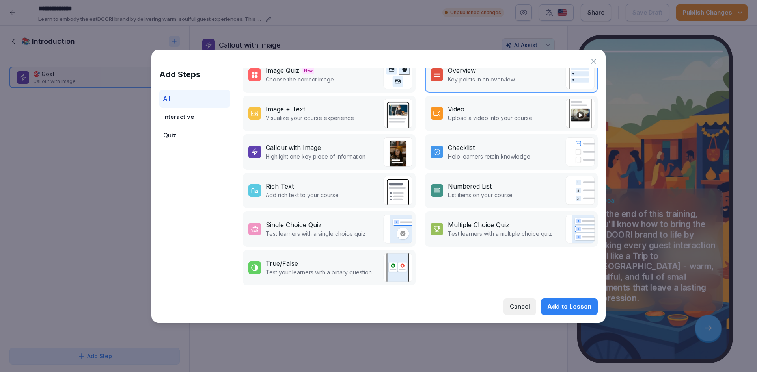
scroll to position [94, 0]
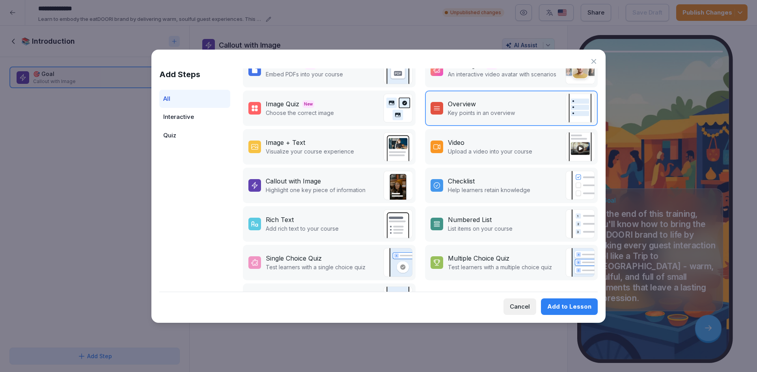
click at [490, 149] on p "Upload a video into your course" at bounding box center [490, 151] width 84 height 8
click at [575, 311] on div "Add to Lesson" at bounding box center [569, 307] width 44 height 9
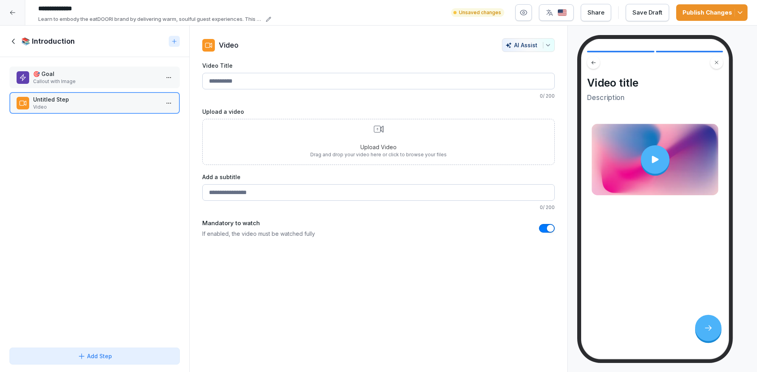
click at [631, 155] on video at bounding box center [654, 159] width 127 height 71
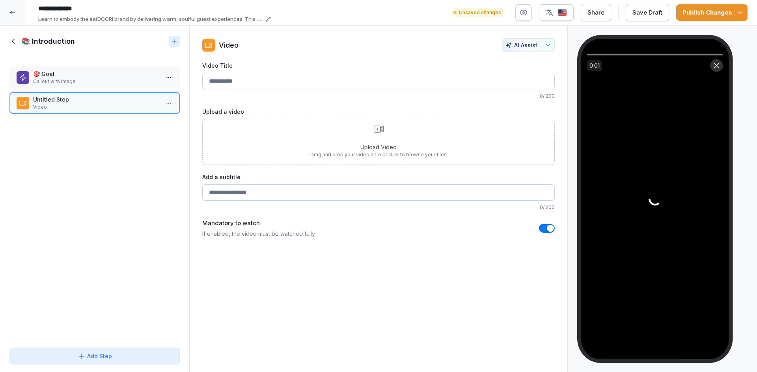
click at [481, 141] on div "Upload Video Drag and drop your video here or click to browse your files" at bounding box center [378, 142] width 352 height 46
click at [19, 13] on div at bounding box center [12, 12] width 25 height 25
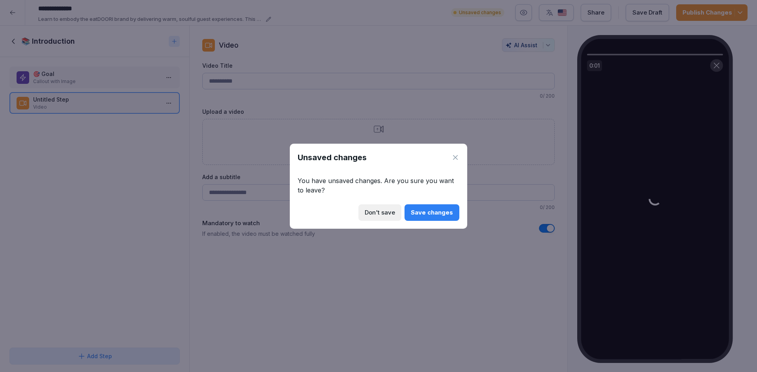
click at [368, 211] on div "Don't save" at bounding box center [380, 213] width 30 height 9
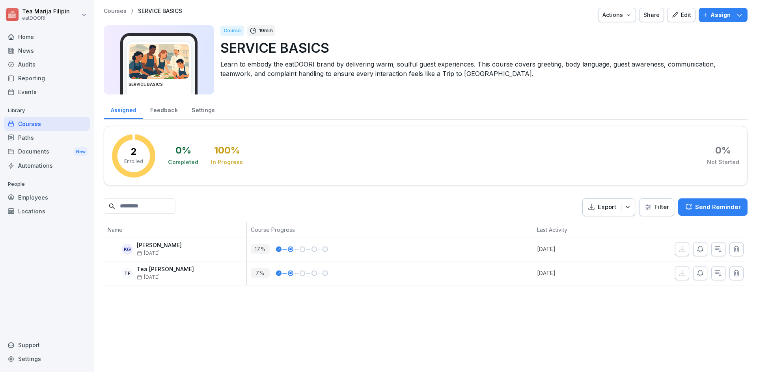
click at [667, 18] on button "Edit" at bounding box center [681, 15] width 28 height 14
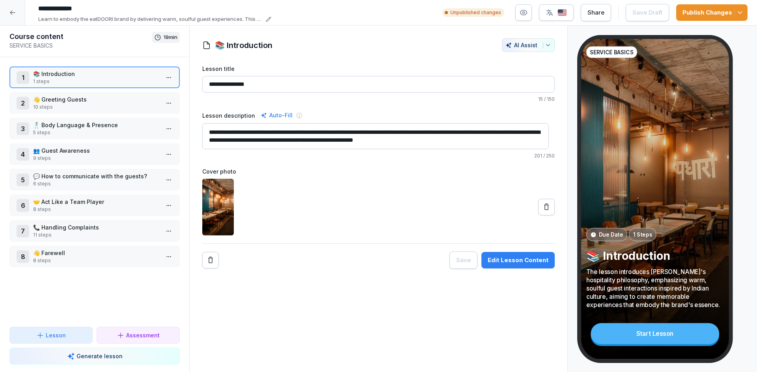
click at [91, 358] on p "Generate lesson" at bounding box center [99, 356] width 46 height 8
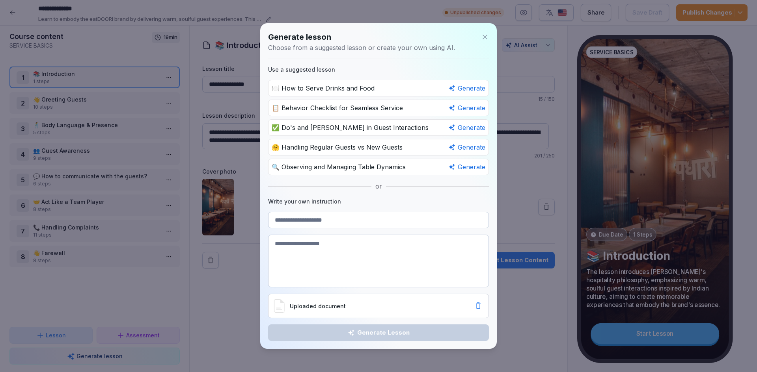
click at [484, 82] on div "Generate lesson Choose from a suggested lesson or create your own using AI. Use…" at bounding box center [378, 186] width 236 height 326
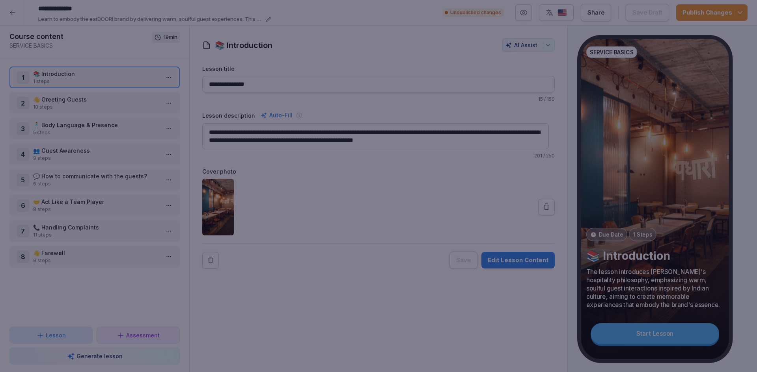
click at [255, 116] on div at bounding box center [378, 186] width 757 height 372
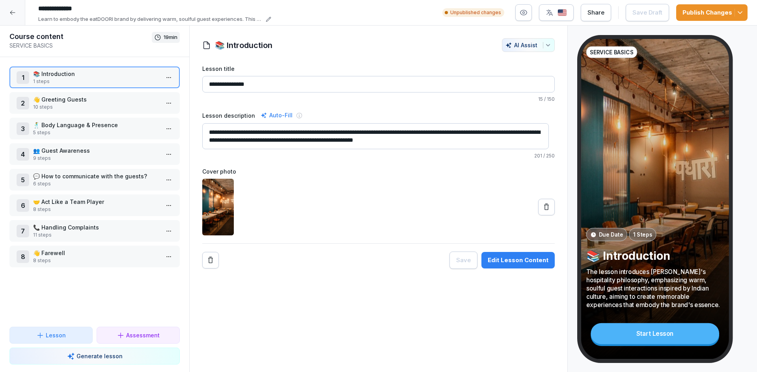
click at [488, 263] on div "Edit Lesson Content" at bounding box center [518, 260] width 61 height 9
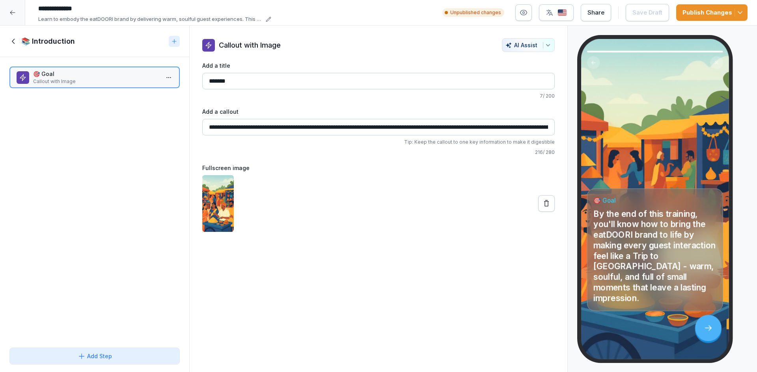
click at [177, 37] on div at bounding box center [174, 41] width 11 height 11
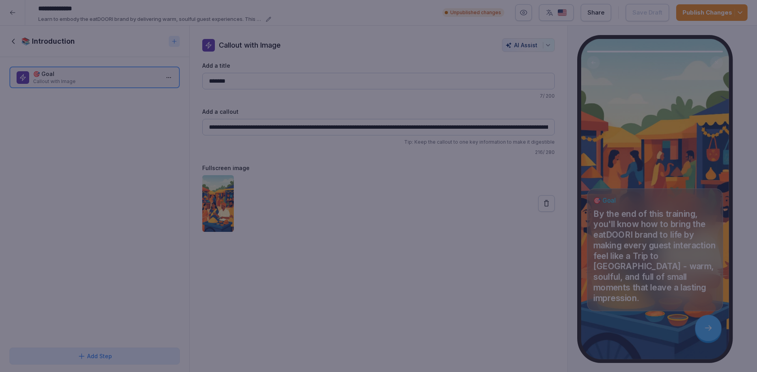
click at [447, 30] on div at bounding box center [378, 186] width 757 height 372
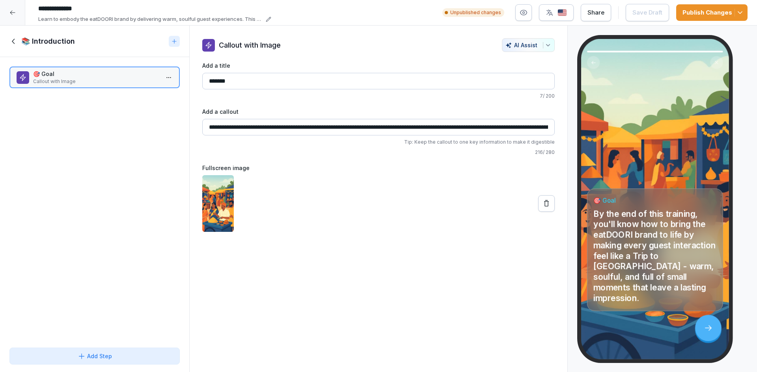
click at [22, 12] on div at bounding box center [12, 12] width 25 height 25
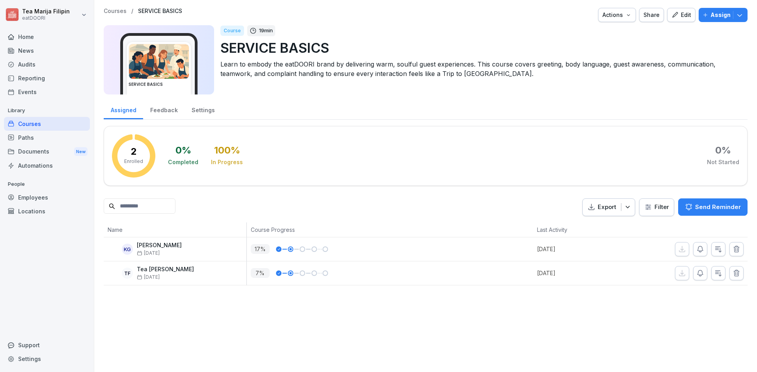
click at [34, 139] on div "Paths" at bounding box center [47, 138] width 86 height 14
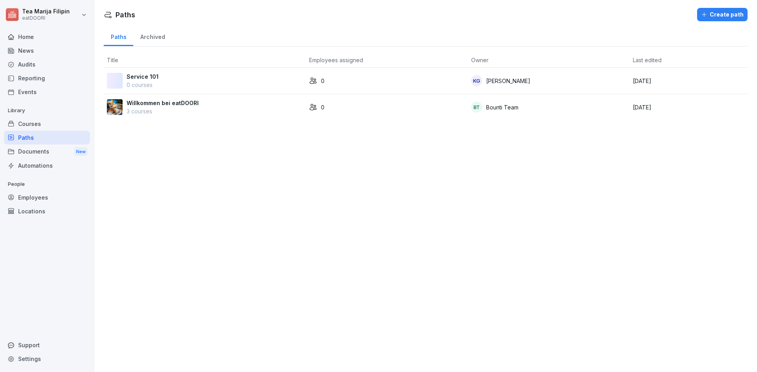
click at [33, 125] on div "Courses" at bounding box center [47, 124] width 86 height 14
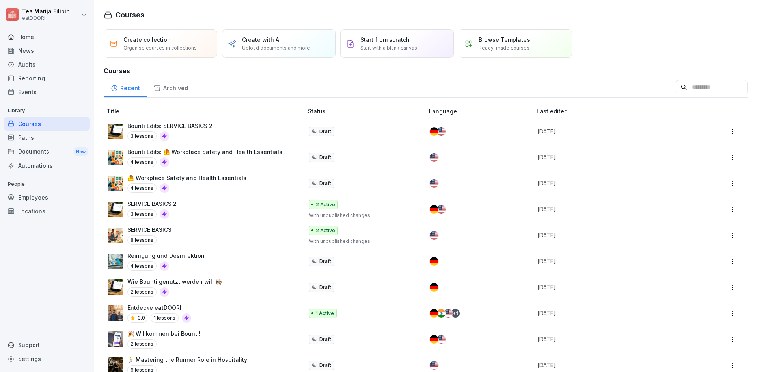
click at [207, 161] on div "4 lessons" at bounding box center [204, 162] width 155 height 9
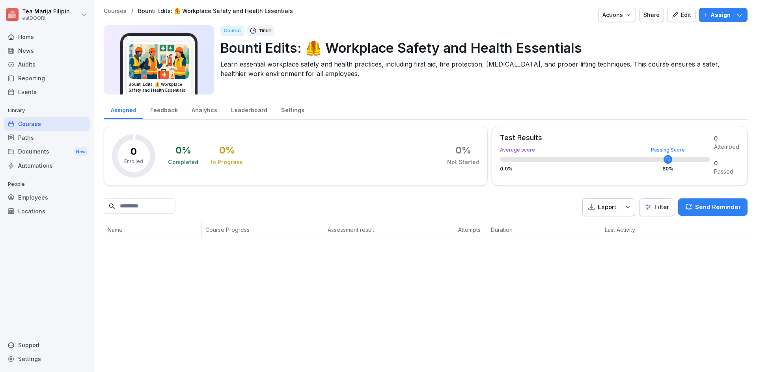
click at [174, 110] on div "Feedback" at bounding box center [163, 109] width 41 height 20
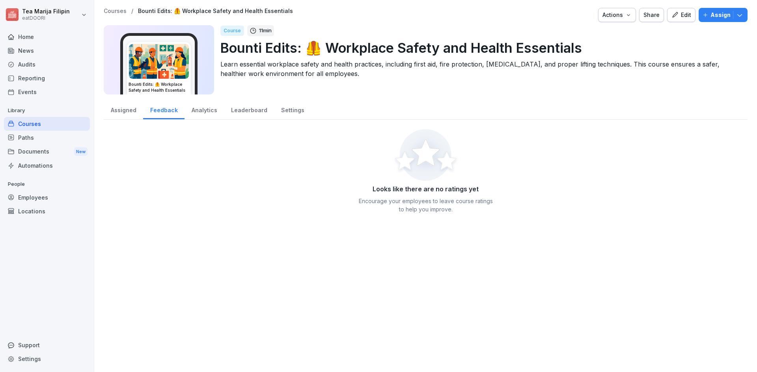
click at [215, 110] on div "Analytics" at bounding box center [203, 109] width 39 height 20
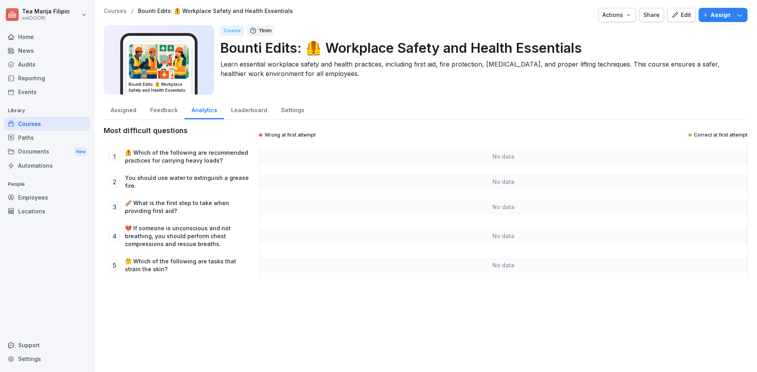
click at [238, 111] on div "Leaderboard" at bounding box center [249, 109] width 50 height 20
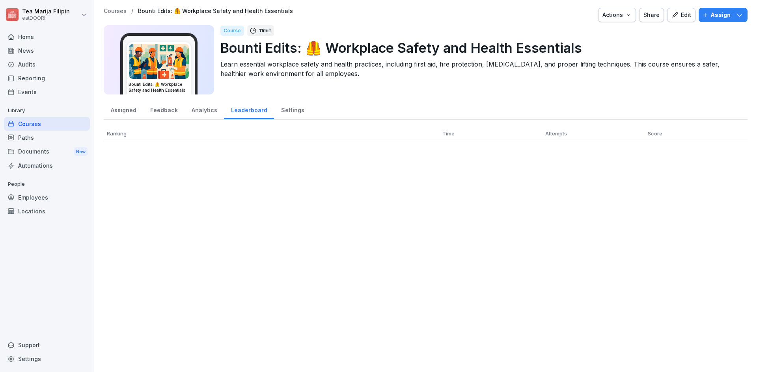
click at [119, 110] on div "Assigned" at bounding box center [123, 109] width 39 height 20
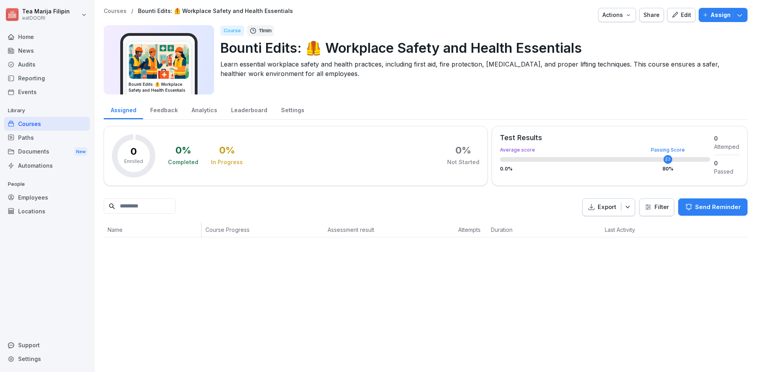
click at [261, 27] on p "11 min" at bounding box center [265, 31] width 13 height 8
click at [191, 72] on div "Bounti Edits: 🦺 Workplace Safety and Health Essentials" at bounding box center [159, 68] width 64 height 52
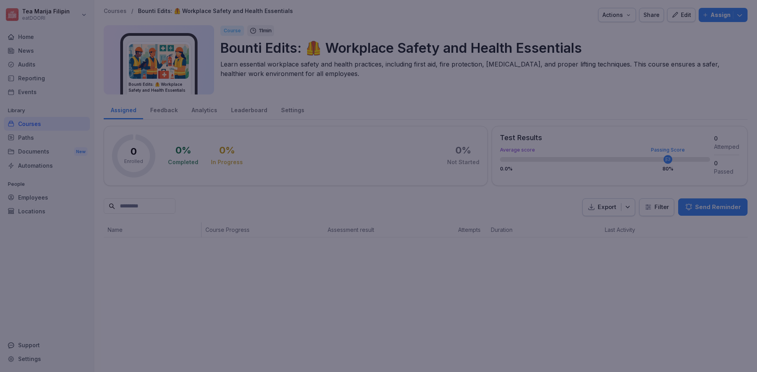
click at [201, 119] on div at bounding box center [378, 186] width 757 height 372
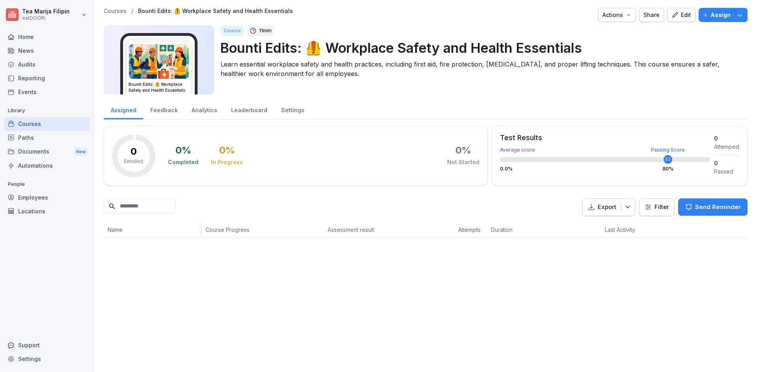
click at [29, 98] on div "Events" at bounding box center [47, 92] width 86 height 14
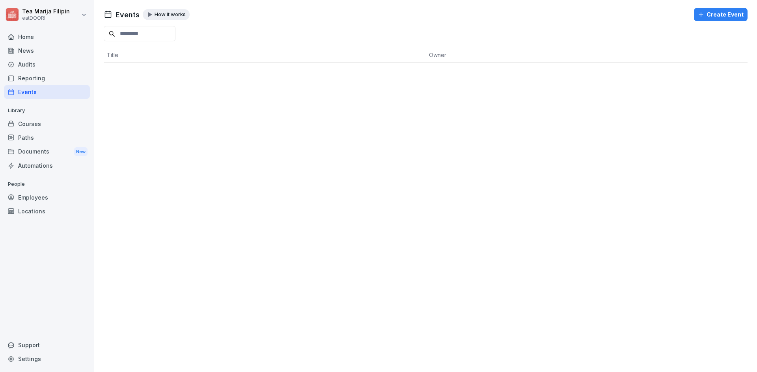
click at [33, 77] on div "Reporting" at bounding box center [47, 78] width 86 height 14
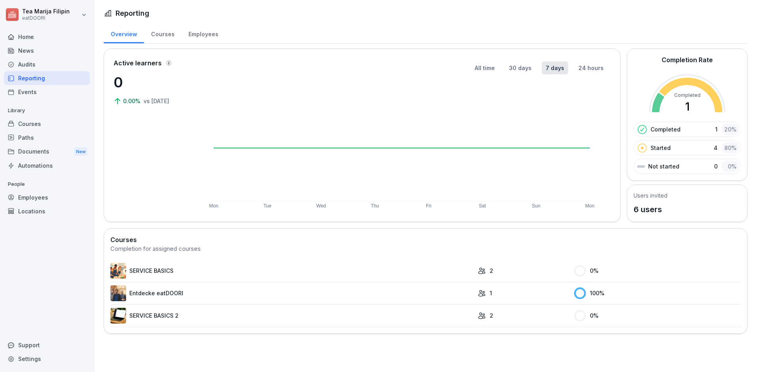
click at [32, 66] on div "Audits" at bounding box center [47, 65] width 86 height 14
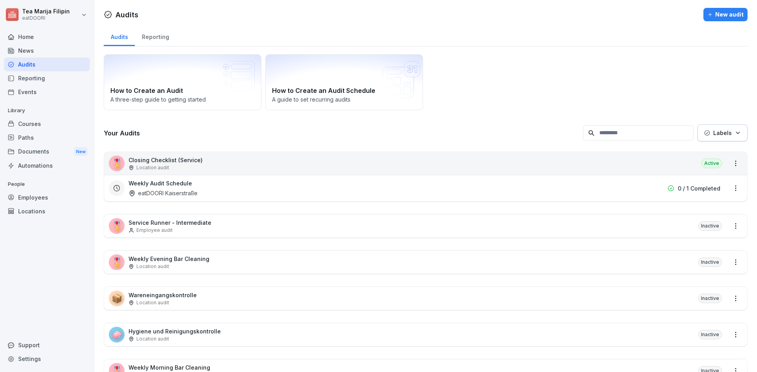
click at [34, 201] on div "Employees" at bounding box center [47, 198] width 86 height 14
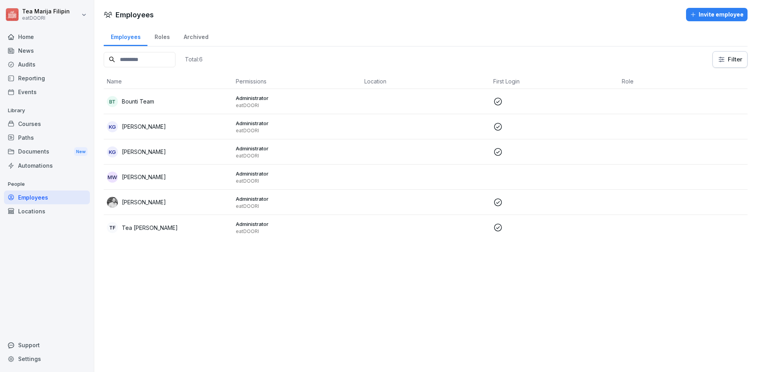
click at [33, 158] on div "Documents New" at bounding box center [47, 152] width 86 height 15
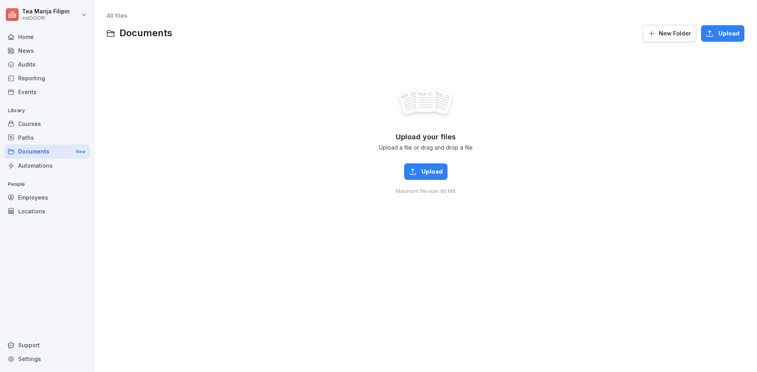
click at [30, 140] on div "Paths" at bounding box center [47, 138] width 86 height 14
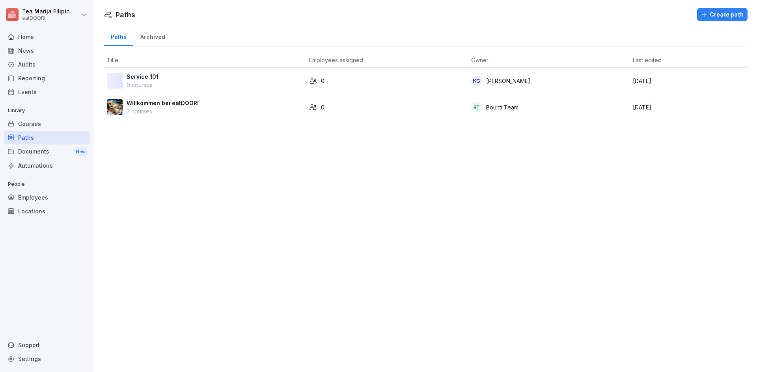
click at [28, 125] on div "Courses" at bounding box center [47, 124] width 86 height 14
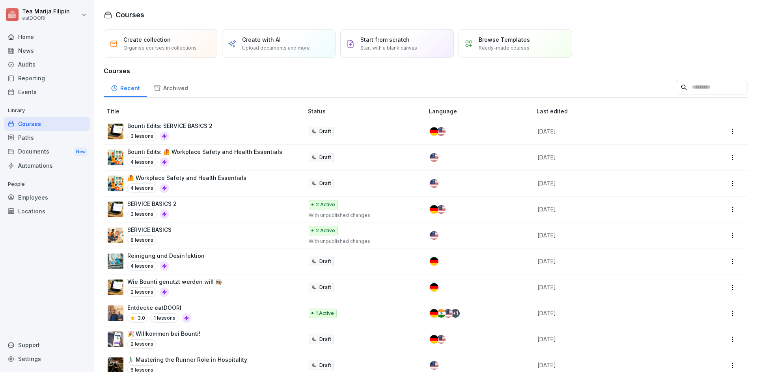
click at [50, 154] on div "Documents New" at bounding box center [47, 152] width 86 height 15
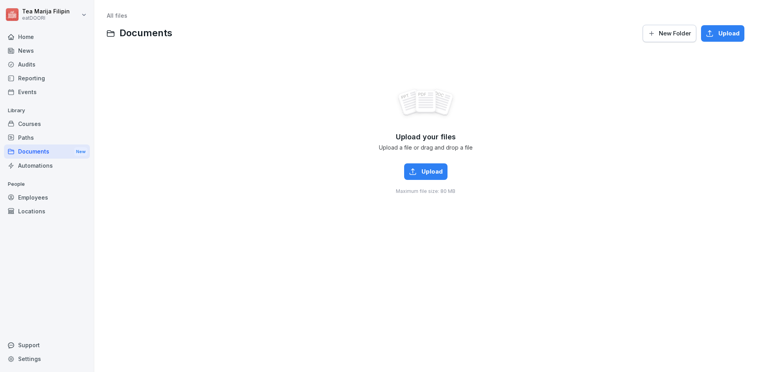
click at [53, 163] on div "Automations" at bounding box center [47, 166] width 86 height 14
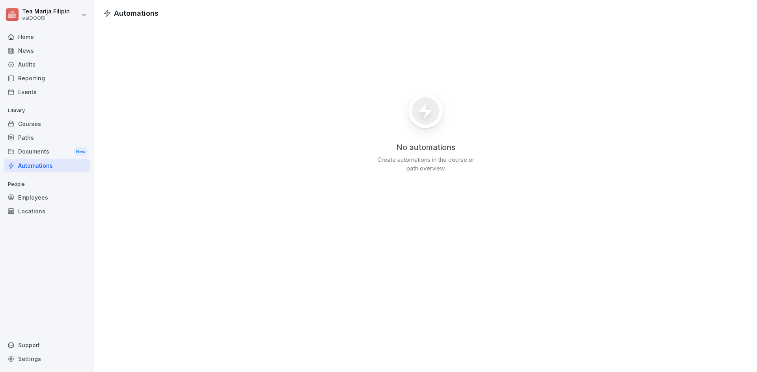
click at [39, 39] on div "Home" at bounding box center [47, 37] width 86 height 14
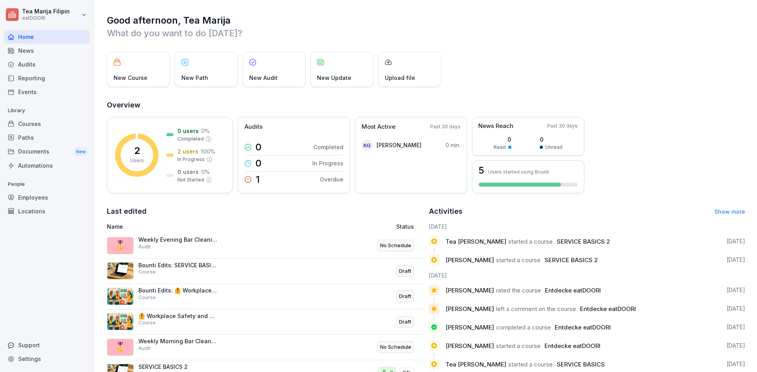
click at [37, 51] on div "News" at bounding box center [47, 51] width 86 height 14
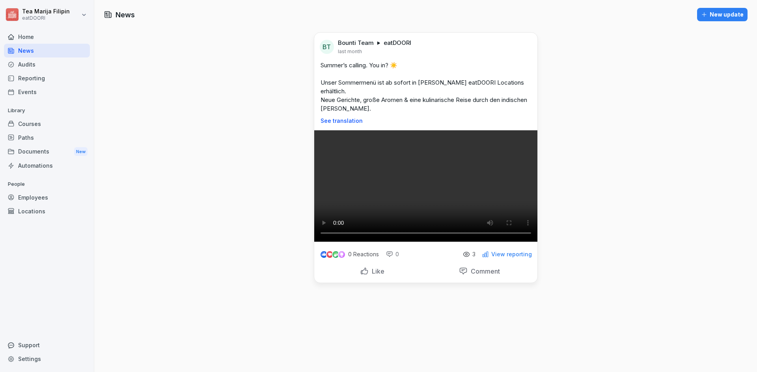
click at [36, 62] on div "Audits" at bounding box center [47, 65] width 86 height 14
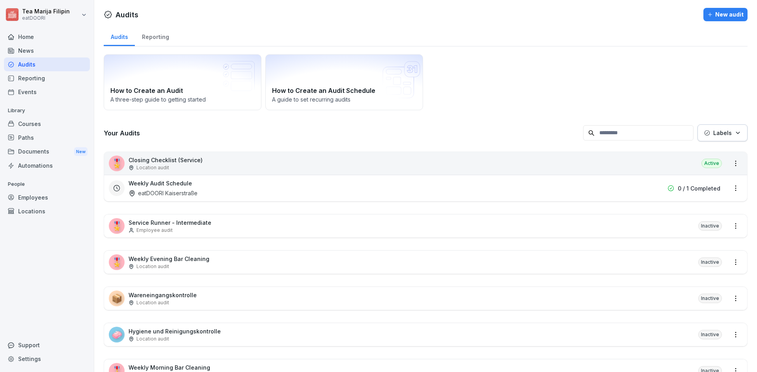
click at [42, 89] on div "Events" at bounding box center [47, 92] width 86 height 14
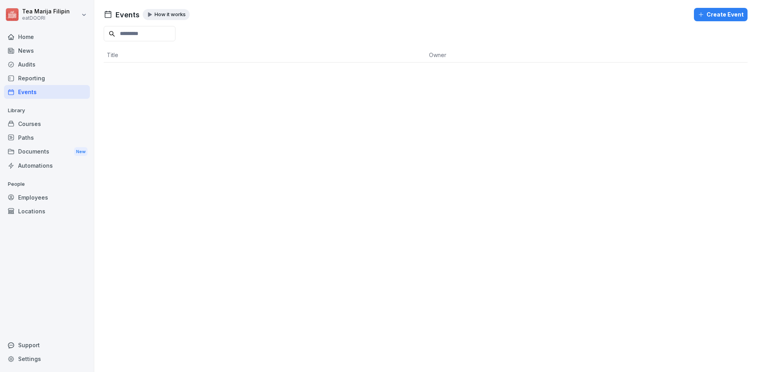
click at [31, 347] on div "Support" at bounding box center [47, 346] width 86 height 14
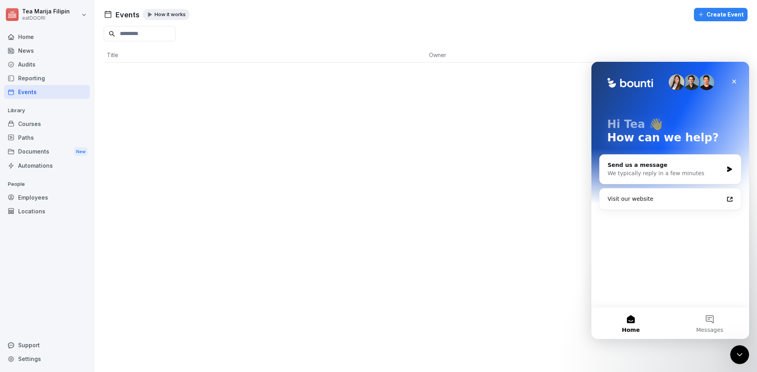
click at [712, 304] on div "Hi Tea 👋 How can we help? Send us a message We typically reply in a few minutes…" at bounding box center [670, 185] width 158 height 246
click at [712, 325] on button "Messages" at bounding box center [709, 324] width 79 height 32
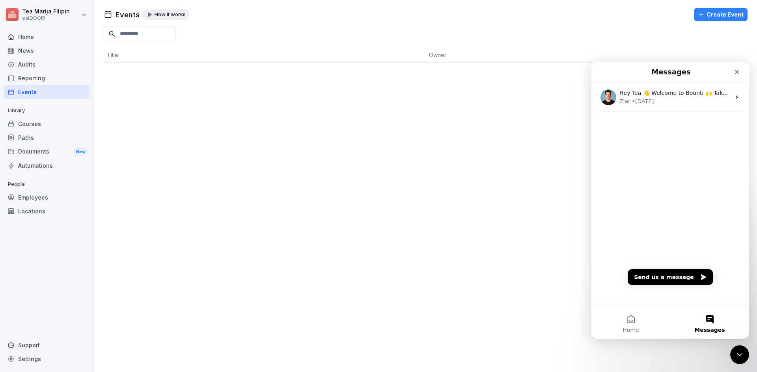
click at [624, 289] on div "Hey Tea 👋 Welcome to Bounti 🙌 Take a look around! If you have any questions, ju…" at bounding box center [670, 195] width 158 height 225
click at [628, 331] on span "Home" at bounding box center [630, 331] width 16 height 6
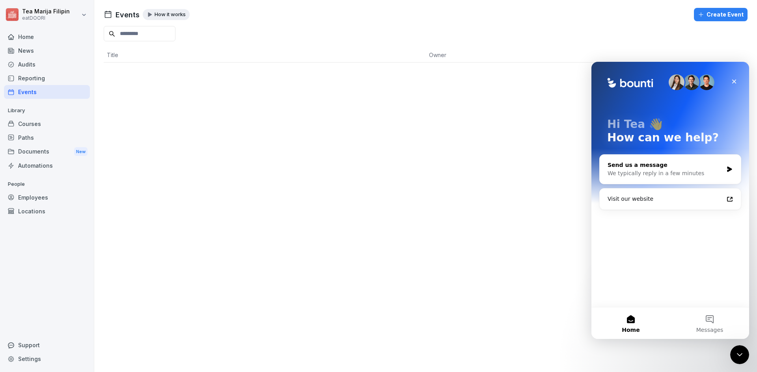
click at [685, 175] on div "We typically reply in a few minutes" at bounding box center [664, 173] width 115 height 8
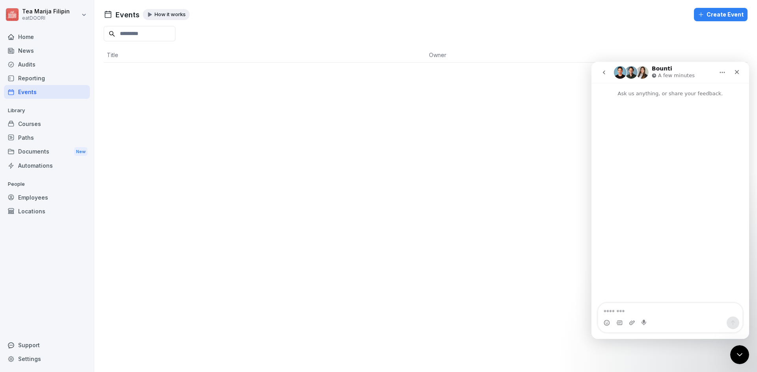
click at [639, 71] on img "Intercom messenger" at bounding box center [642, 72] width 13 height 13
click at [662, 68] on h1 "Bounti" at bounding box center [662, 69] width 20 height 6
click at [679, 75] on p "A few minutes" at bounding box center [676, 76] width 37 height 8
click at [718, 76] on button "Home" at bounding box center [722, 72] width 15 height 15
click at [709, 89] on div "Expand window" at bounding box center [706, 92] width 43 height 8
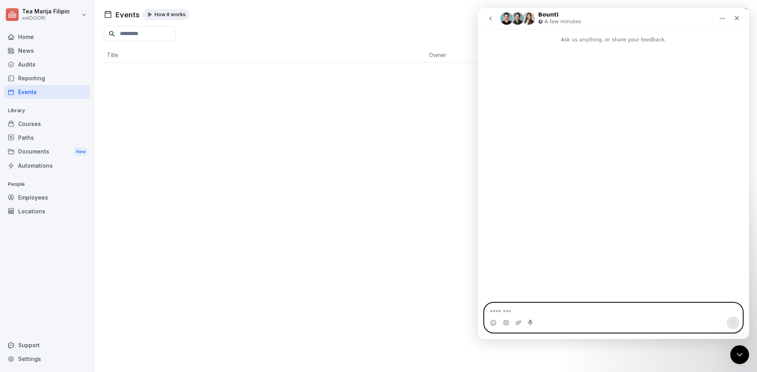
click at [536, 313] on textarea "Message…" at bounding box center [613, 310] width 258 height 13
click at [521, 315] on textarea "Message…" at bounding box center [613, 310] width 258 height 13
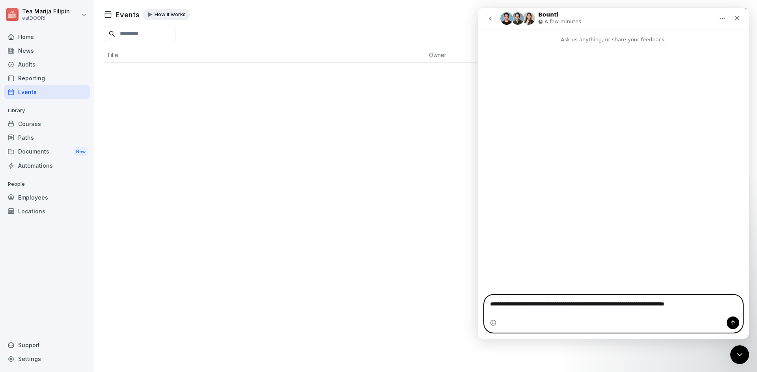
type textarea "**********"
click at [736, 322] on icon "Send a message…" at bounding box center [733, 323] width 6 height 6
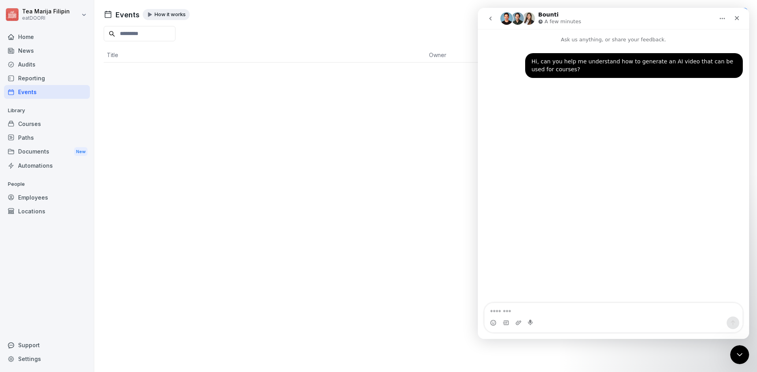
click at [389, 110] on div "Events How it works Create Event Title Owner" at bounding box center [425, 186] width 663 height 372
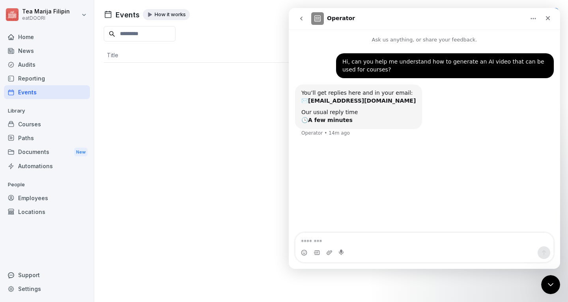
click at [350, 120] on div "Our usual reply time 🕒 A few minutes" at bounding box center [358, 115] width 114 height 15
click at [534, 20] on icon "Home" at bounding box center [533, 18] width 6 height 6
click at [484, 148] on div "Hi, can you help me understand how to generate an AI video that can be used for…" at bounding box center [424, 139] width 271 height 190
click at [321, 22] on img "Intercom messenger" at bounding box center [317, 18] width 13 height 13
